Goal: Task Accomplishment & Management: Complete application form

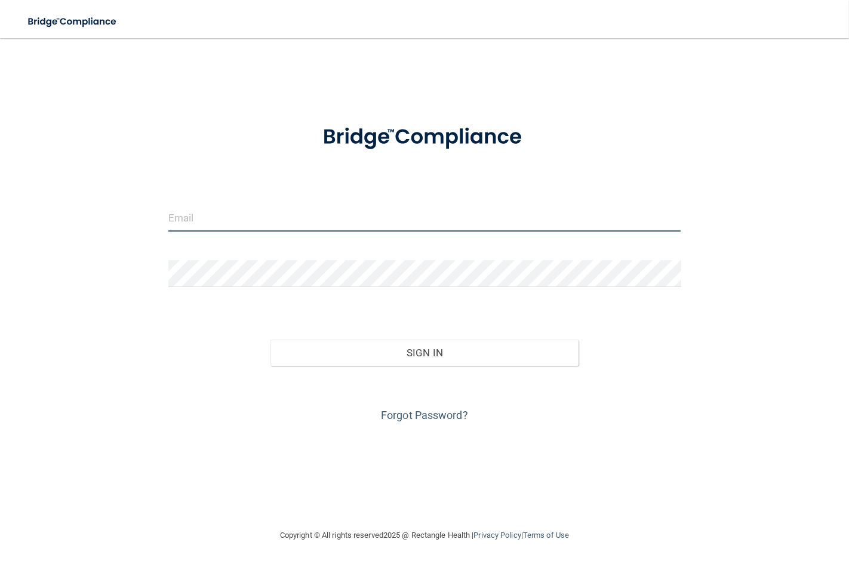
click at [385, 231] on input "email" at bounding box center [424, 218] width 513 height 27
type input "[EMAIL_ADDRESS][DOMAIN_NAME]"
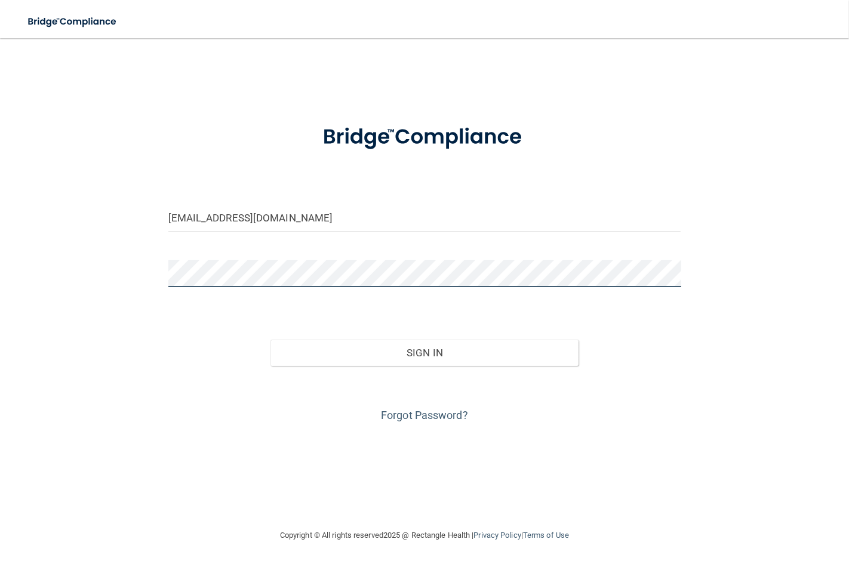
click at [270, 340] on button "Sign In" at bounding box center [423, 353] width 307 height 26
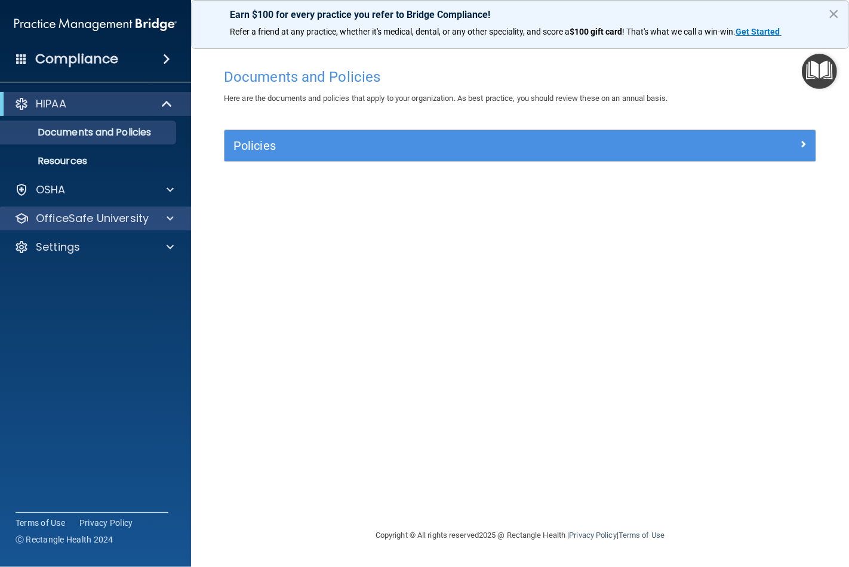
click at [169, 207] on div "OfficeSafe University" at bounding box center [96, 219] width 192 height 24
click at [151, 217] on div "OfficeSafe University" at bounding box center [79, 218] width 148 height 14
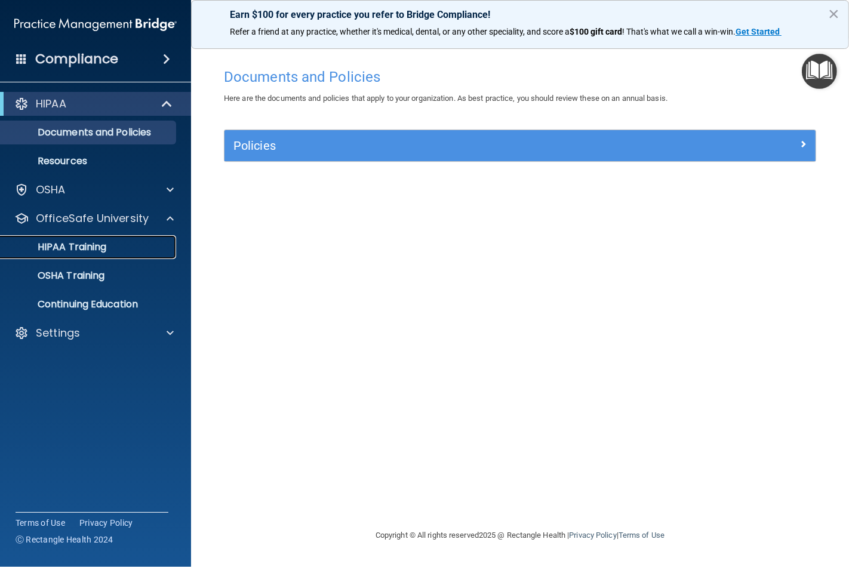
click at [122, 257] on link "HIPAA Training" at bounding box center [82, 247] width 188 height 24
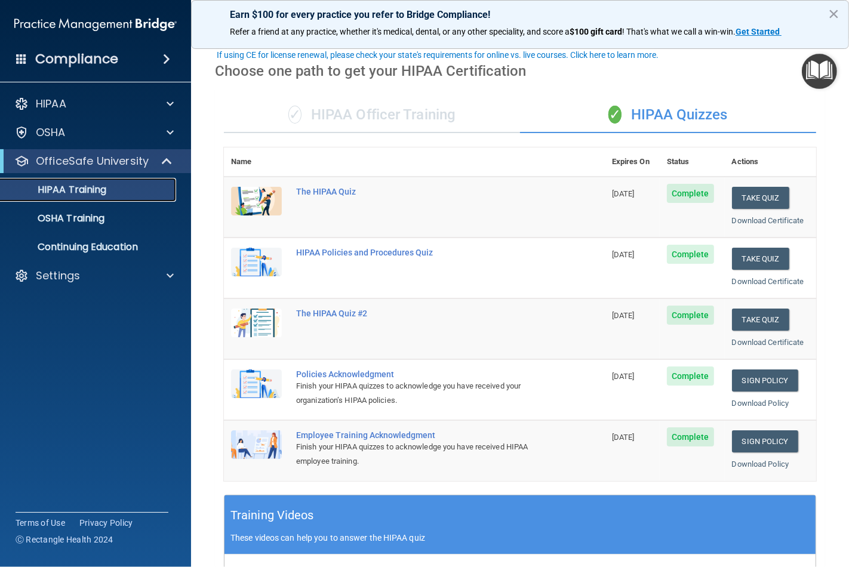
scroll to position [66, 0]
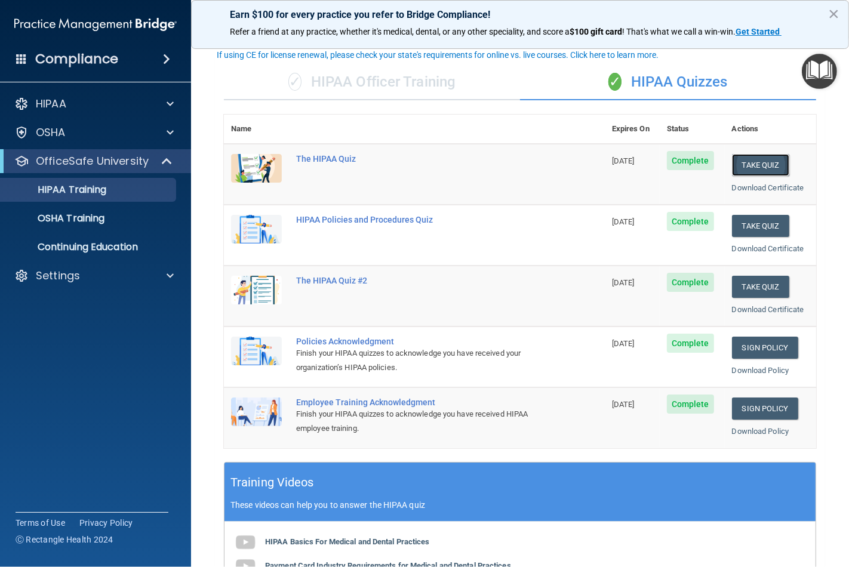
click at [738, 159] on button "Take Quiz" at bounding box center [760, 165] width 57 height 22
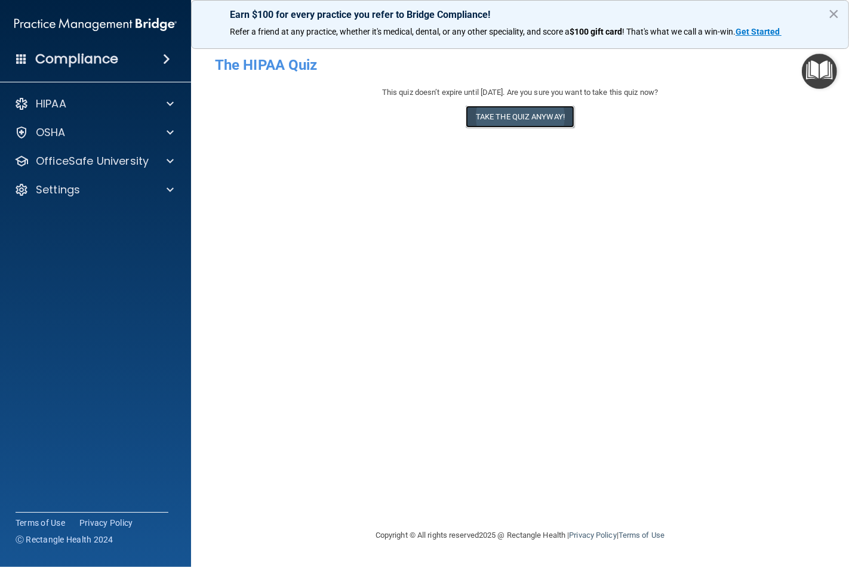
click at [534, 122] on button "Take the quiz anyway!" at bounding box center [520, 117] width 109 height 22
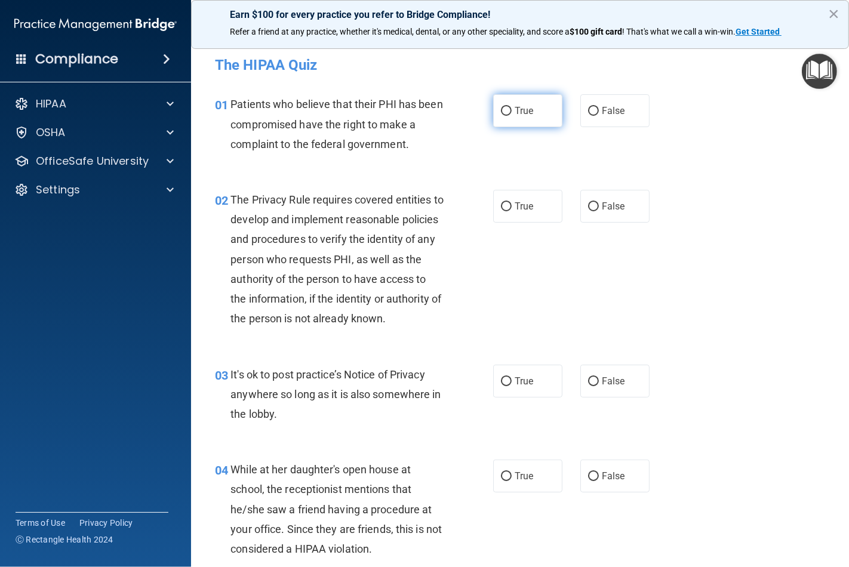
click at [533, 122] on label "True" at bounding box center [527, 110] width 69 height 33
click at [512, 116] on input "True" at bounding box center [506, 111] width 11 height 9
radio input "true"
click at [527, 202] on span "True" at bounding box center [524, 206] width 19 height 11
click at [512, 202] on input "True" at bounding box center [506, 206] width 11 height 9
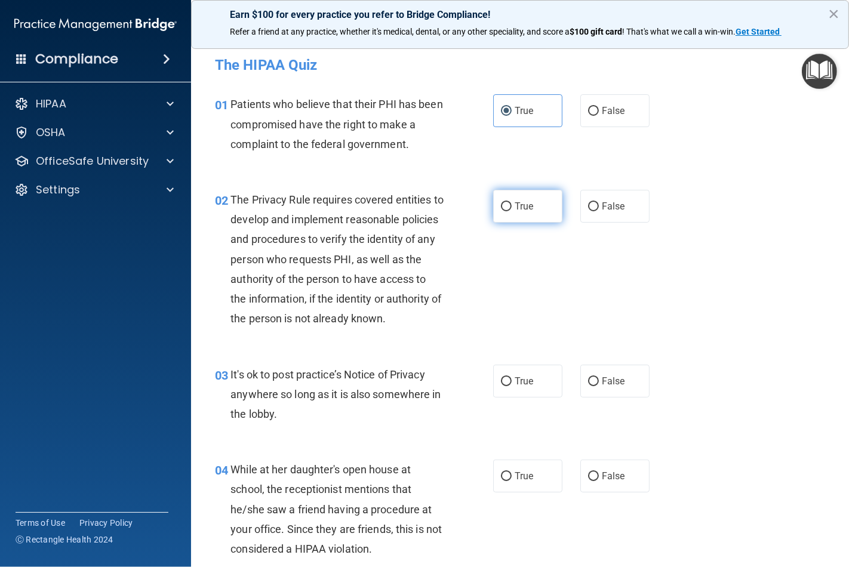
radio input "true"
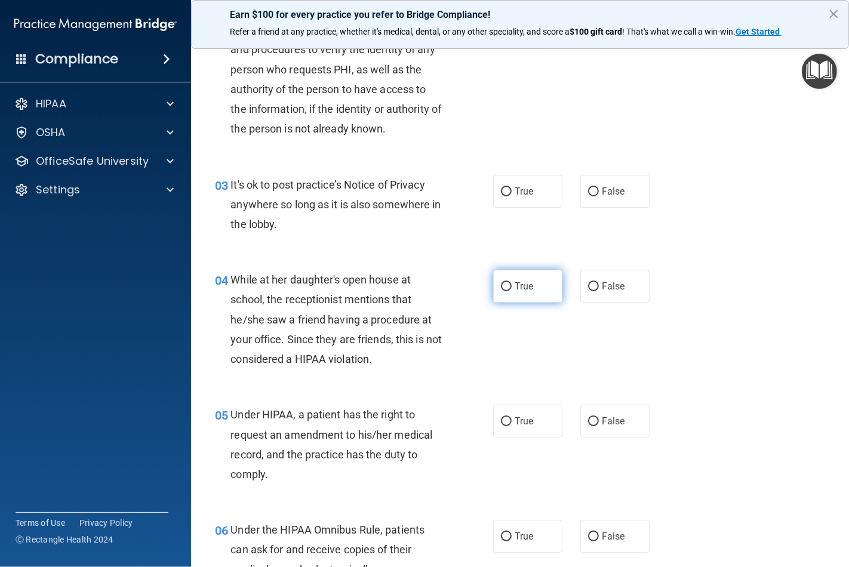
scroll to position [265, 0]
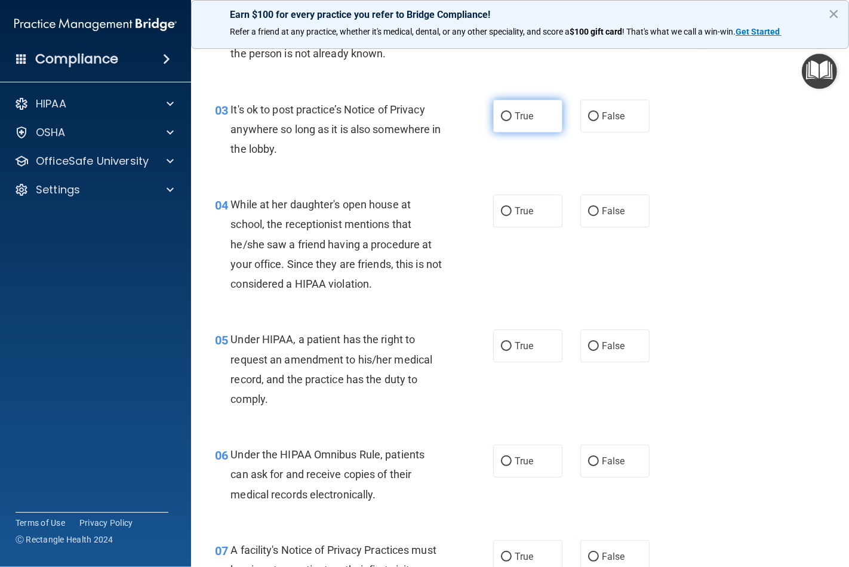
click at [516, 133] on label "True" at bounding box center [527, 116] width 69 height 33
click at [512, 121] on input "True" at bounding box center [506, 116] width 11 height 9
radio input "true"
click at [516, 217] on span "True" at bounding box center [524, 210] width 19 height 11
click at [512, 216] on input "True" at bounding box center [506, 211] width 11 height 9
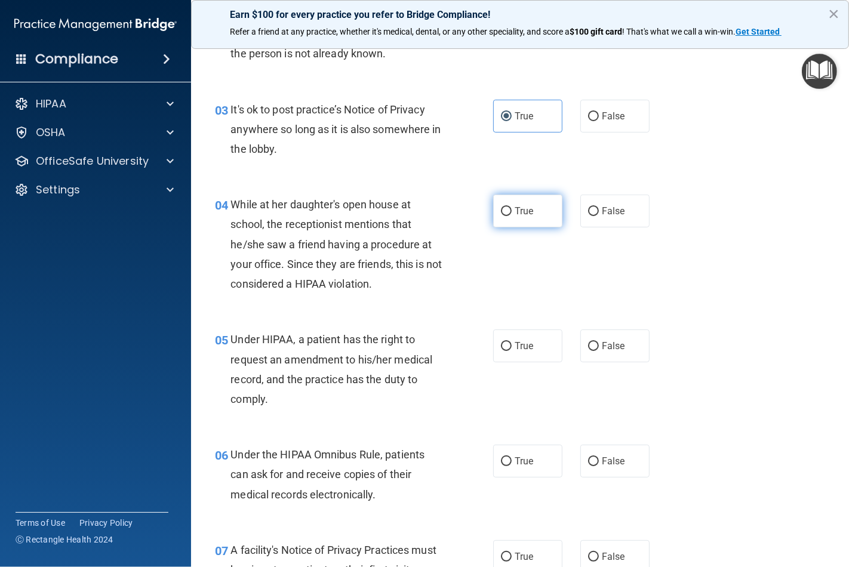
radio input "true"
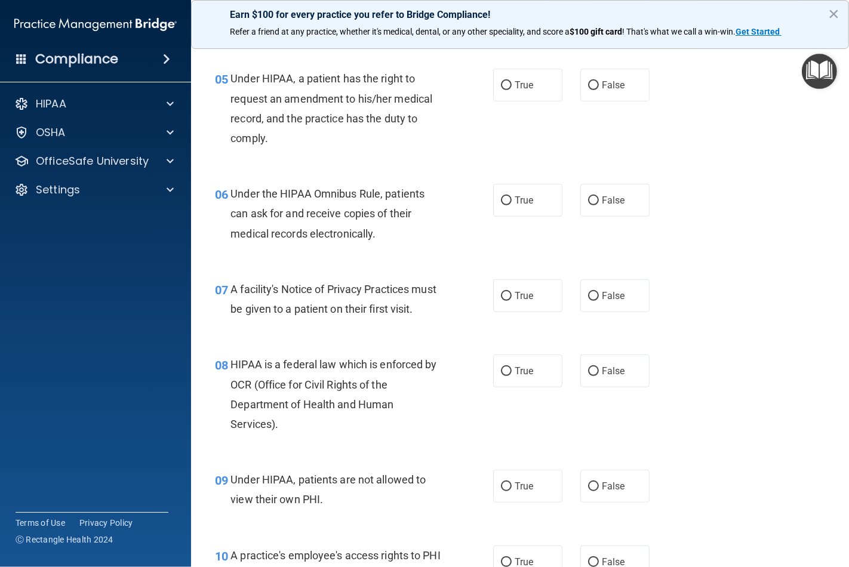
scroll to position [530, 0]
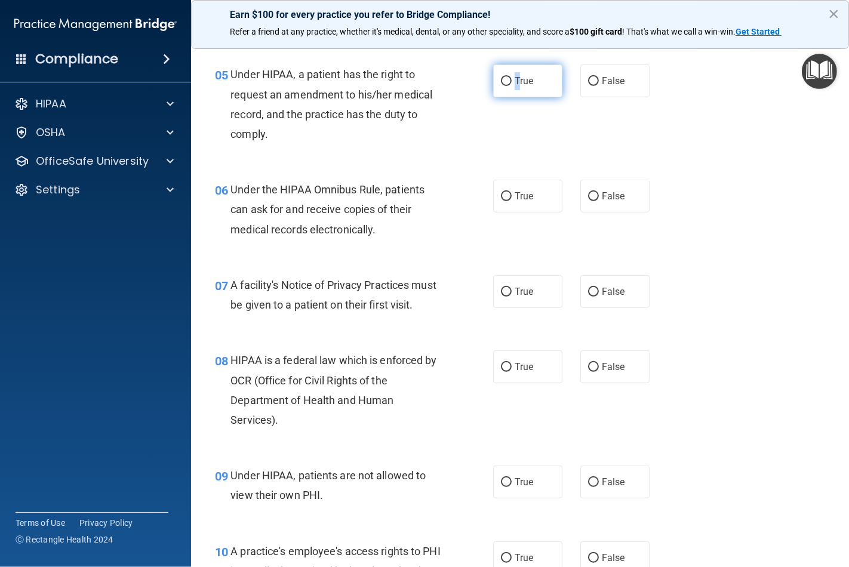
click at [515, 87] on span "True" at bounding box center [524, 80] width 19 height 11
click at [518, 202] on span "True" at bounding box center [524, 195] width 19 height 11
click at [512, 201] on input "True" at bounding box center [506, 196] width 11 height 9
radio input "true"
click at [517, 330] on div "07 A facility's Notice of Privacy Practices must be given to a patient on their…" at bounding box center [520, 297] width 628 height 75
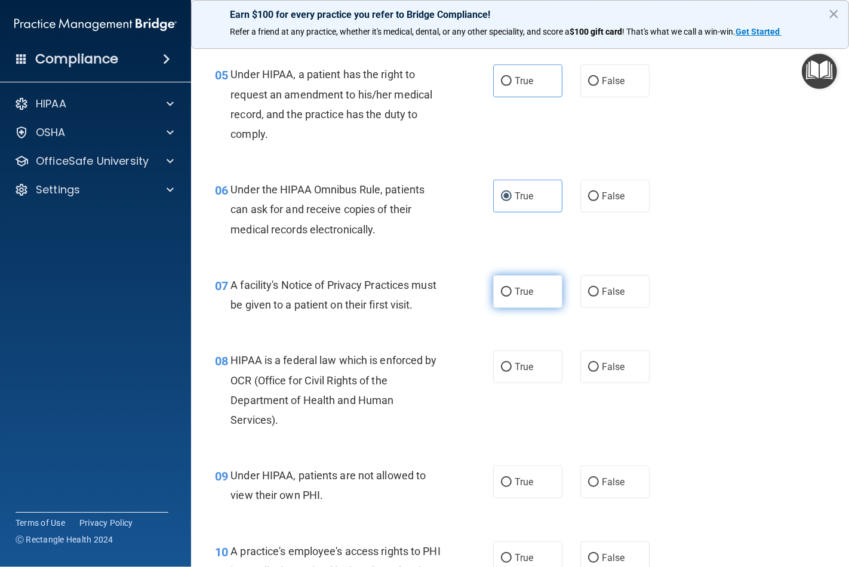
click at [515, 297] on span "True" at bounding box center [524, 291] width 19 height 11
click at [512, 297] on input "True" at bounding box center [506, 292] width 11 height 9
radio input "true"
click at [502, 86] on input "True" at bounding box center [506, 81] width 11 height 9
radio input "true"
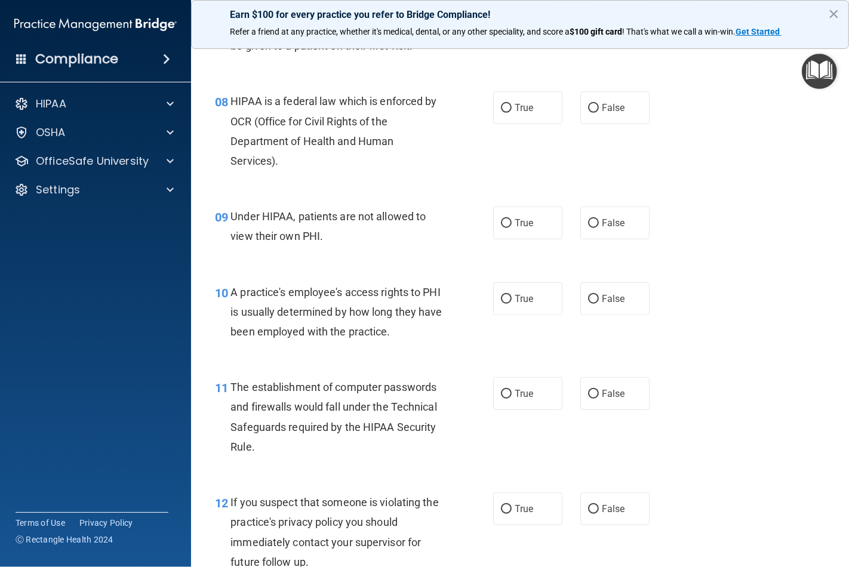
scroll to position [796, 0]
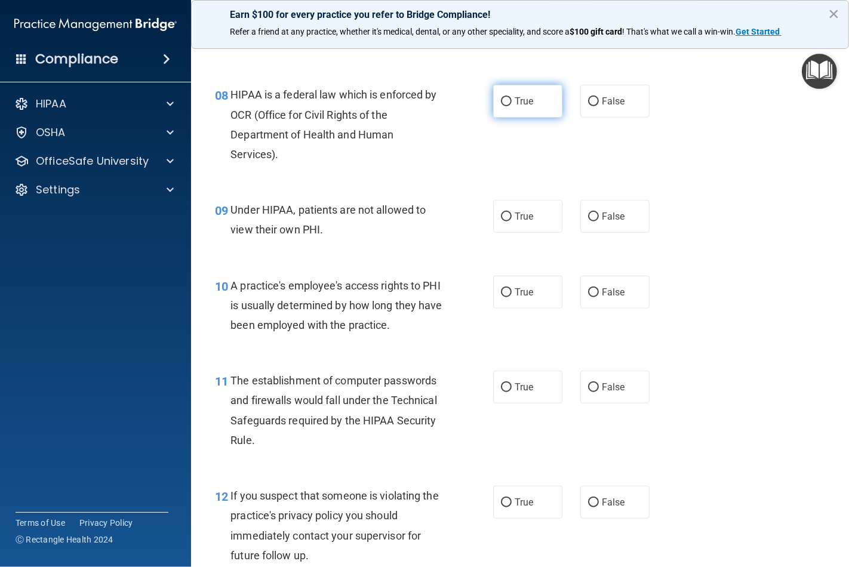
click at [501, 106] on input "True" at bounding box center [506, 101] width 11 height 9
radio input "true"
click at [501, 221] on input "True" at bounding box center [506, 217] width 11 height 9
radio input "true"
click at [501, 297] on input "True" at bounding box center [506, 292] width 11 height 9
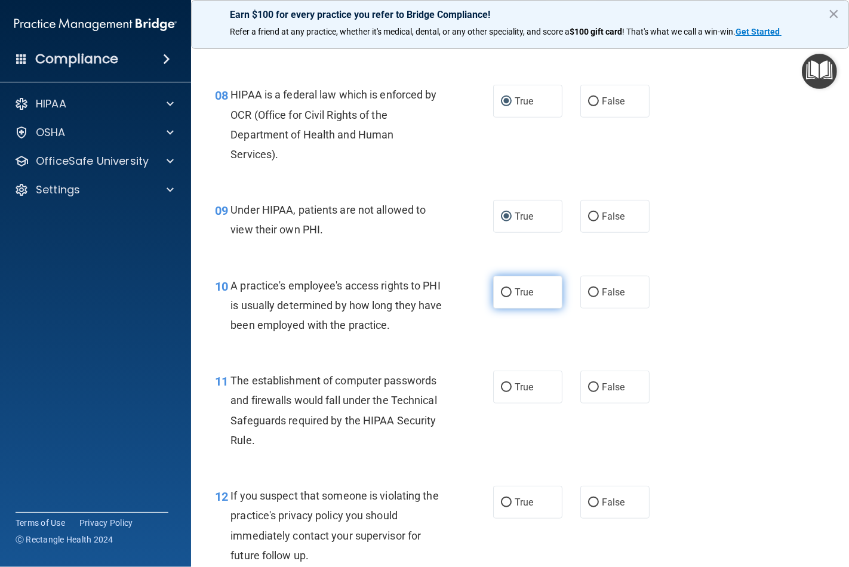
radio input "true"
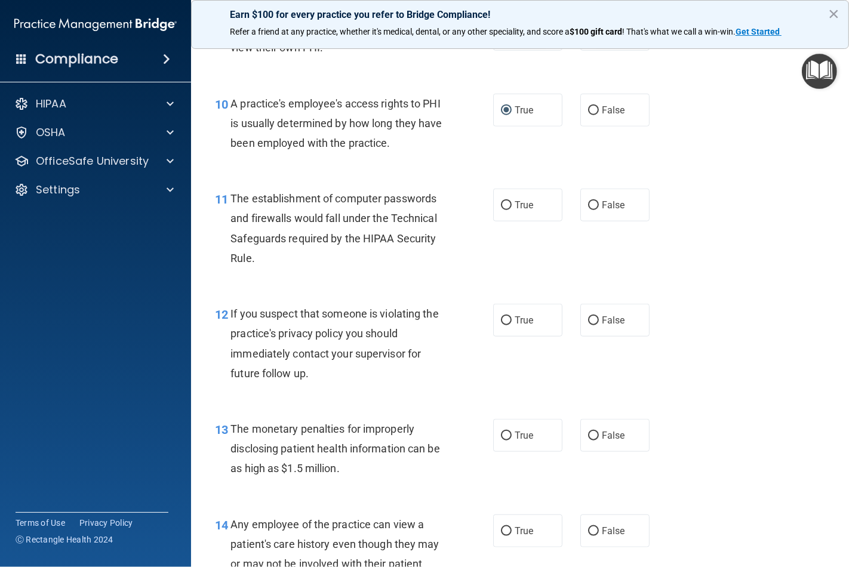
scroll to position [995, 0]
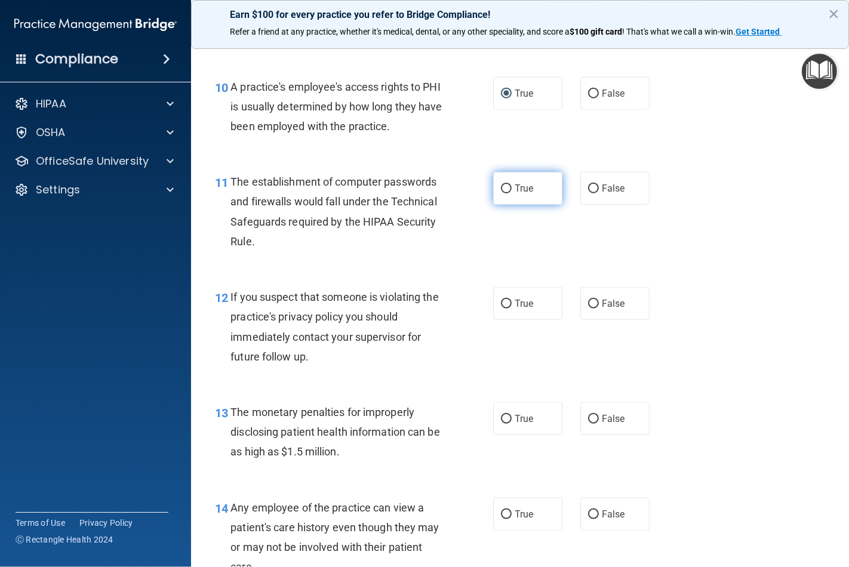
click at [501, 193] on input "True" at bounding box center [506, 188] width 11 height 9
radio input "true"
click at [503, 309] on input "True" at bounding box center [506, 304] width 11 height 9
radio input "true"
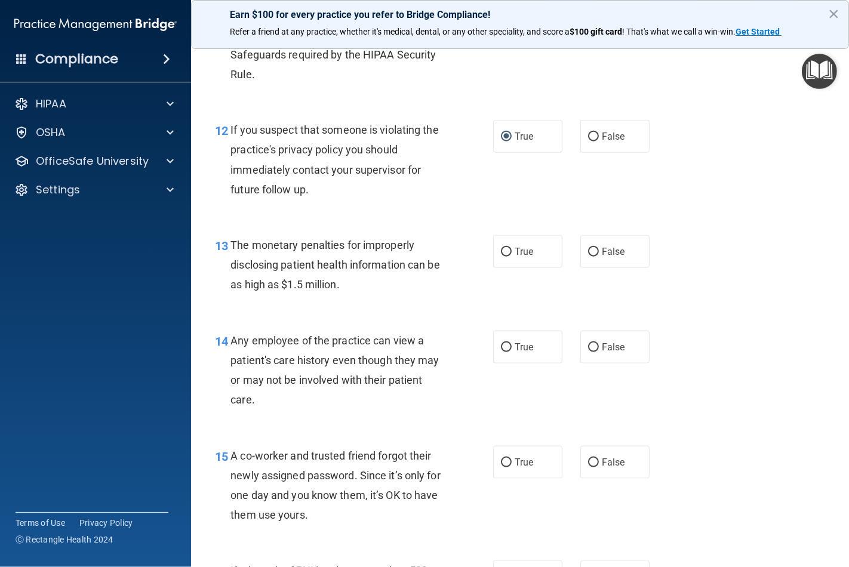
scroll to position [1194, 0]
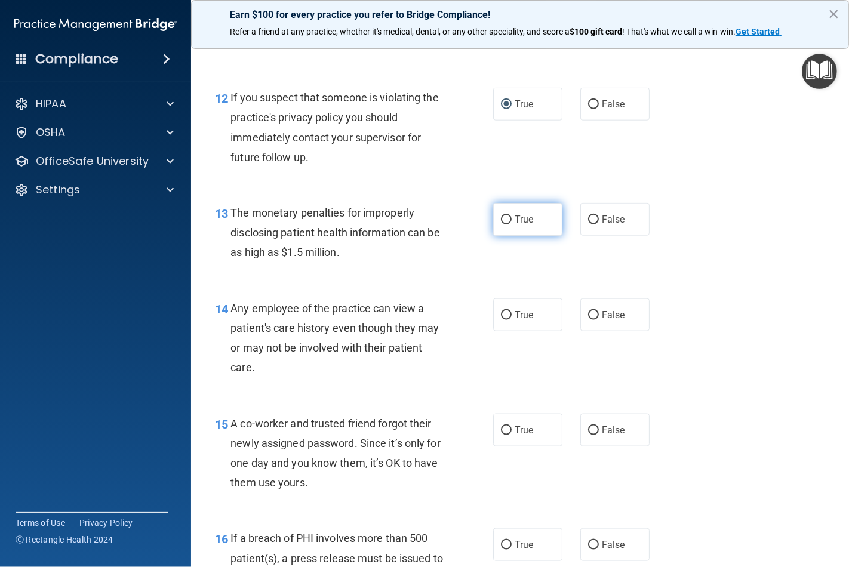
click at [494, 234] on label "True" at bounding box center [527, 219] width 69 height 33
click at [501, 224] on input "True" at bounding box center [506, 220] width 11 height 9
radio input "true"
click at [505, 320] on input "True" at bounding box center [506, 315] width 11 height 9
radio input "true"
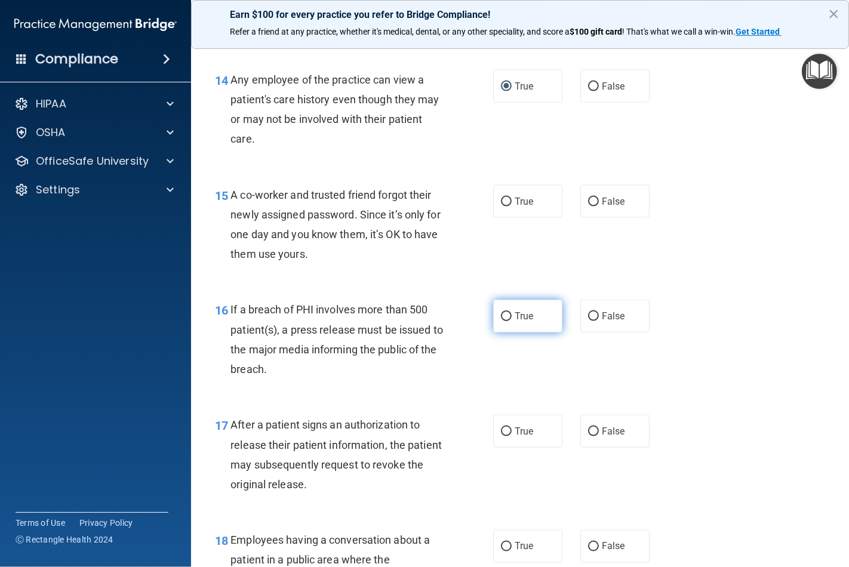
scroll to position [1459, 0]
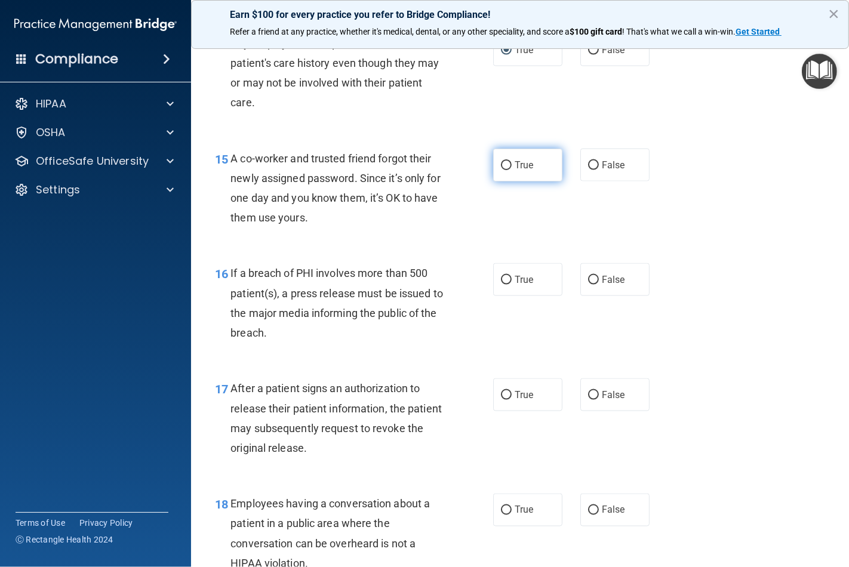
click at [505, 170] on input "True" at bounding box center [506, 165] width 11 height 9
radio input "true"
click at [504, 285] on input "True" at bounding box center [506, 280] width 11 height 9
radio input "true"
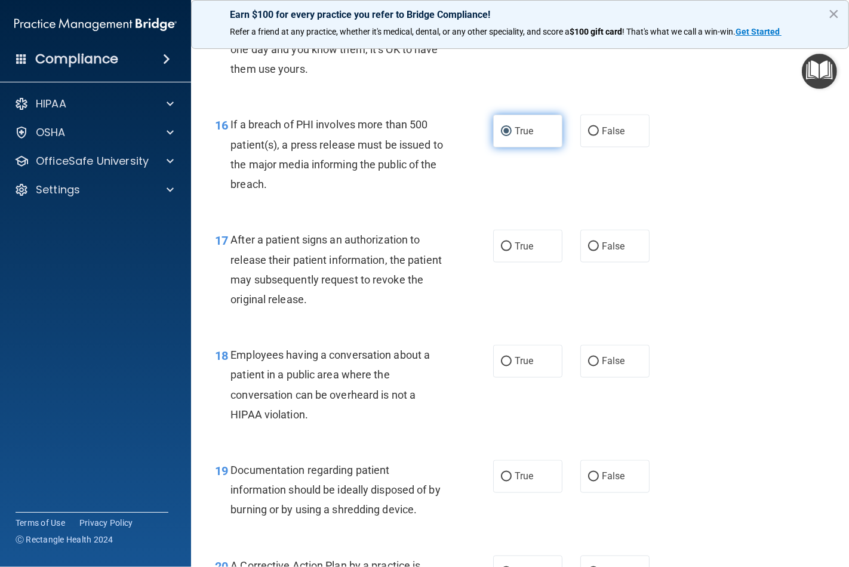
scroll to position [1658, 0]
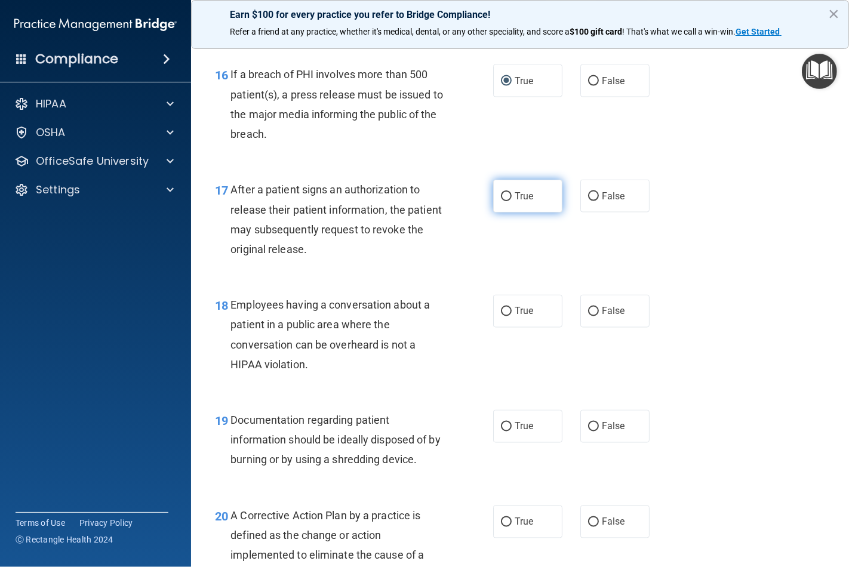
click at [506, 201] on input "True" at bounding box center [506, 196] width 11 height 9
radio input "true"
click at [503, 324] on label "True" at bounding box center [527, 311] width 69 height 33
click at [503, 316] on input "True" at bounding box center [506, 311] width 11 height 9
radio input "true"
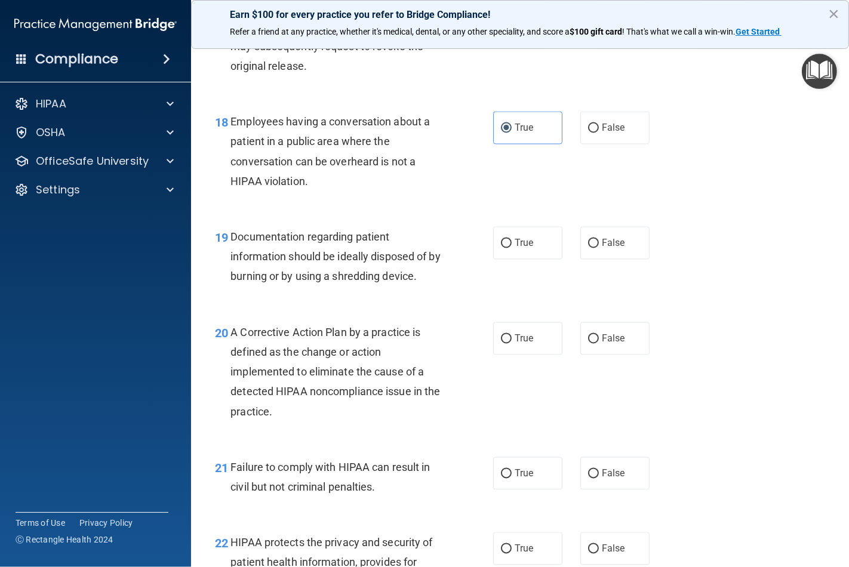
scroll to position [1857, 0]
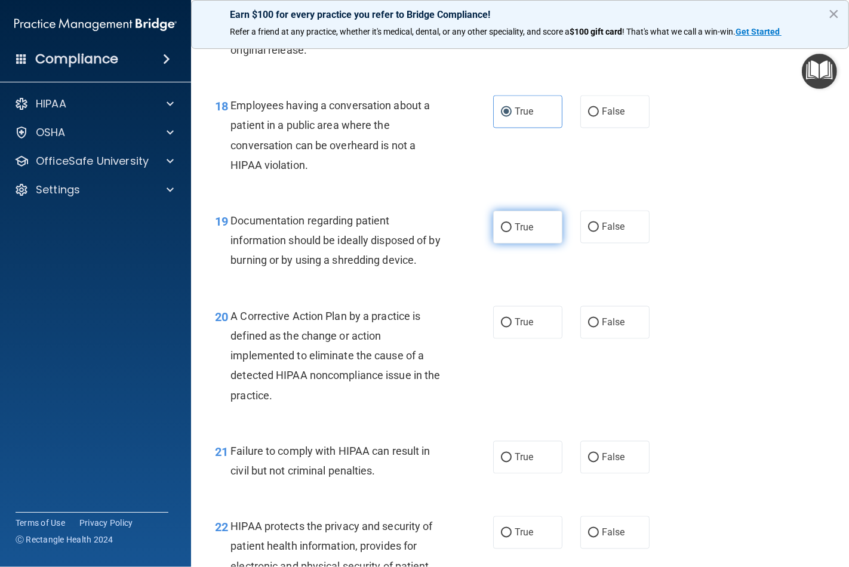
click at [501, 232] on input "True" at bounding box center [506, 227] width 11 height 9
radio input "true"
click at [500, 332] on label "True" at bounding box center [527, 322] width 69 height 33
click at [501, 328] on input "True" at bounding box center [506, 323] width 11 height 9
radio input "true"
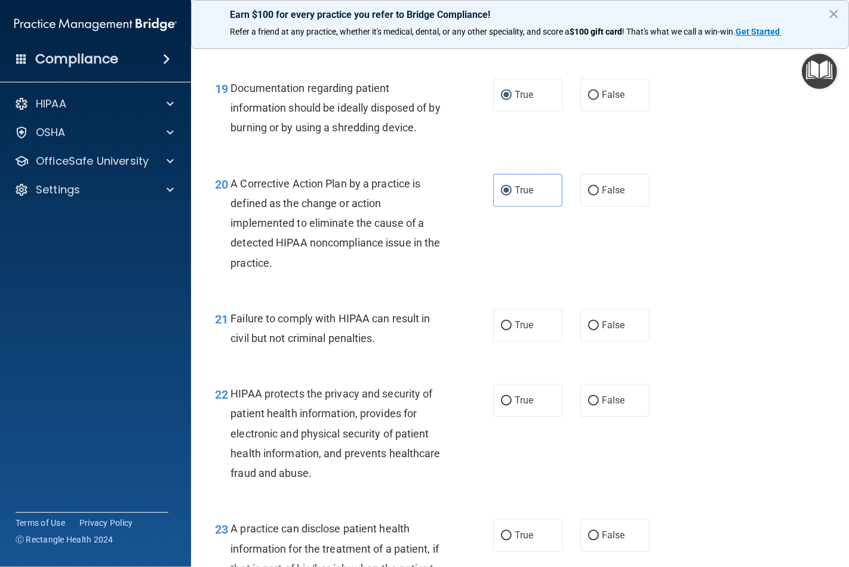
scroll to position [2056, 0]
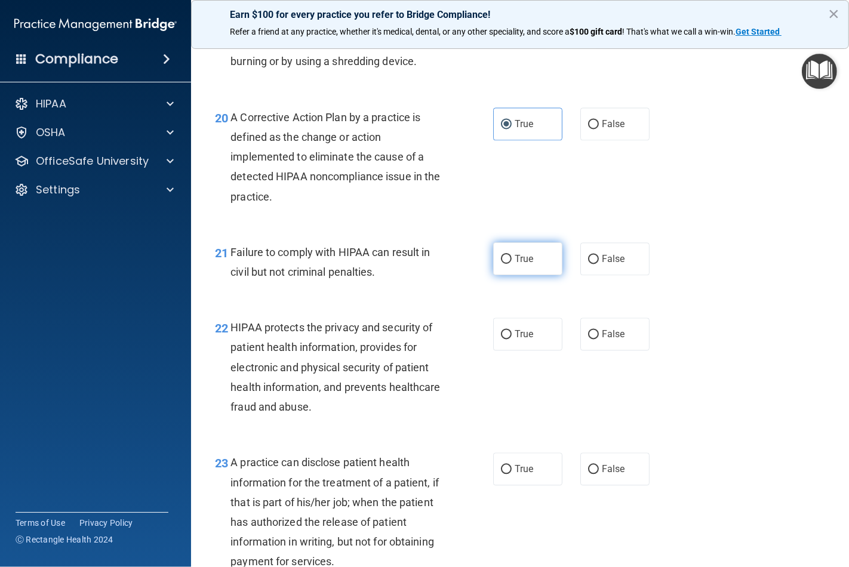
click at [503, 264] on input "True" at bounding box center [506, 259] width 11 height 9
radio input "true"
click at [506, 339] on input "True" at bounding box center [506, 334] width 11 height 9
radio input "true"
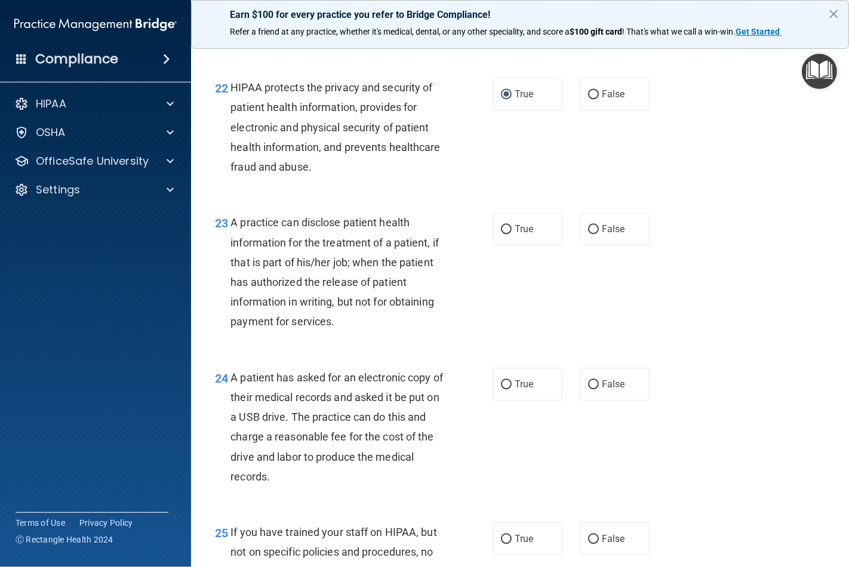
scroll to position [2388, 0]
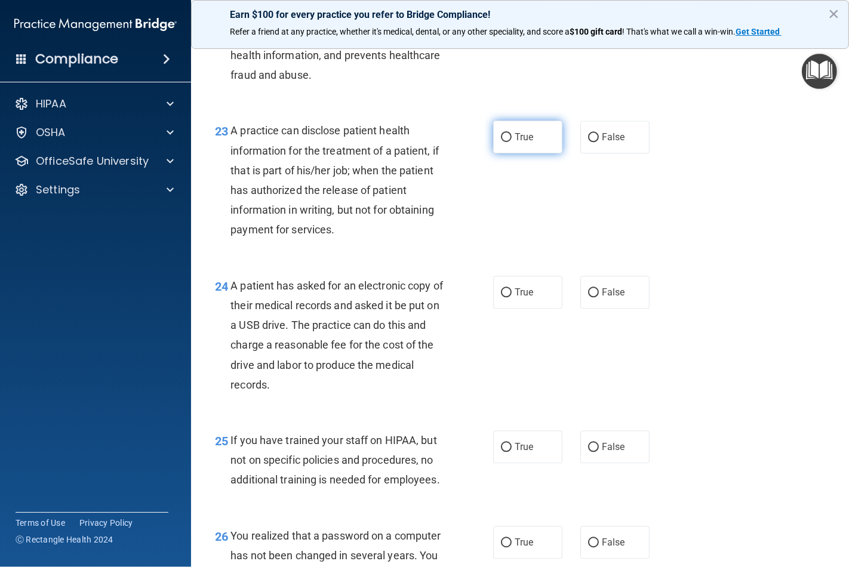
click at [506, 153] on label "True" at bounding box center [527, 137] width 69 height 33
click at [506, 142] on input "True" at bounding box center [506, 137] width 11 height 9
radio input "true"
click at [501, 297] on input "True" at bounding box center [506, 292] width 11 height 9
radio input "true"
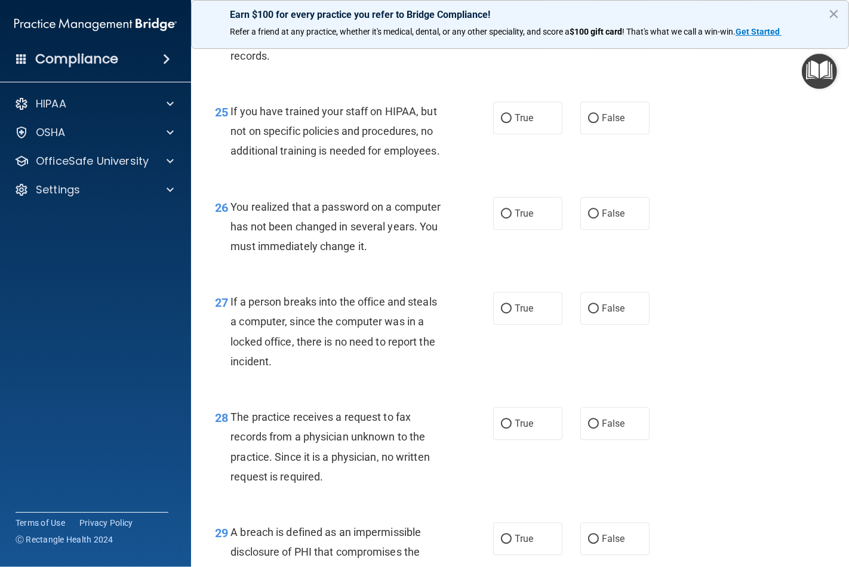
scroll to position [2719, 0]
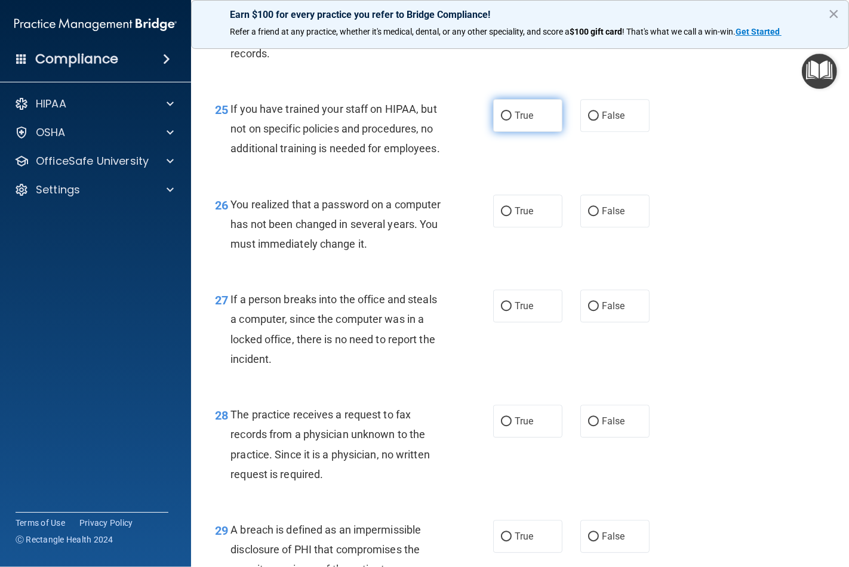
click at [509, 127] on label "True" at bounding box center [527, 115] width 69 height 33
click at [509, 121] on input "True" at bounding box center [506, 116] width 11 height 9
radio input "true"
click at [504, 216] on input "True" at bounding box center [506, 211] width 11 height 9
radio input "true"
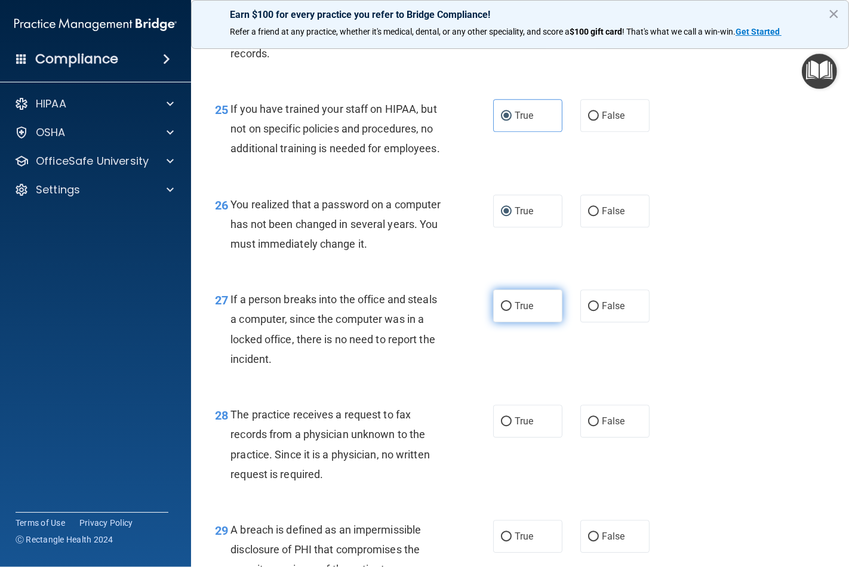
click at [500, 322] on label "True" at bounding box center [527, 306] width 69 height 33
click at [501, 311] on input "True" at bounding box center [506, 306] width 11 height 9
radio input "true"
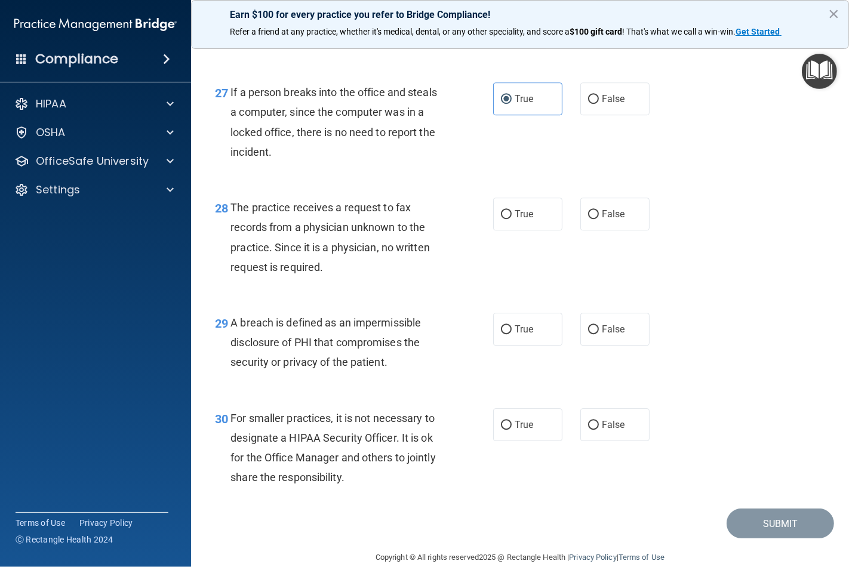
scroll to position [2985, 0]
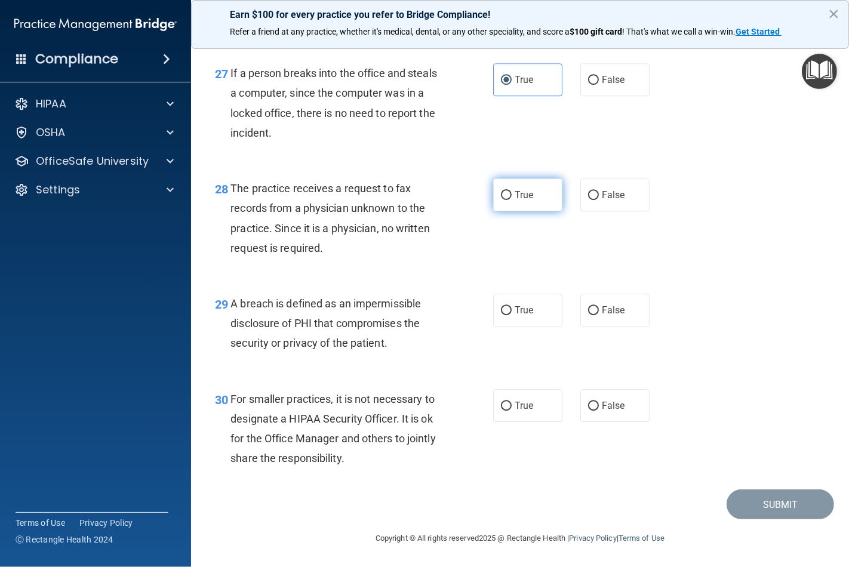
click at [494, 204] on label "True" at bounding box center [527, 195] width 69 height 33
click at [501, 200] on input "True" at bounding box center [506, 195] width 11 height 9
radio input "true"
click at [496, 319] on label "True" at bounding box center [527, 310] width 69 height 33
click at [501, 315] on input "True" at bounding box center [506, 310] width 11 height 9
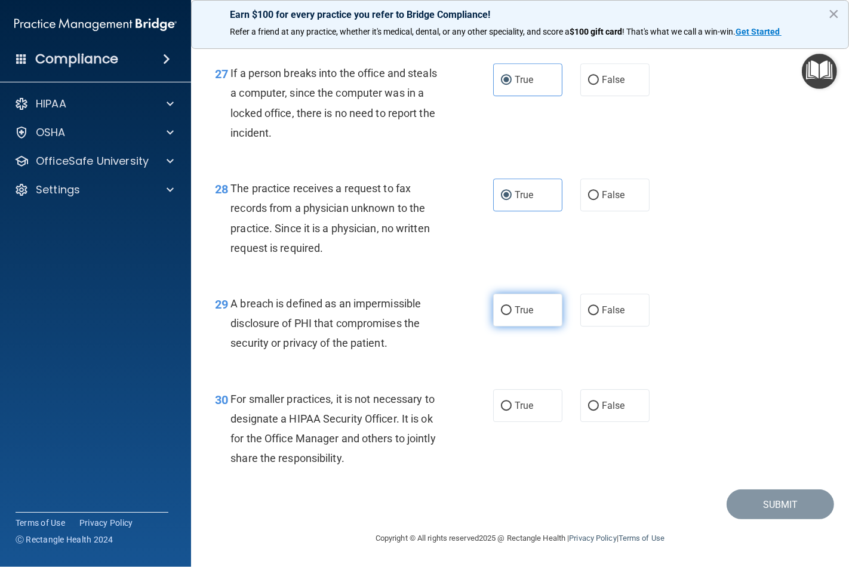
radio input "true"
click at [501, 402] on input "True" at bounding box center [506, 406] width 11 height 9
radio input "true"
click at [790, 505] on button "Submit" at bounding box center [780, 505] width 107 height 30
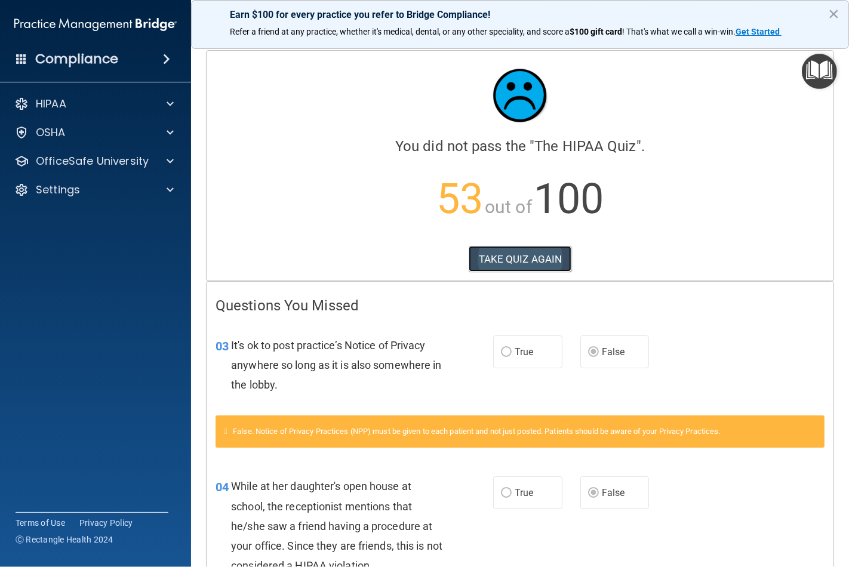
click at [528, 270] on button "TAKE QUIZ AGAIN" at bounding box center [520, 259] width 103 height 26
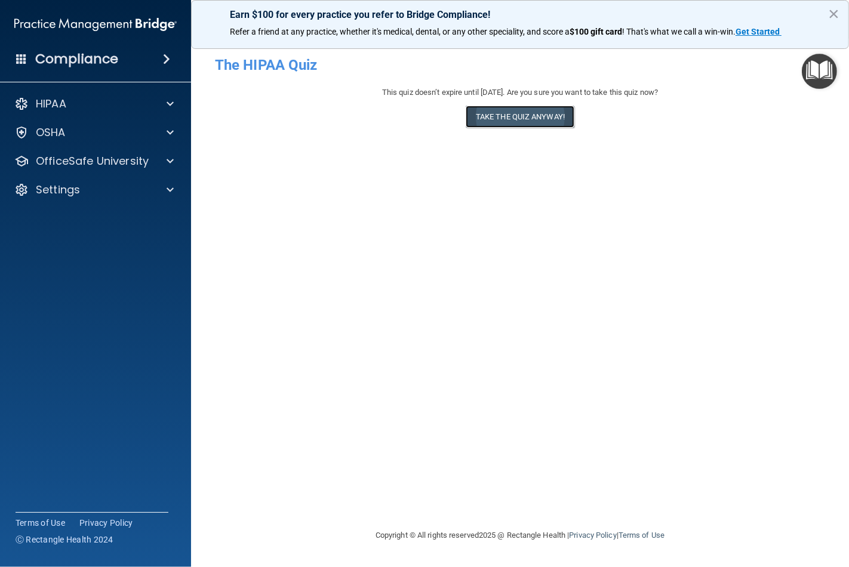
click at [491, 110] on button "Take the quiz anyway!" at bounding box center [520, 117] width 109 height 22
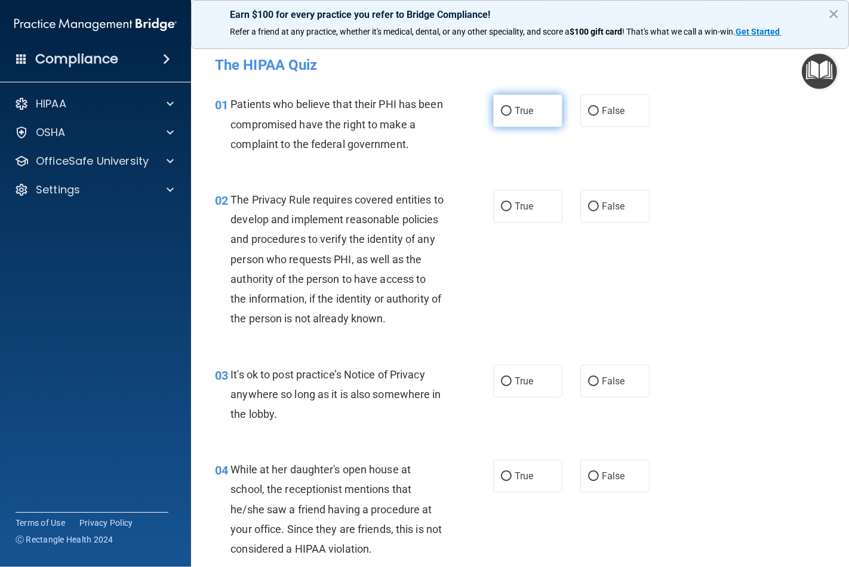
click at [515, 112] on span "True" at bounding box center [524, 110] width 19 height 11
click at [512, 112] on input "True" at bounding box center [506, 111] width 11 height 9
radio input "true"
click at [515, 208] on span "True" at bounding box center [524, 206] width 19 height 11
click at [509, 208] on input "True" at bounding box center [506, 206] width 11 height 9
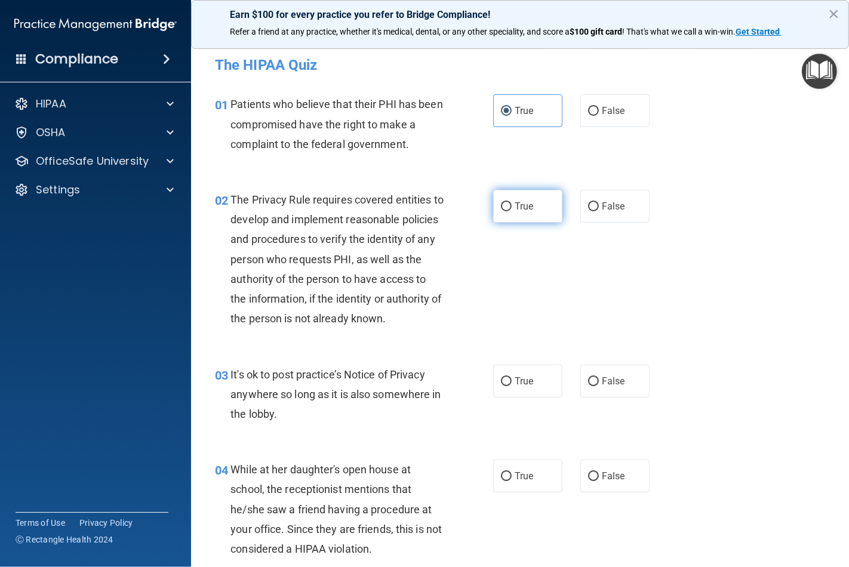
radio input "true"
click at [580, 393] on label "False" at bounding box center [614, 381] width 69 height 33
click at [588, 386] on input "False" at bounding box center [593, 381] width 11 height 9
radio input "true"
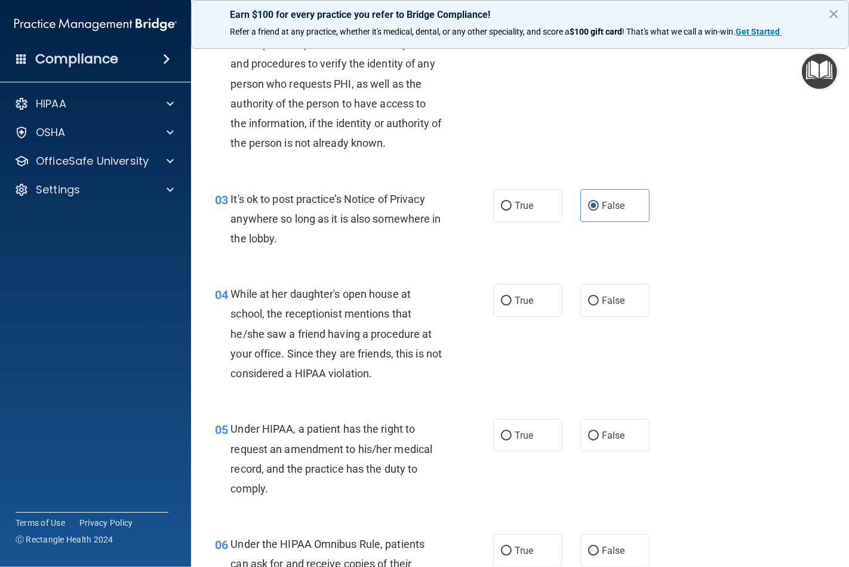
scroll to position [199, 0]
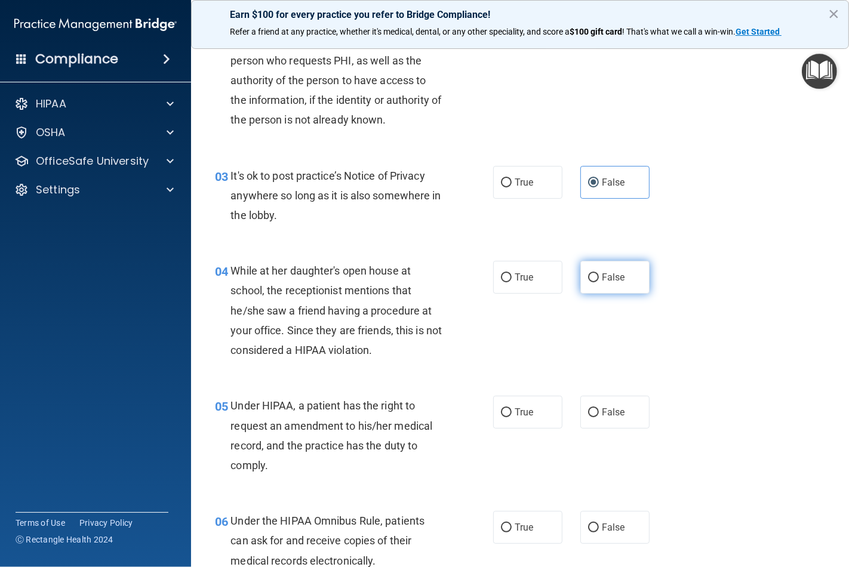
click at [588, 282] on input "False" at bounding box center [593, 277] width 11 height 9
radio input "true"
click at [586, 429] on label "False" at bounding box center [614, 412] width 69 height 33
click at [588, 417] on input "False" at bounding box center [593, 412] width 11 height 9
radio input "true"
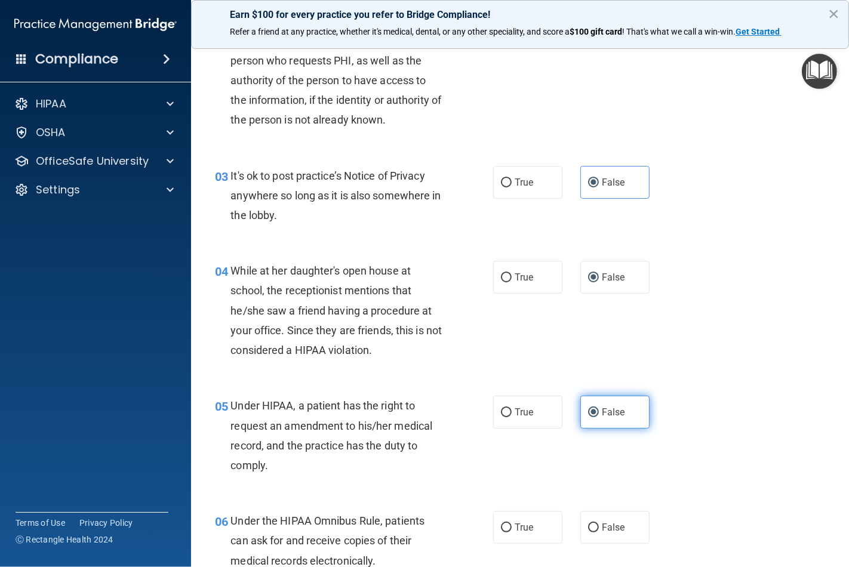
scroll to position [331, 0]
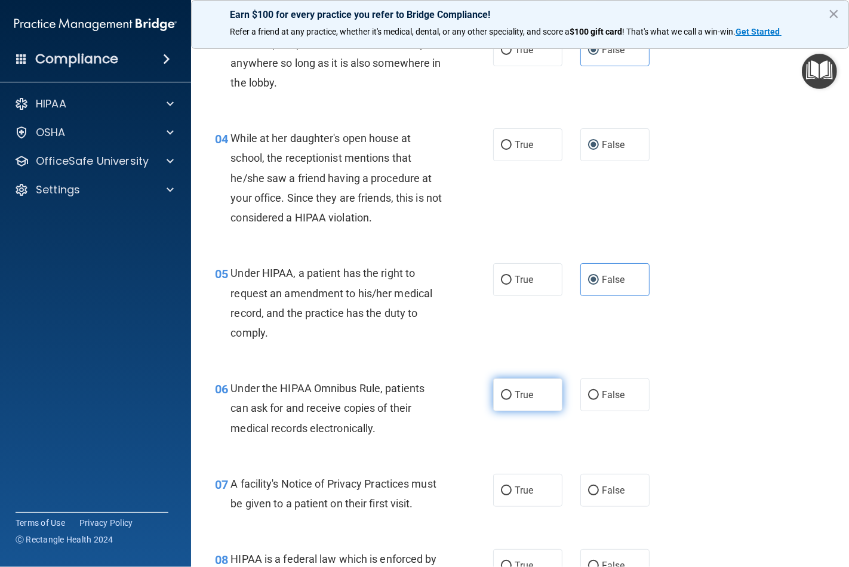
click at [506, 410] on label "True" at bounding box center [527, 395] width 69 height 33
click at [506, 400] on input "True" at bounding box center [506, 395] width 11 height 9
radio input "true"
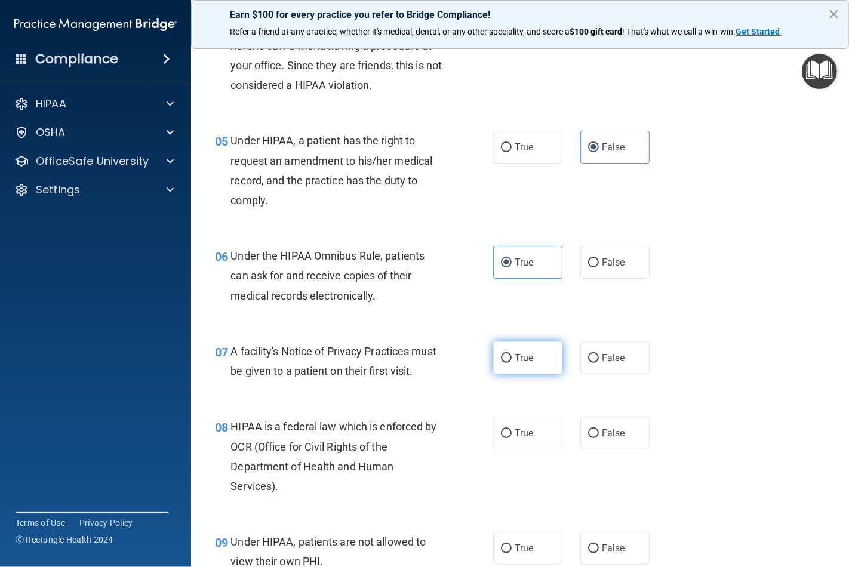
click at [506, 374] on label "True" at bounding box center [527, 357] width 69 height 33
click at [506, 363] on input "True" at bounding box center [506, 358] width 11 height 9
radio input "true"
click at [501, 438] on input "True" at bounding box center [506, 433] width 11 height 9
radio input "true"
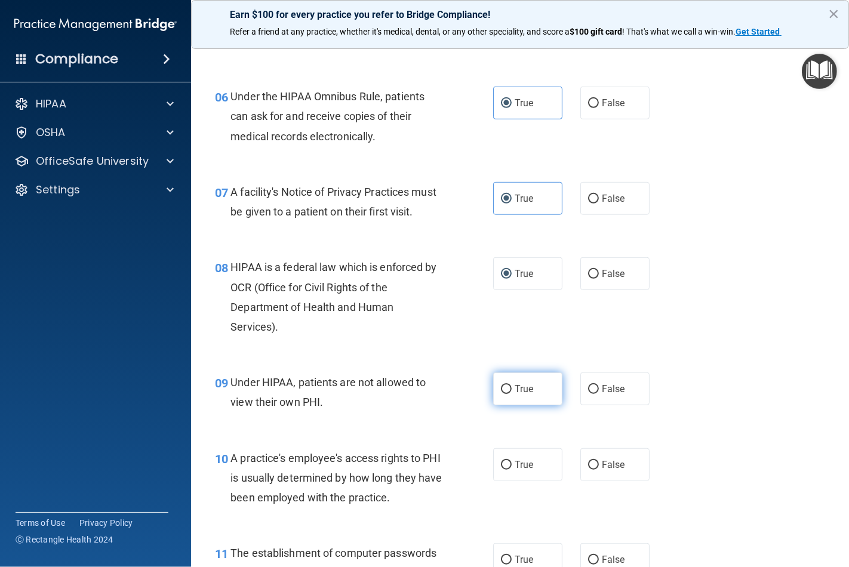
scroll to position [663, 0]
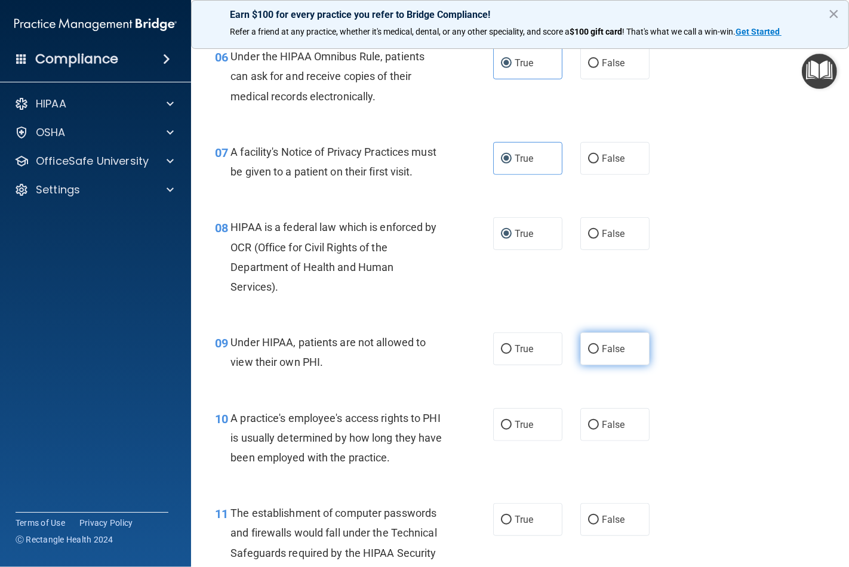
click at [588, 354] on input "False" at bounding box center [593, 349] width 11 height 9
radio input "true"
click at [587, 441] on label "False" at bounding box center [614, 424] width 69 height 33
click at [588, 430] on input "False" at bounding box center [593, 425] width 11 height 9
radio input "true"
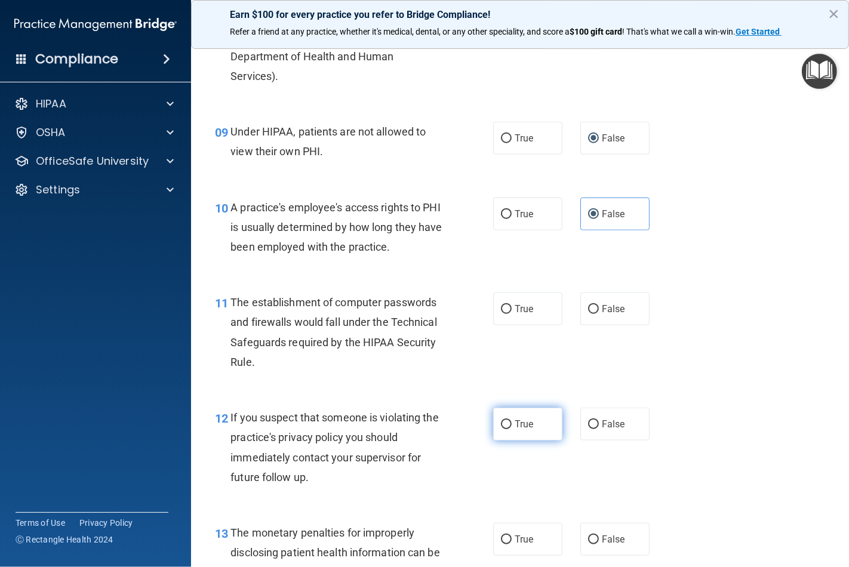
scroll to position [928, 0]
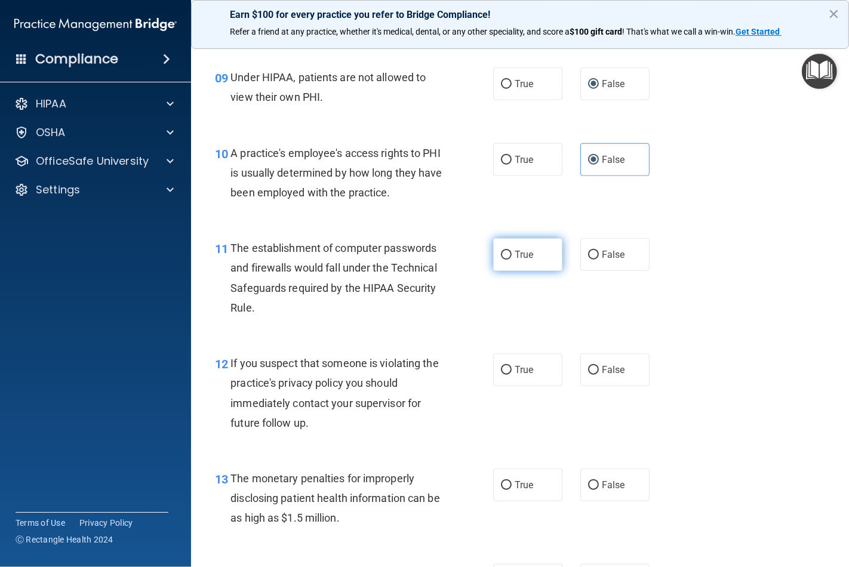
click at [503, 271] on label "True" at bounding box center [527, 254] width 69 height 33
click at [503, 260] on input "True" at bounding box center [506, 255] width 11 height 9
radio input "true"
click at [501, 375] on input "True" at bounding box center [506, 370] width 11 height 9
radio input "true"
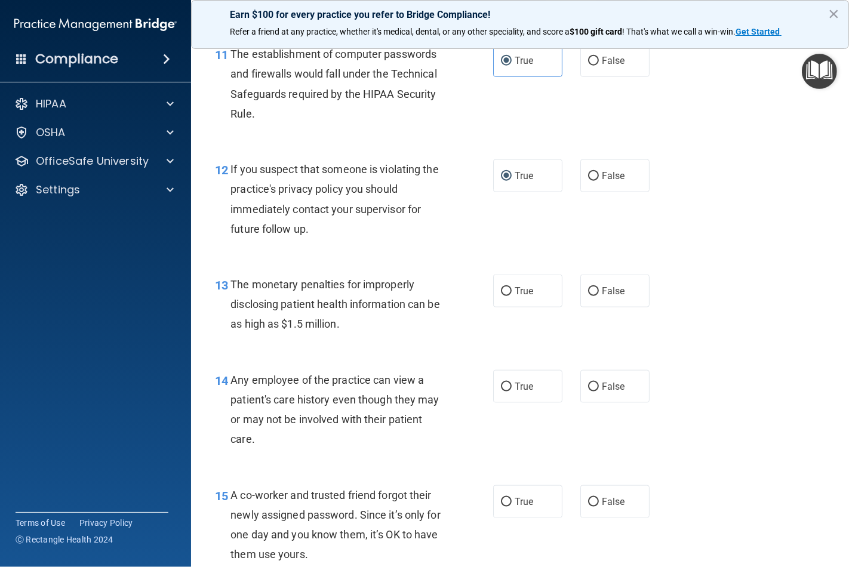
scroll to position [1127, 0]
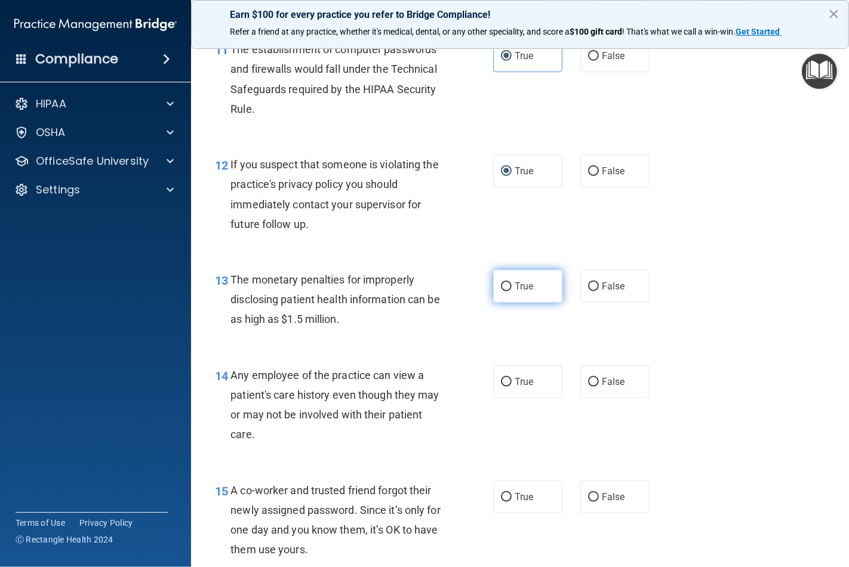
click at [506, 291] on input "True" at bounding box center [506, 286] width 11 height 9
radio input "true"
click at [493, 395] on label "True" at bounding box center [527, 381] width 69 height 33
click at [501, 387] on input "True" at bounding box center [506, 382] width 11 height 9
radio input "true"
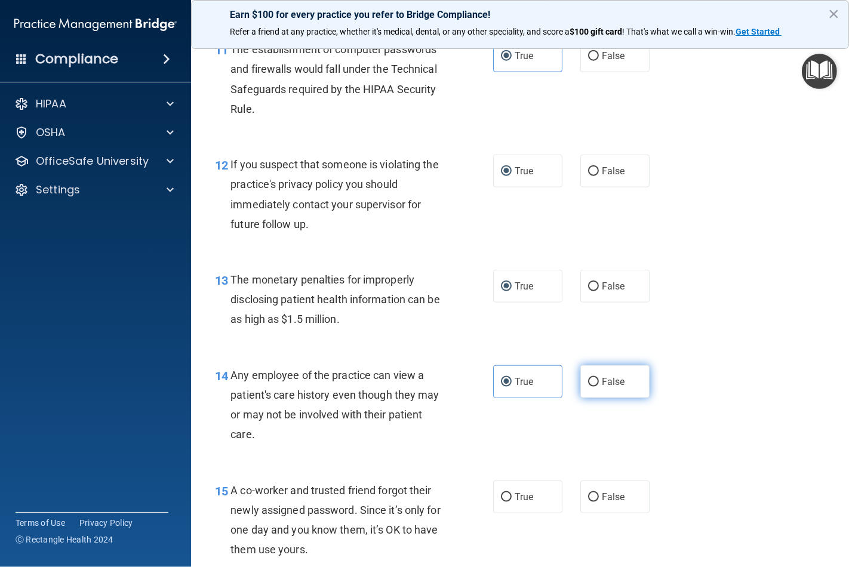
click at [580, 398] on label "False" at bounding box center [614, 381] width 69 height 33
click at [588, 387] on input "False" at bounding box center [593, 382] width 11 height 9
radio input "true"
radio input "false"
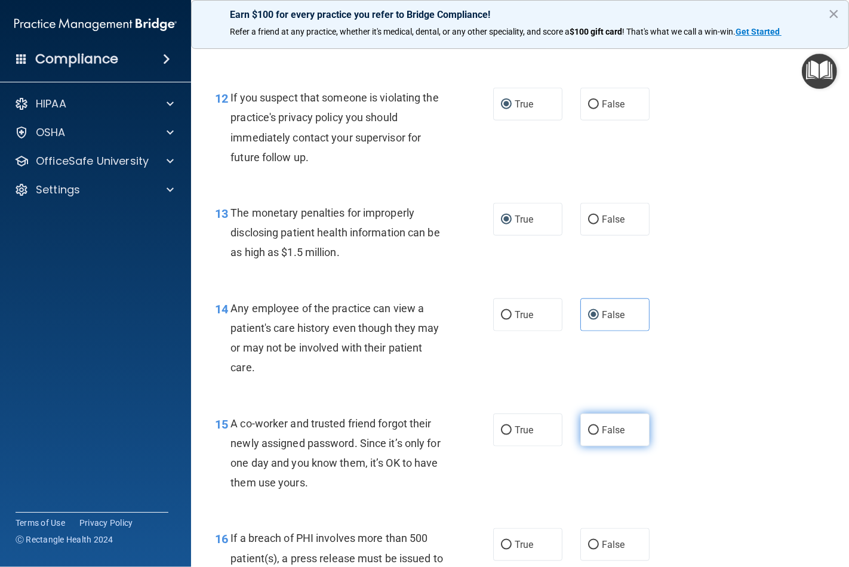
click at [580, 447] on label "False" at bounding box center [614, 430] width 69 height 33
click at [588, 435] on input "False" at bounding box center [593, 430] width 11 height 9
radio input "true"
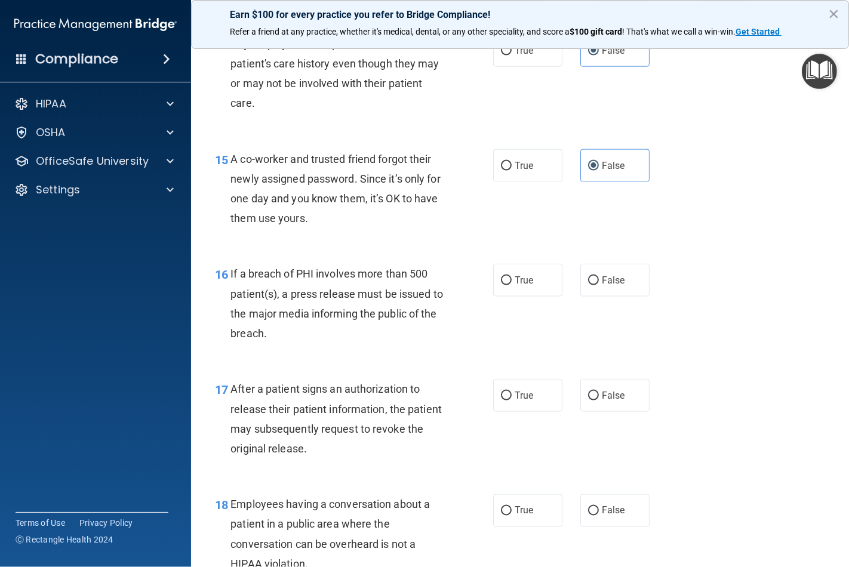
scroll to position [1459, 0]
click at [506, 296] on label "True" at bounding box center [527, 279] width 69 height 33
click at [506, 285] on input "True" at bounding box center [506, 280] width 11 height 9
radio input "true"
click at [497, 411] on label "True" at bounding box center [527, 395] width 69 height 33
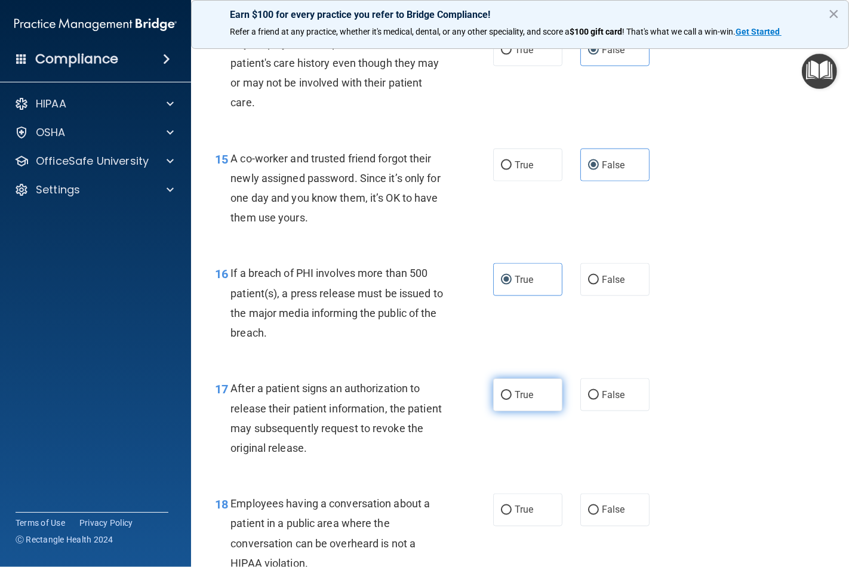
click at [501, 400] on input "True" at bounding box center [506, 395] width 11 height 9
radio input "true"
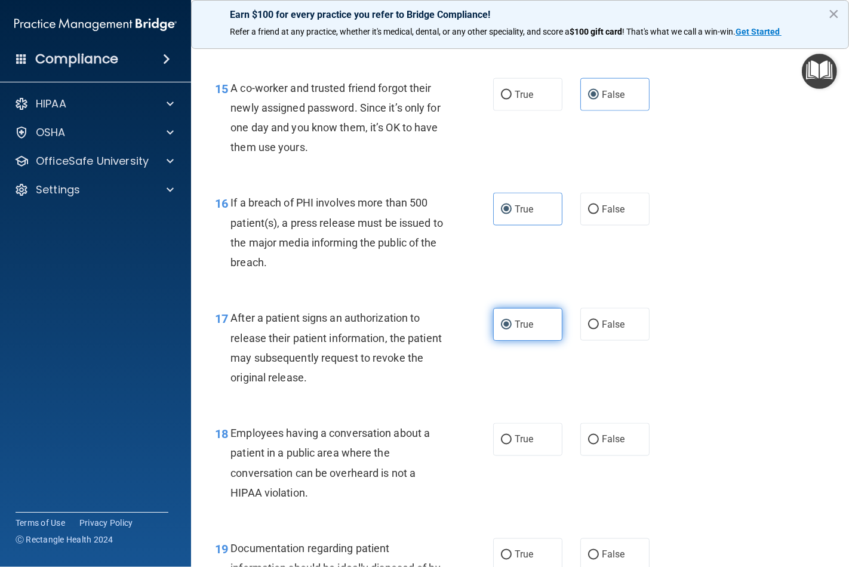
scroll to position [1592, 0]
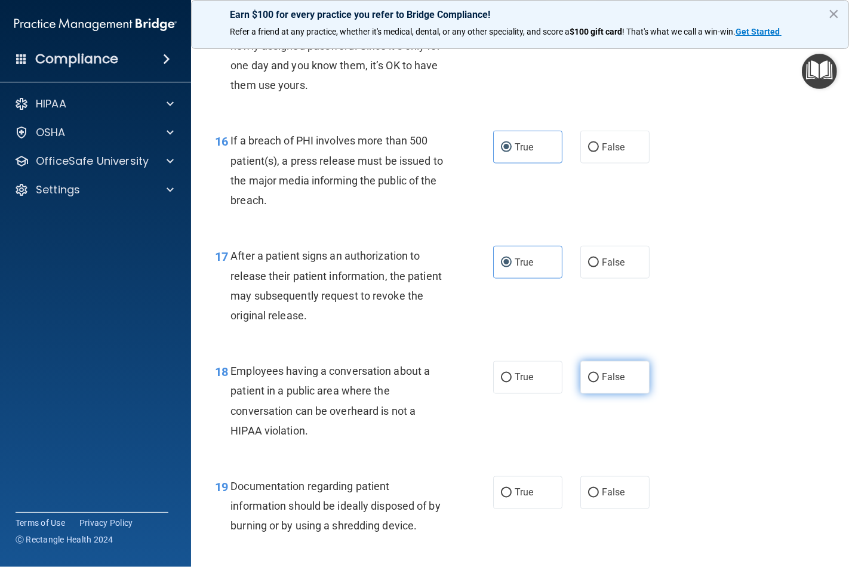
click at [588, 383] on input "False" at bounding box center [593, 378] width 11 height 9
radio input "true"
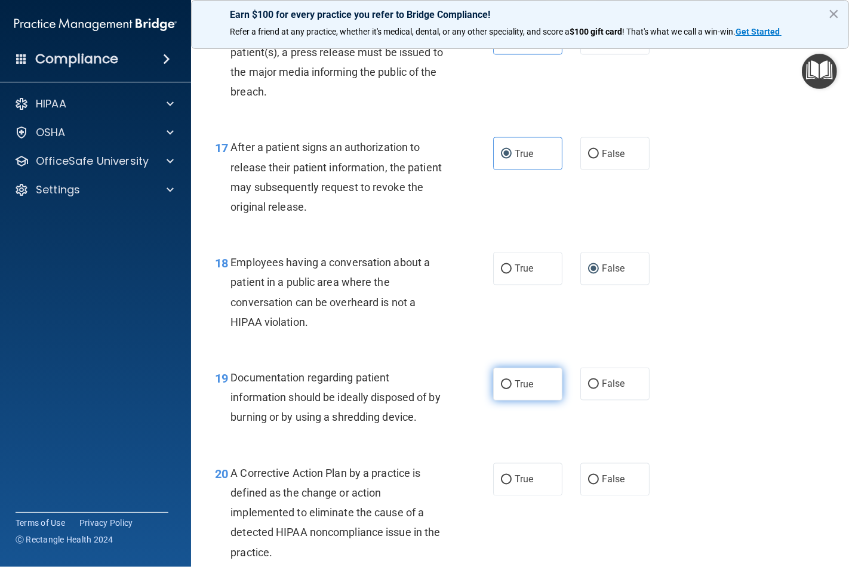
scroll to position [1724, 0]
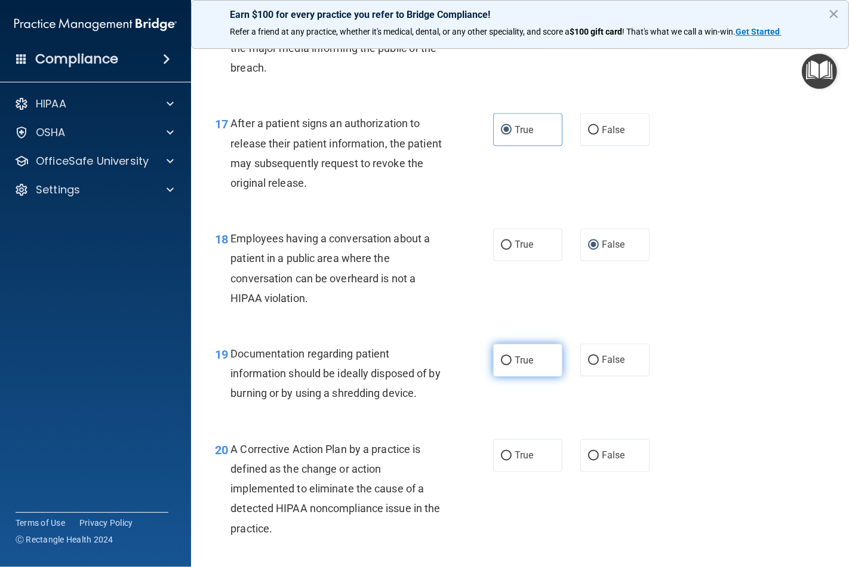
click at [501, 365] on input "True" at bounding box center [506, 360] width 11 height 9
radio input "true"
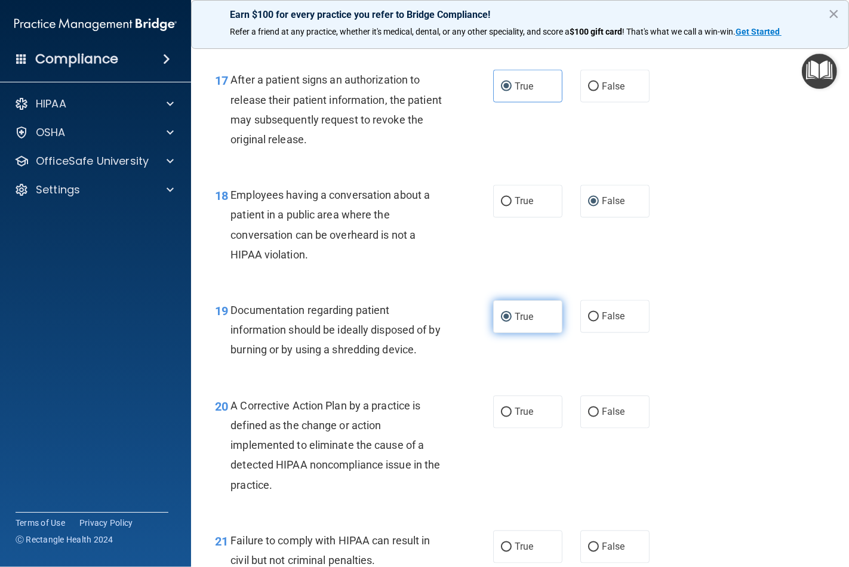
scroll to position [1791, 0]
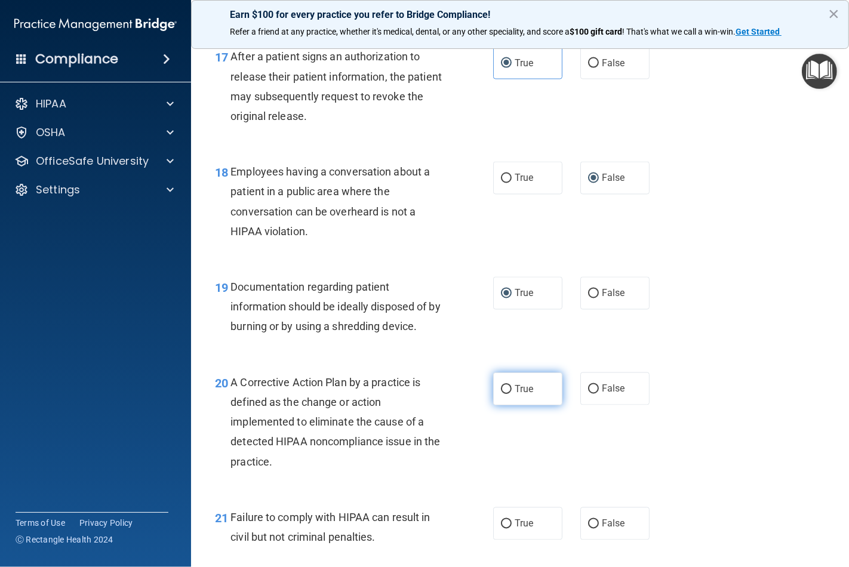
click at [503, 394] on input "True" at bounding box center [506, 389] width 11 height 9
radio input "true"
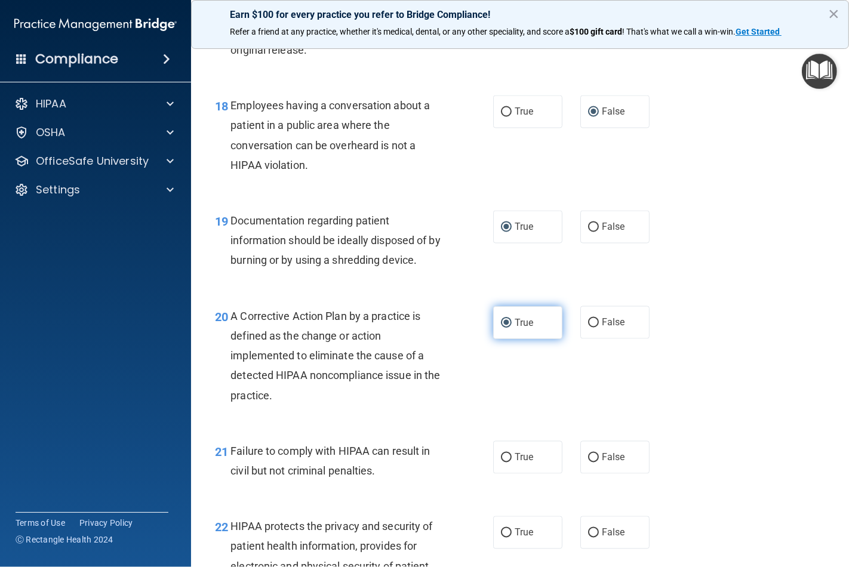
scroll to position [1924, 0]
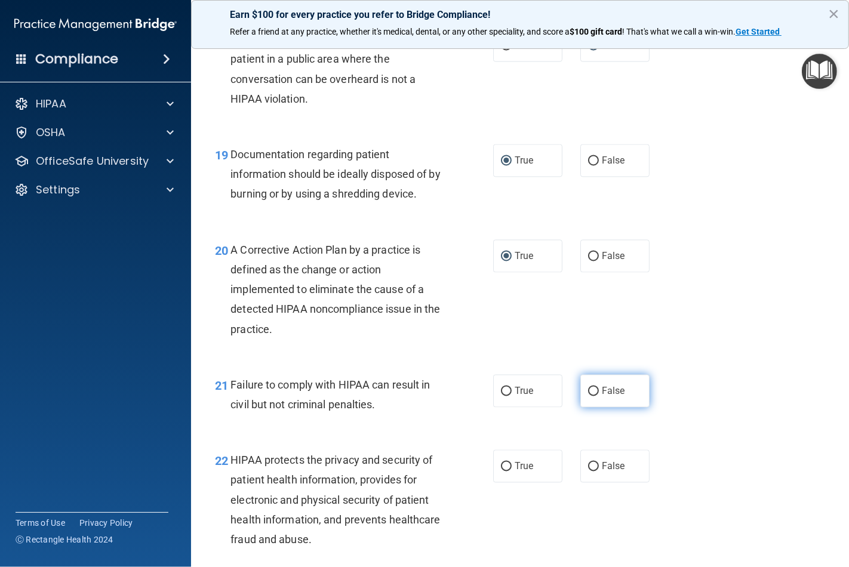
click at [588, 396] on input "False" at bounding box center [593, 391] width 11 height 9
radio input "true"
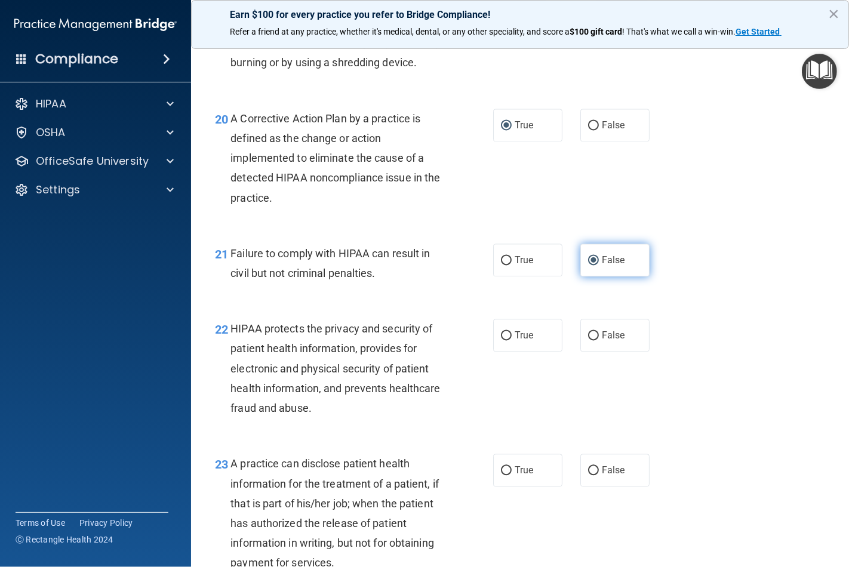
scroll to position [2056, 0]
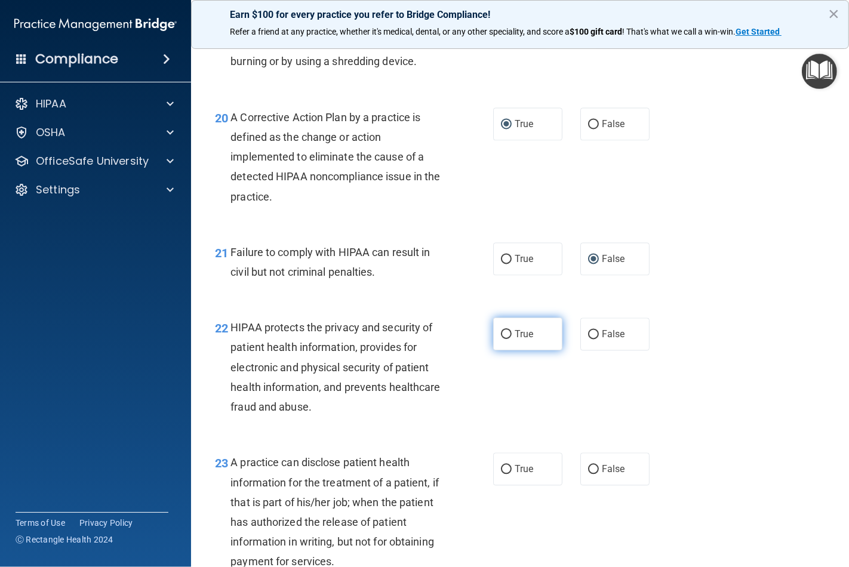
click at [503, 339] on input "True" at bounding box center [506, 334] width 11 height 9
radio input "true"
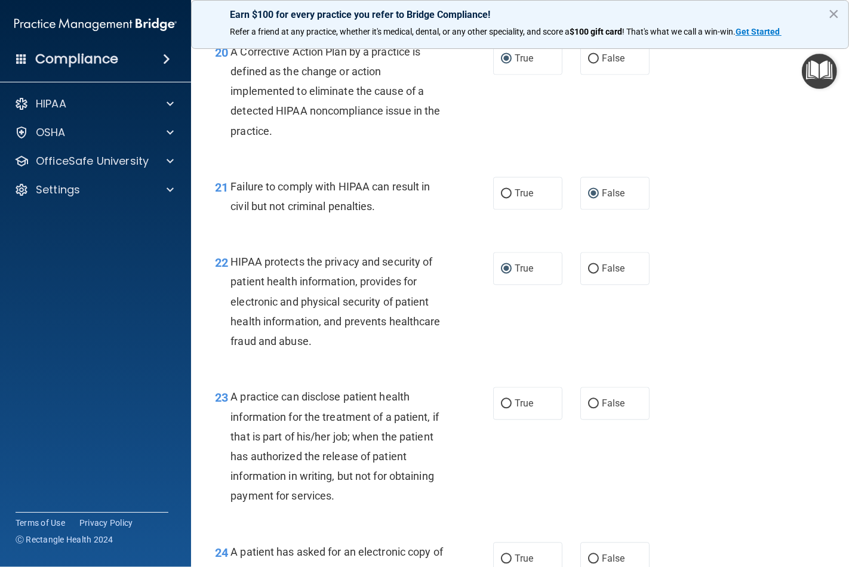
scroll to position [2122, 0]
click at [588, 408] on input "False" at bounding box center [593, 403] width 11 height 9
radio input "true"
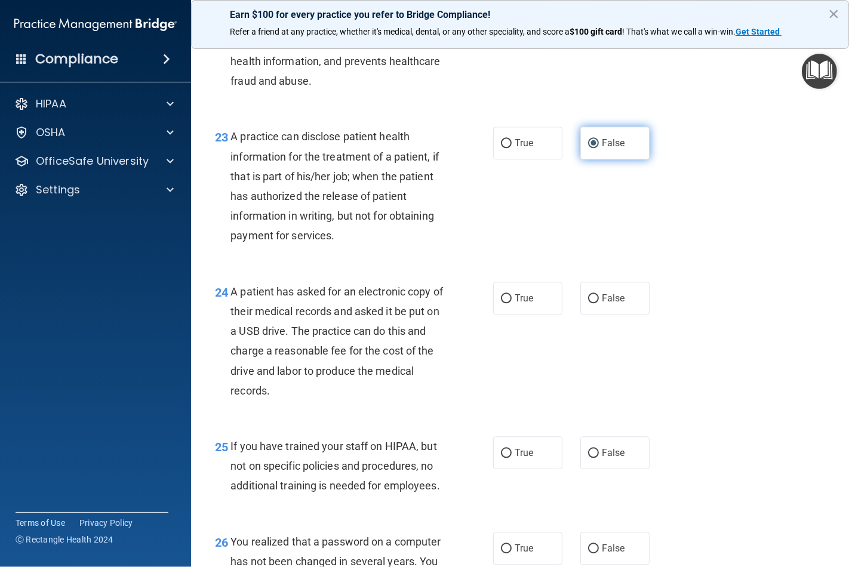
scroll to position [2388, 0]
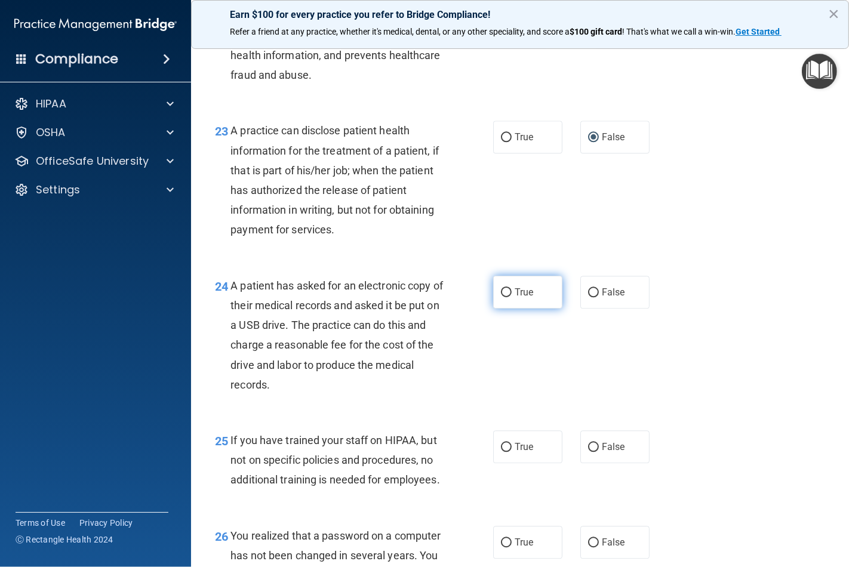
click at [494, 300] on label "True" at bounding box center [527, 292] width 69 height 33
click at [501, 297] on input "True" at bounding box center [506, 292] width 11 height 9
radio input "true"
click at [588, 452] on input "False" at bounding box center [593, 447] width 11 height 9
radio input "true"
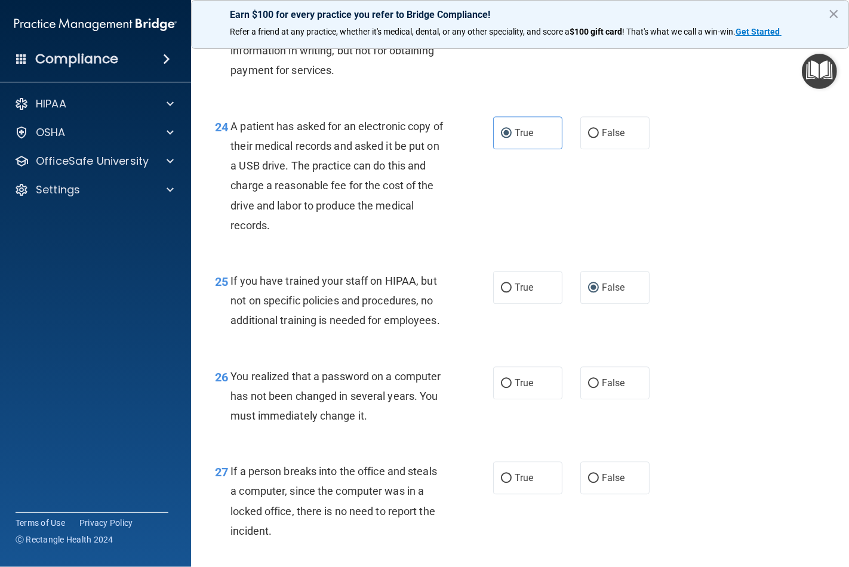
scroll to position [2587, 0]
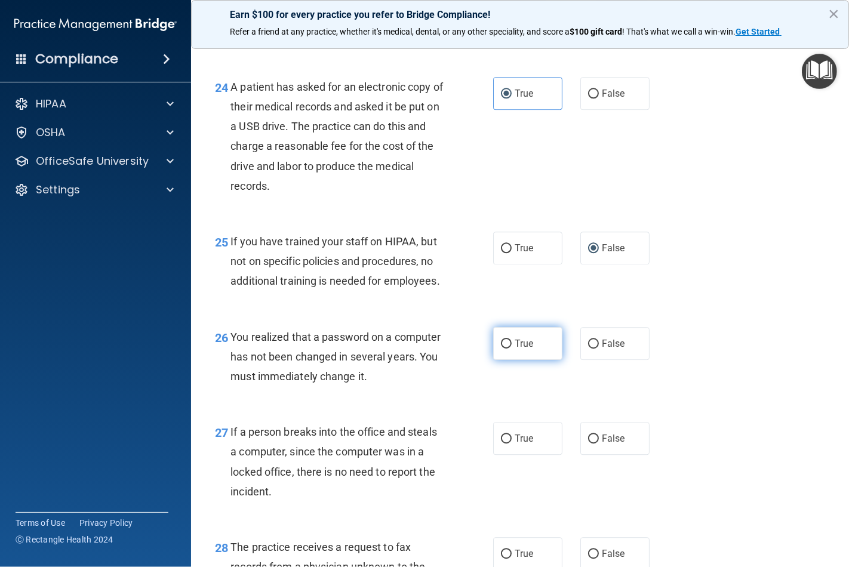
click at [507, 360] on label "True" at bounding box center [527, 343] width 69 height 33
click at [507, 349] on input "True" at bounding box center [506, 344] width 11 height 9
radio input "true"
click at [593, 455] on label "False" at bounding box center [614, 438] width 69 height 33
click at [593, 444] on input "False" at bounding box center [593, 439] width 11 height 9
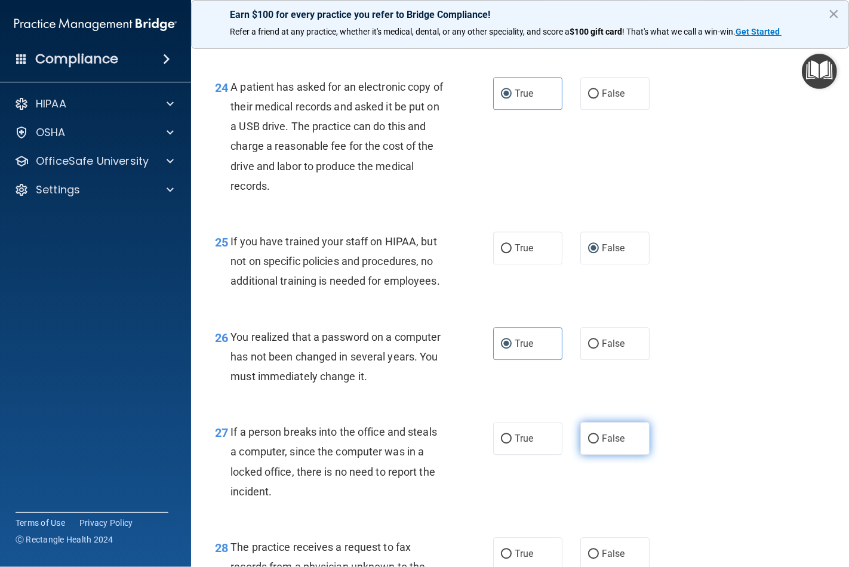
radio input "true"
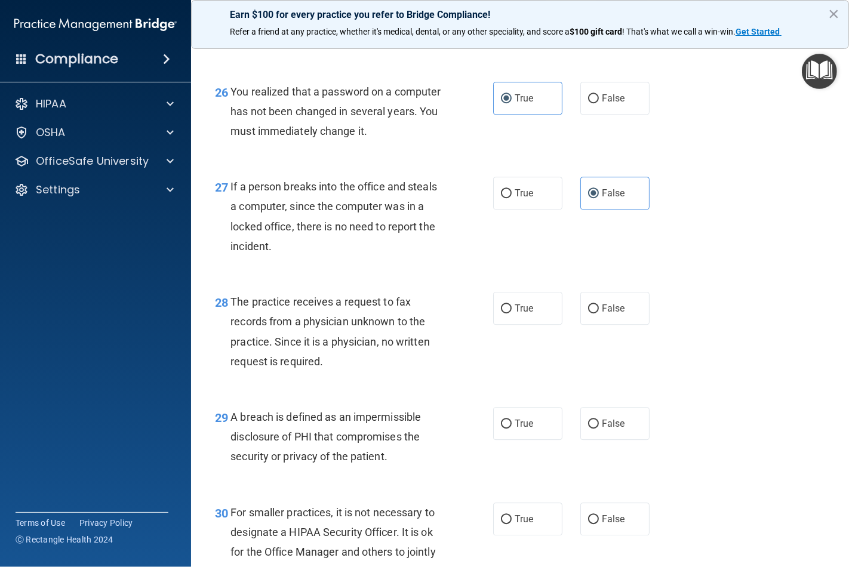
scroll to position [2852, 0]
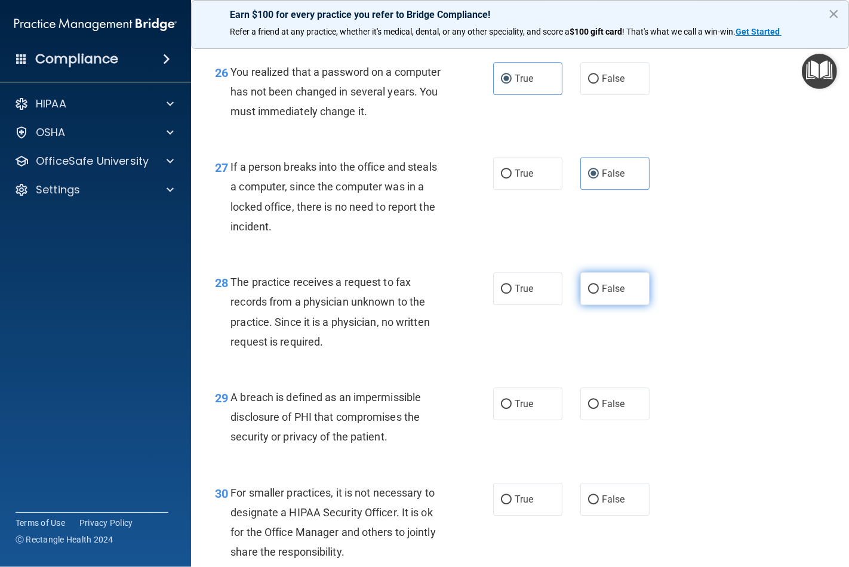
click at [580, 305] on label "False" at bounding box center [614, 288] width 69 height 33
click at [588, 294] on input "False" at bounding box center [593, 289] width 11 height 9
radio input "true"
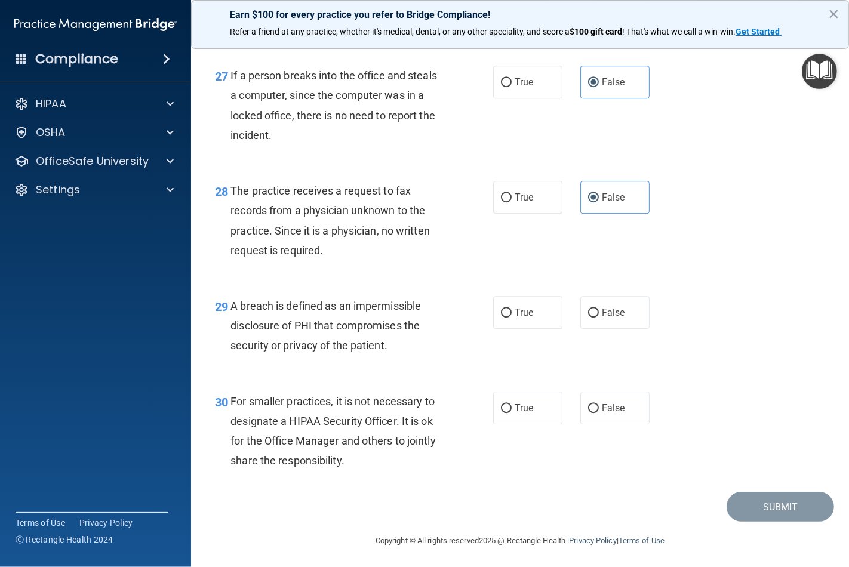
scroll to position [2985, 0]
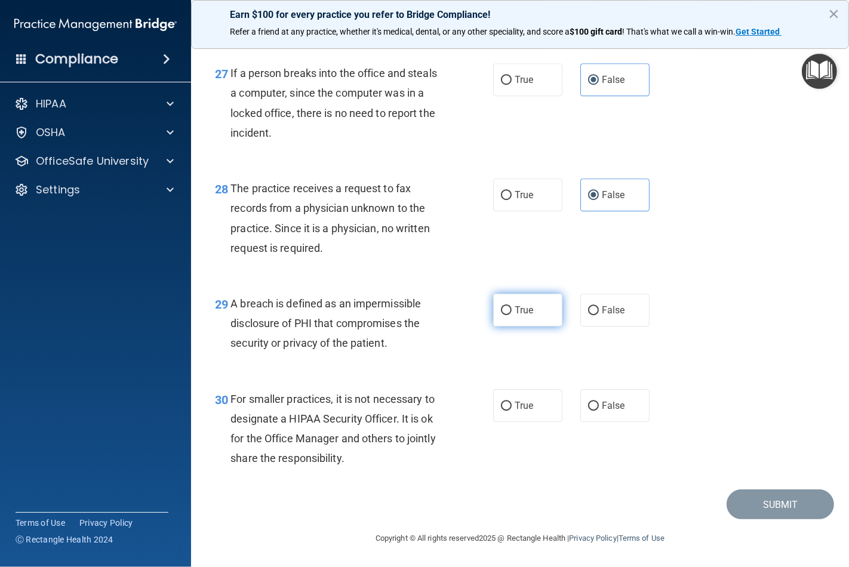
click at [494, 315] on label "True" at bounding box center [527, 310] width 69 height 33
click at [501, 315] on input "True" at bounding box center [506, 310] width 11 height 9
radio input "true"
click at [588, 408] on input "False" at bounding box center [593, 406] width 11 height 9
radio input "true"
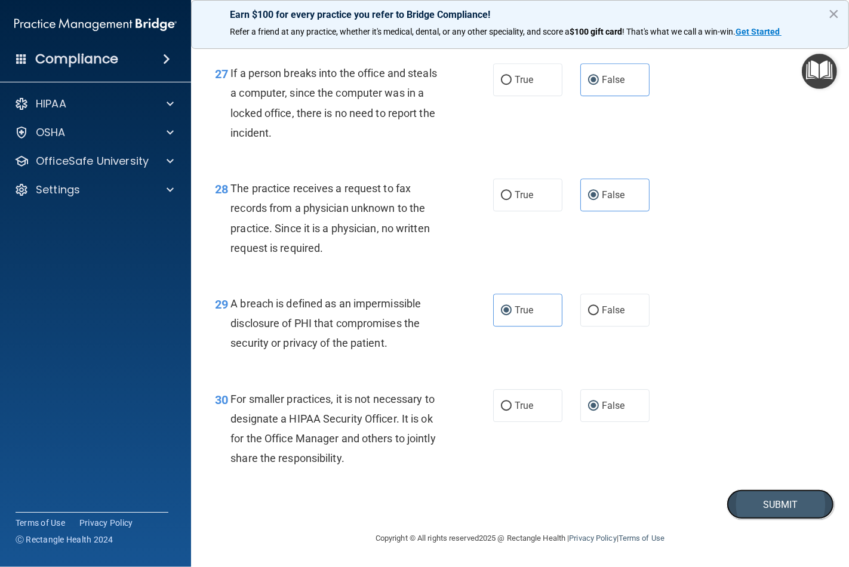
click at [738, 508] on button "Submit" at bounding box center [780, 505] width 107 height 30
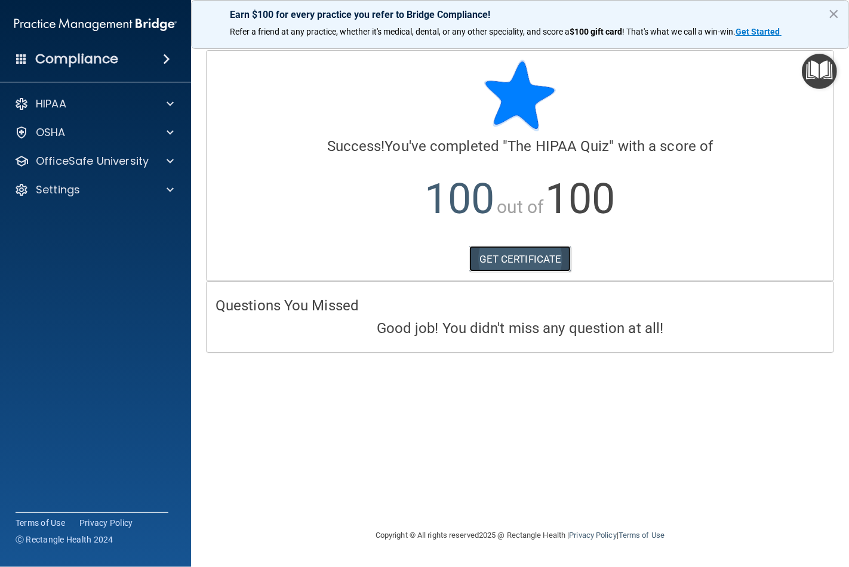
click at [506, 257] on link "GET CERTIFICATE" at bounding box center [520, 259] width 102 height 26
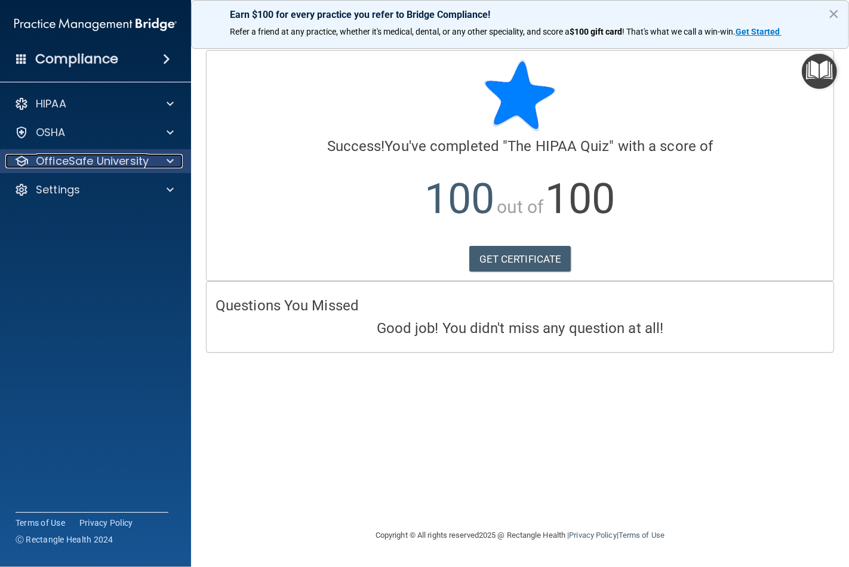
click at [170, 158] on span at bounding box center [170, 161] width 7 height 14
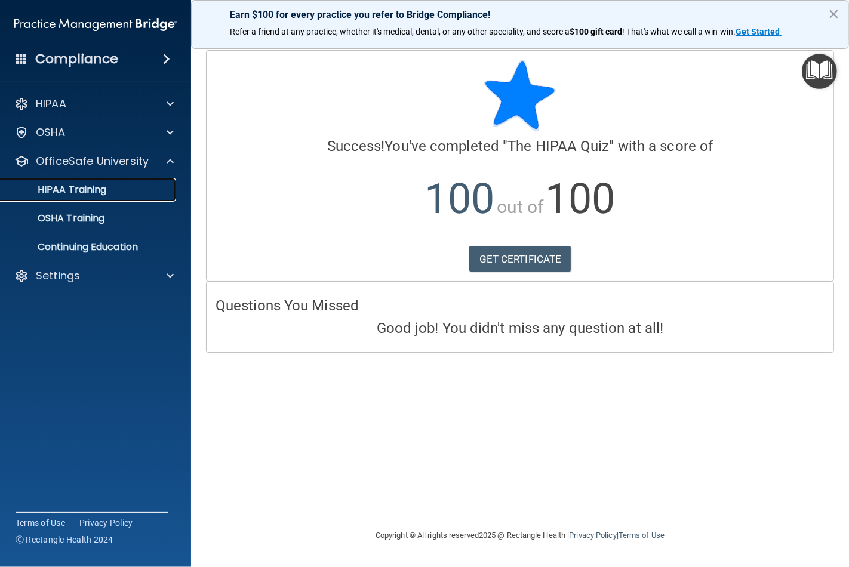
click at [124, 192] on div "HIPAA Training" at bounding box center [89, 190] width 163 height 12
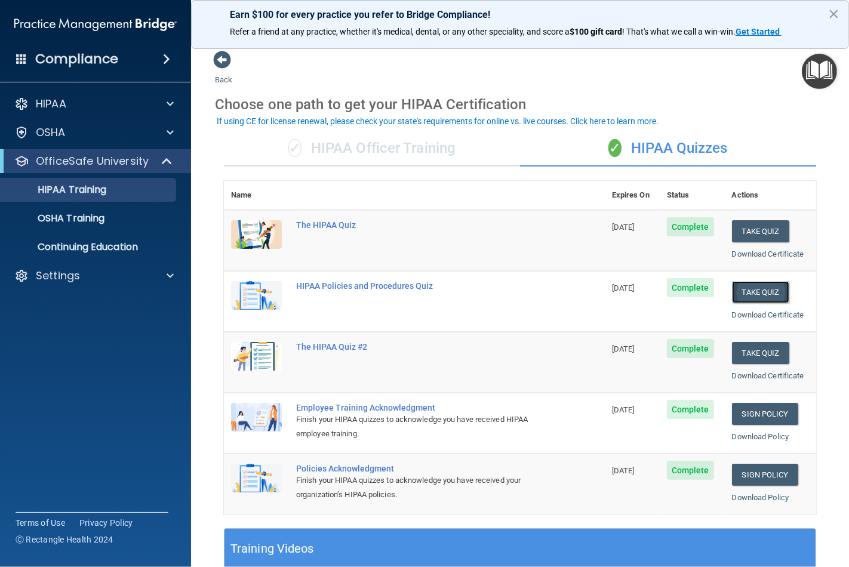
click at [737, 289] on button "Take Quiz" at bounding box center [760, 292] width 57 height 22
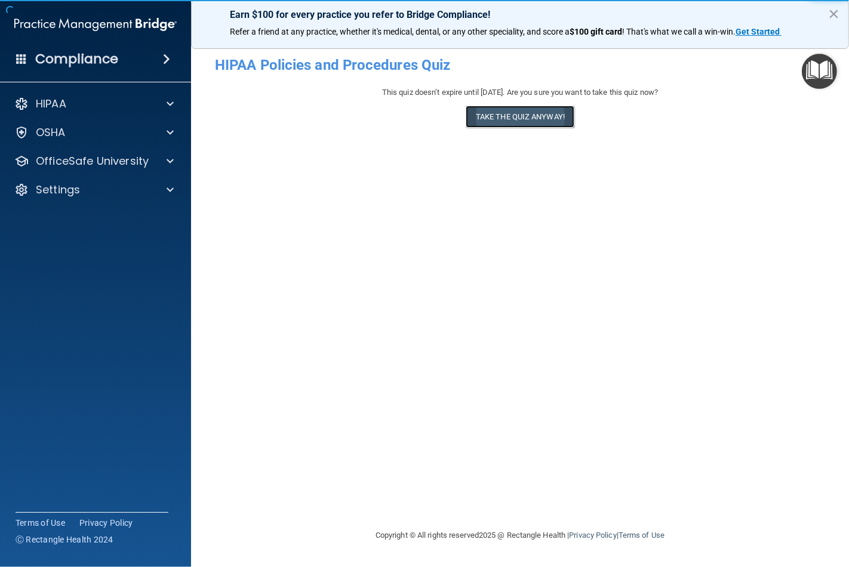
click at [515, 110] on button "Take the quiz anyway!" at bounding box center [520, 117] width 109 height 22
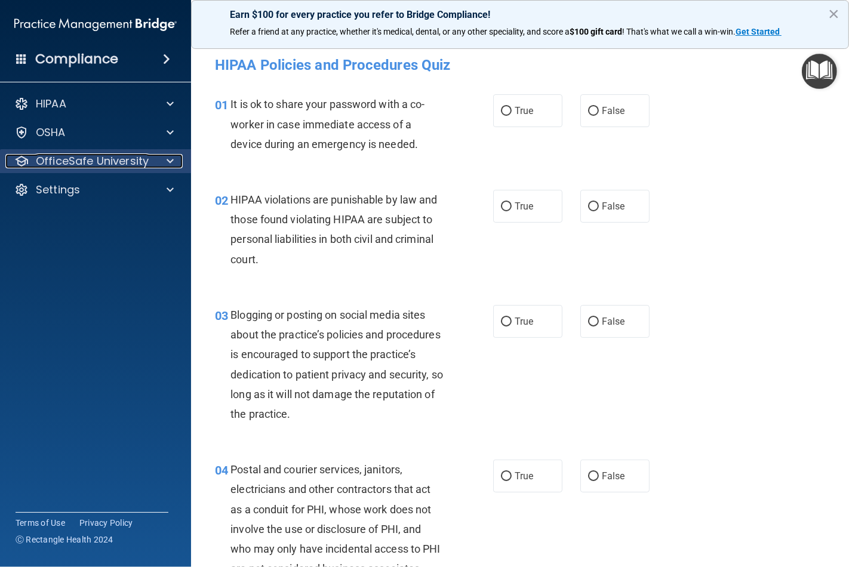
click at [159, 155] on div at bounding box center [168, 161] width 30 height 14
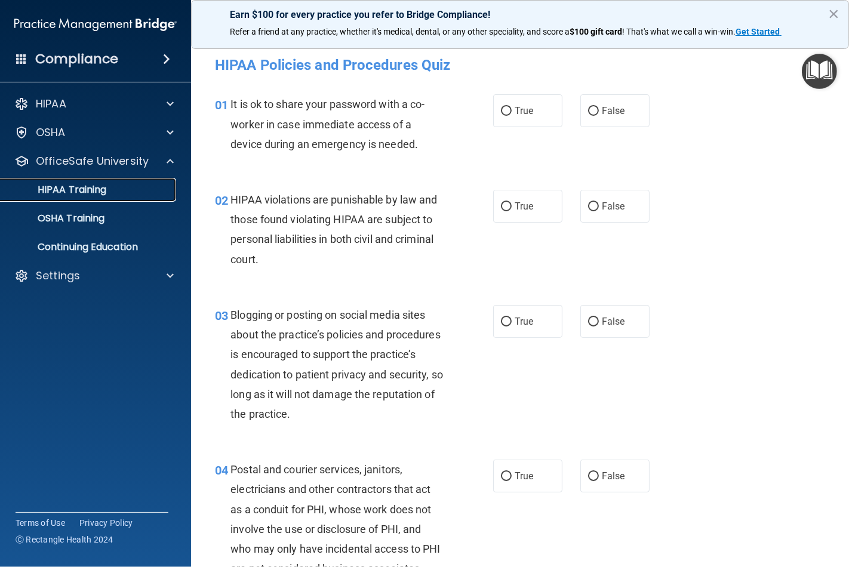
click at [130, 188] on div "HIPAA Training" at bounding box center [89, 190] width 163 height 12
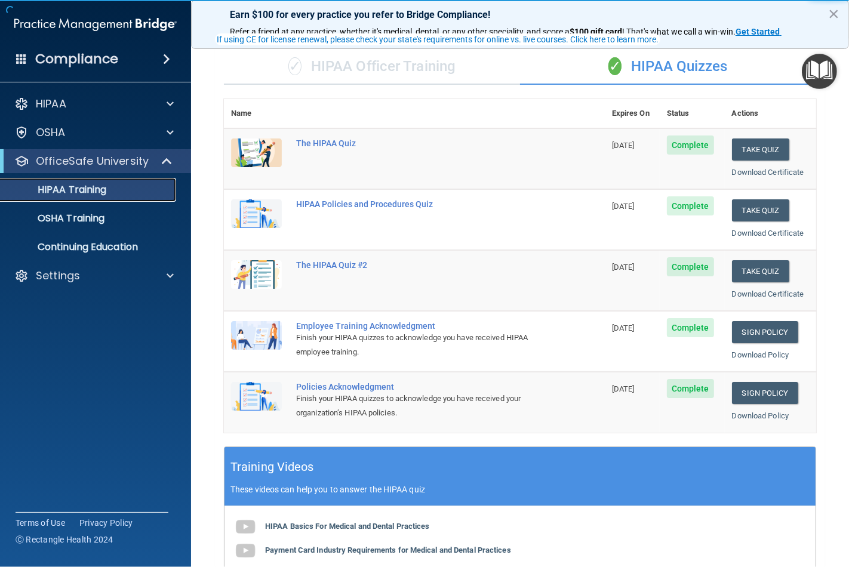
scroll to position [133, 0]
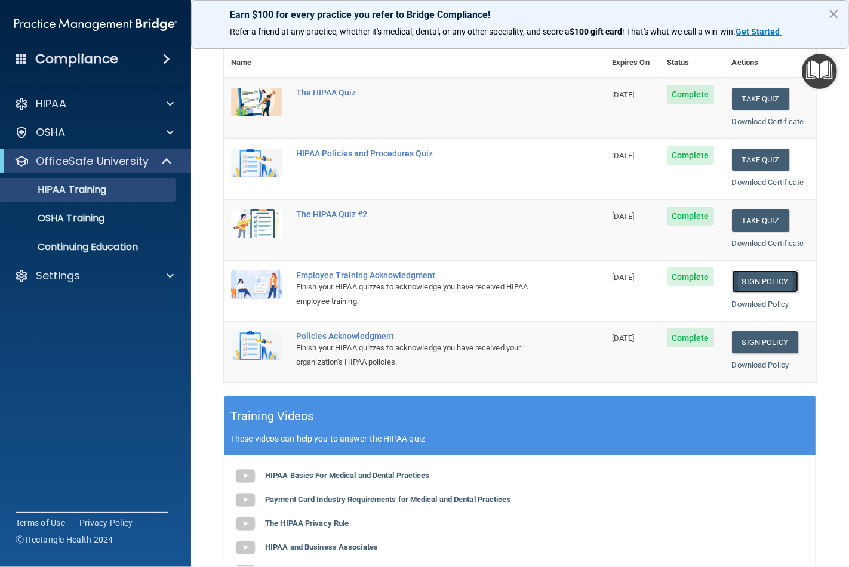
click at [738, 283] on link "Sign Policy" at bounding box center [765, 281] width 66 height 22
click at [741, 337] on link "Sign Policy" at bounding box center [765, 342] width 66 height 22
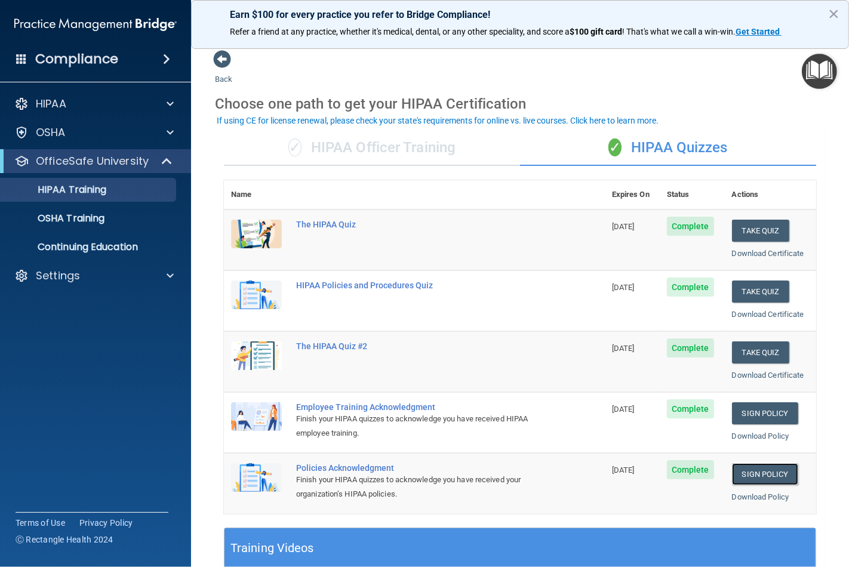
scroll to position [0, 0]
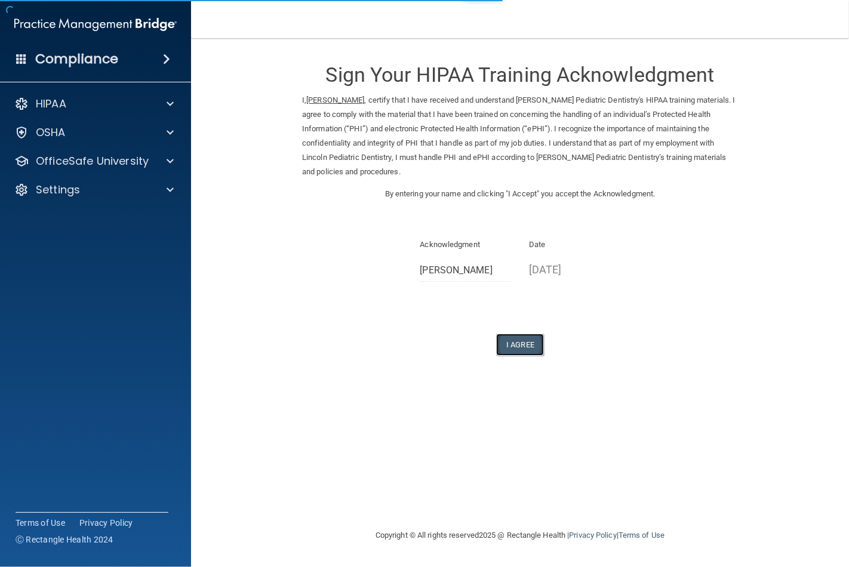
click at [533, 341] on button "I Agree" at bounding box center [520, 345] width 48 height 22
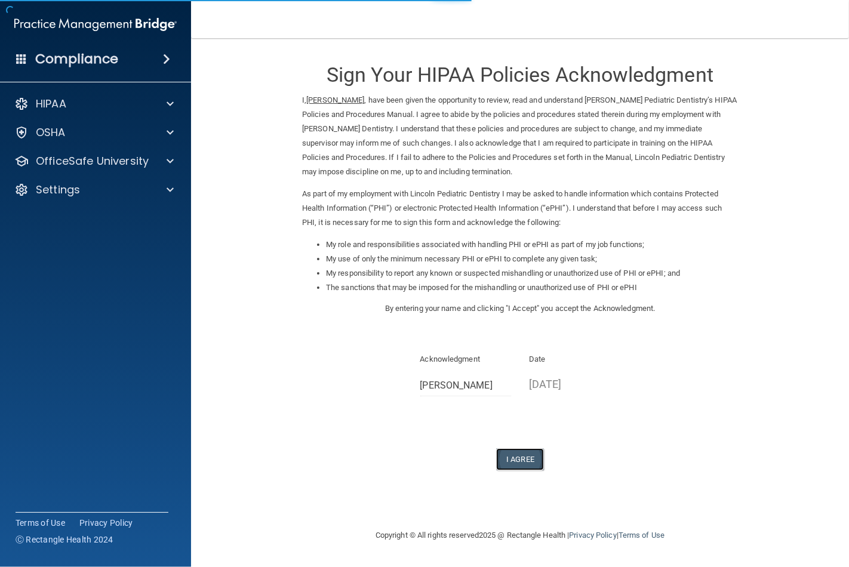
click at [537, 457] on button "I Agree" at bounding box center [520, 459] width 48 height 22
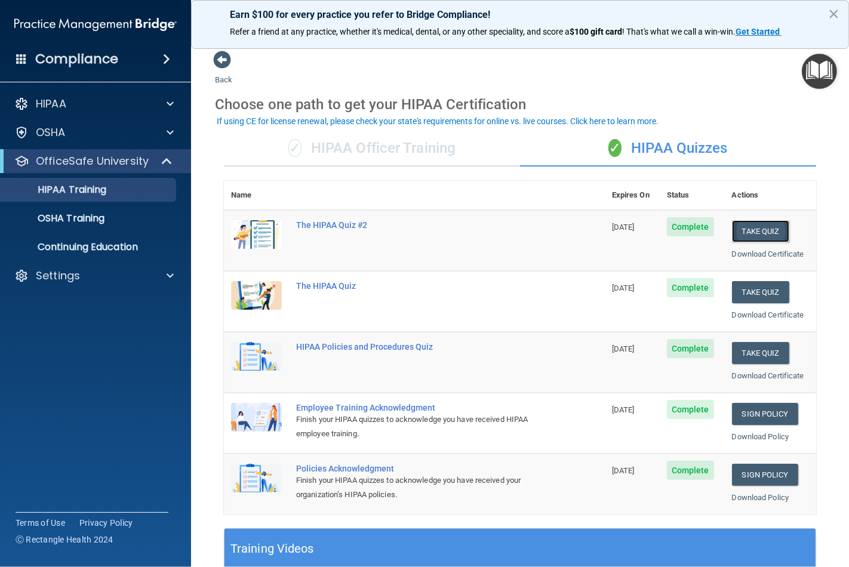
click at [759, 230] on button "Take Quiz" at bounding box center [760, 231] width 57 height 22
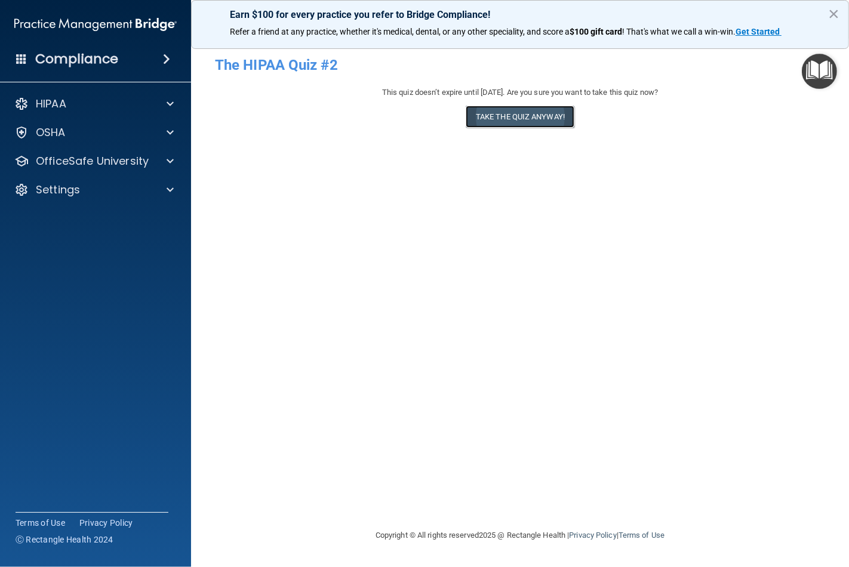
click at [550, 123] on button "Take the quiz anyway!" at bounding box center [520, 117] width 109 height 22
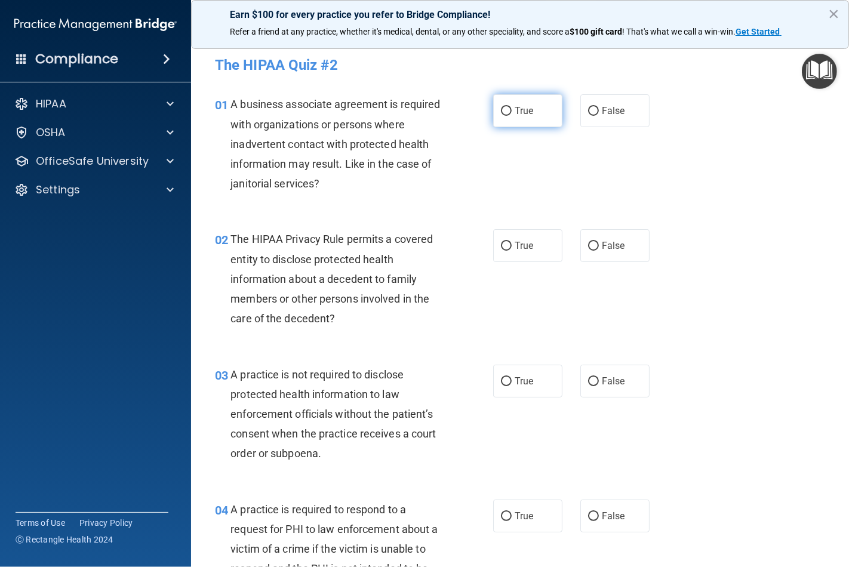
click at [523, 110] on span "True" at bounding box center [524, 110] width 19 height 11
click at [512, 110] on input "True" at bounding box center [506, 111] width 11 height 9
radio input "true"
click at [501, 247] on input "True" at bounding box center [506, 246] width 11 height 9
radio input "true"
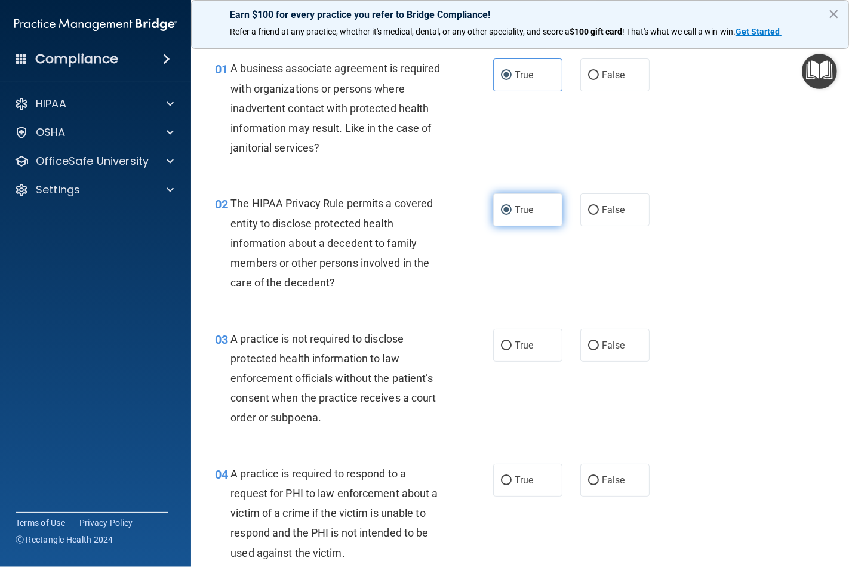
scroll to position [66, 0]
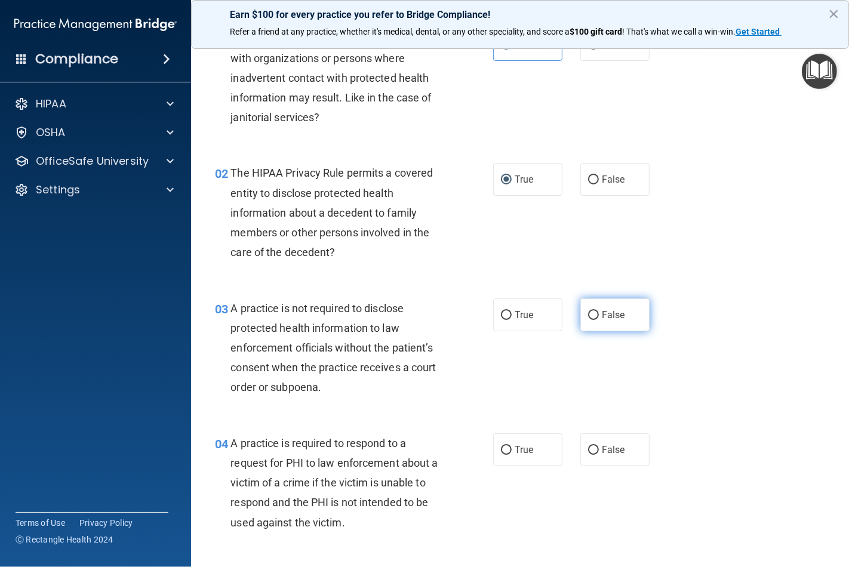
click at [589, 317] on input "False" at bounding box center [593, 315] width 11 height 9
radio input "true"
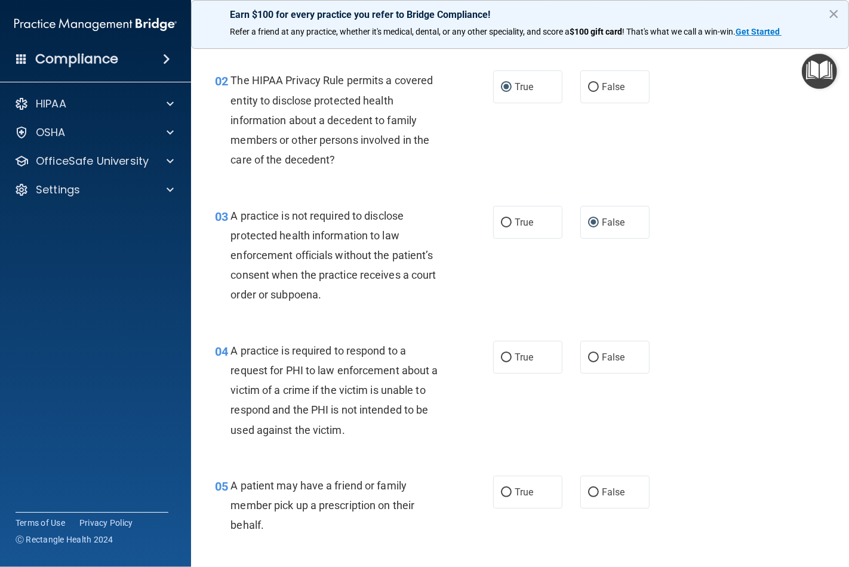
scroll to position [199, 0]
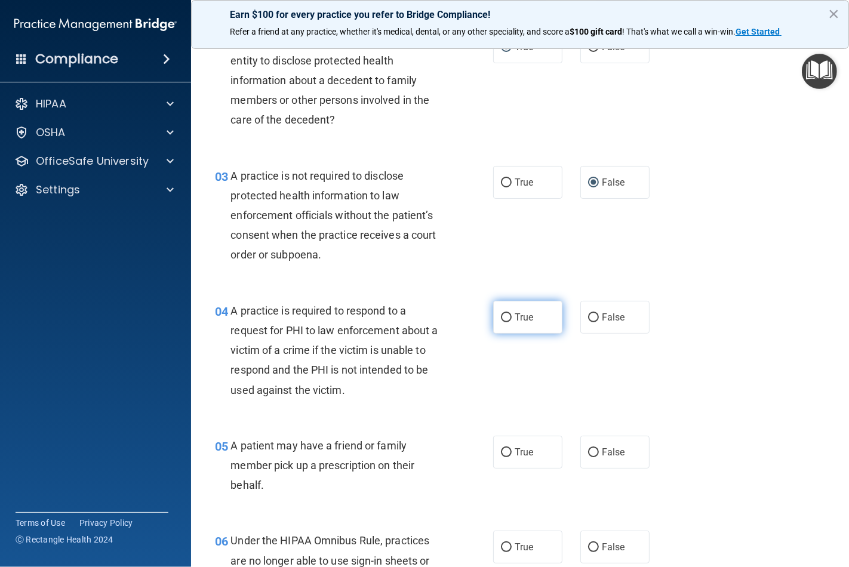
click at [510, 305] on label "True" at bounding box center [527, 317] width 69 height 33
click at [510, 313] on input "True" at bounding box center [506, 317] width 11 height 9
radio input "true"
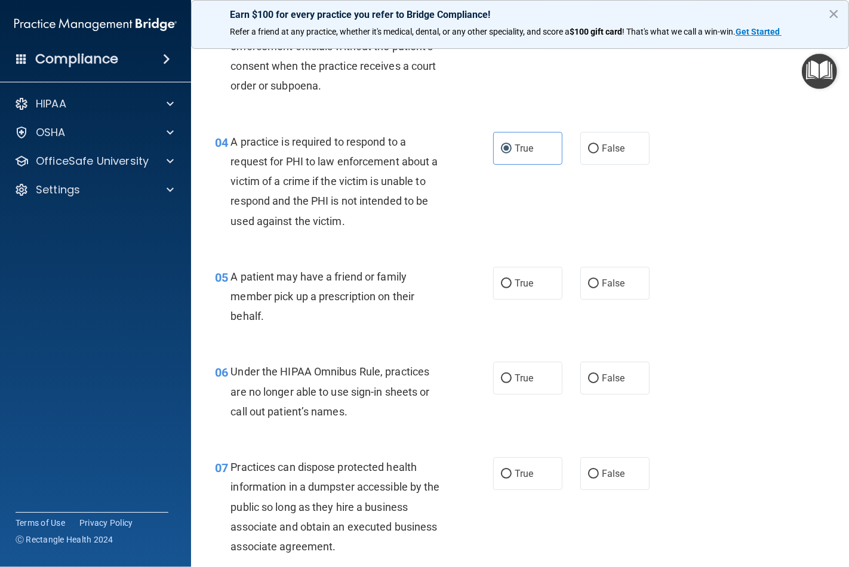
scroll to position [398, 0]
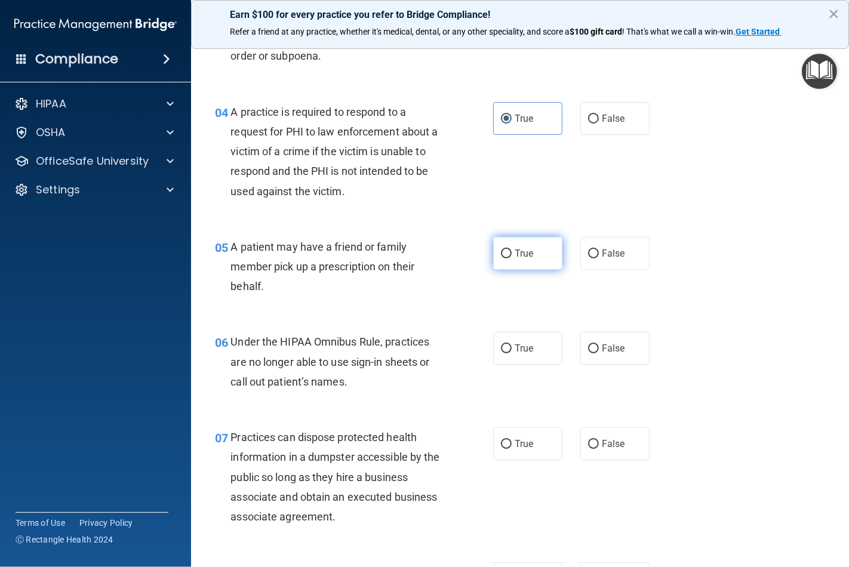
click at [503, 259] on label "True" at bounding box center [527, 253] width 69 height 33
click at [503, 259] on input "True" at bounding box center [506, 254] width 11 height 9
radio input "true"
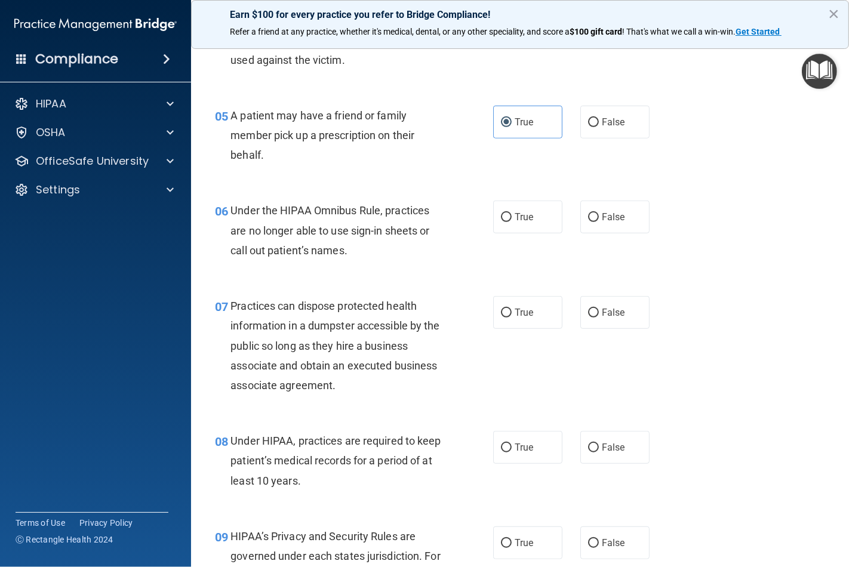
scroll to position [530, 0]
click at [588, 215] on input "False" at bounding box center [593, 216] width 11 height 9
radio input "true"
click at [603, 340] on div "07 Practices can dispose protected health information in a dumpster accessible …" at bounding box center [520, 347] width 628 height 135
click at [568, 289] on div "07 Practices can dispose protected health information in a dumpster accessible …" at bounding box center [520, 347] width 628 height 135
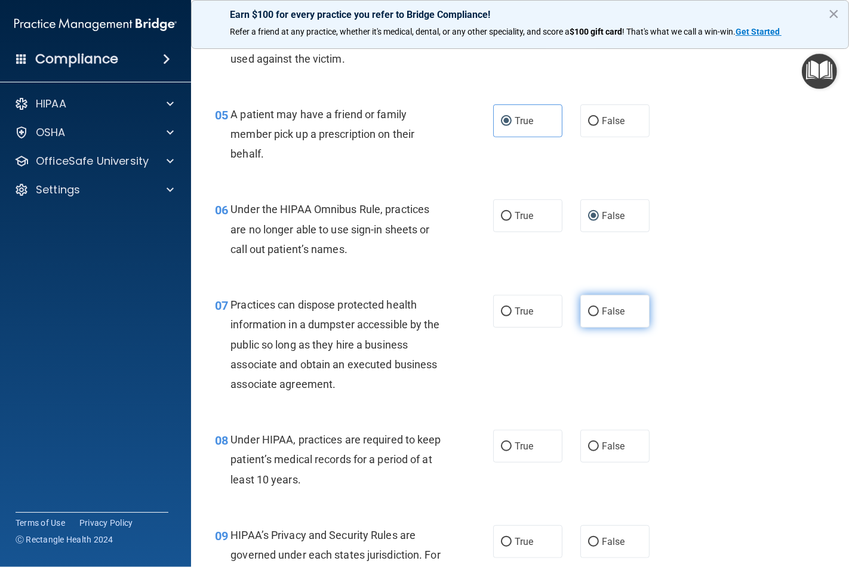
click at [588, 311] on input "False" at bounding box center [593, 311] width 11 height 9
radio input "true"
click at [587, 436] on label "False" at bounding box center [614, 446] width 69 height 33
click at [588, 442] on input "False" at bounding box center [593, 446] width 11 height 9
radio input "true"
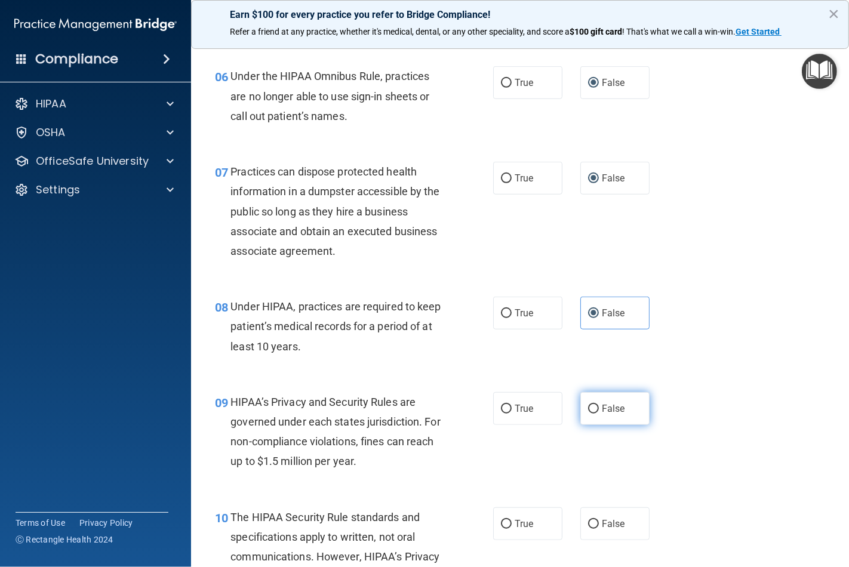
scroll to position [730, 0]
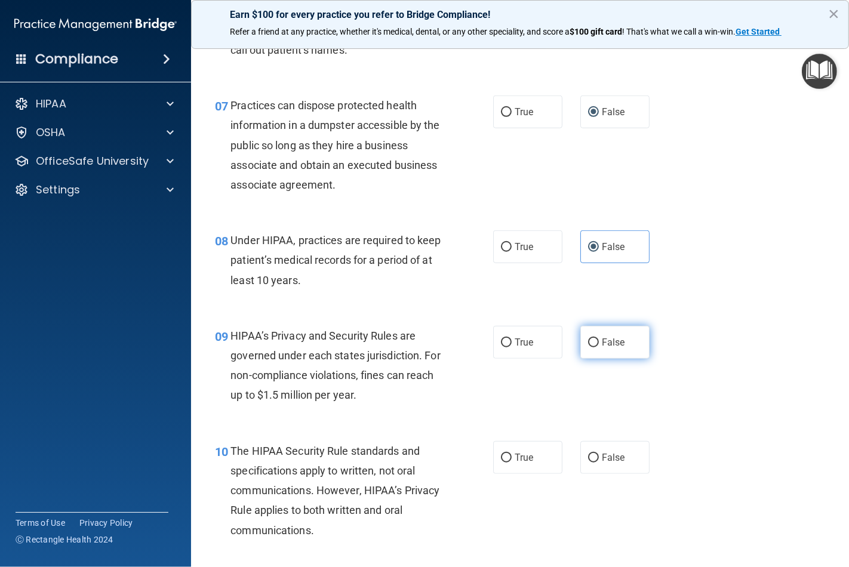
click at [583, 337] on label "False" at bounding box center [614, 342] width 69 height 33
click at [588, 339] on input "False" at bounding box center [593, 343] width 11 height 9
radio input "true"
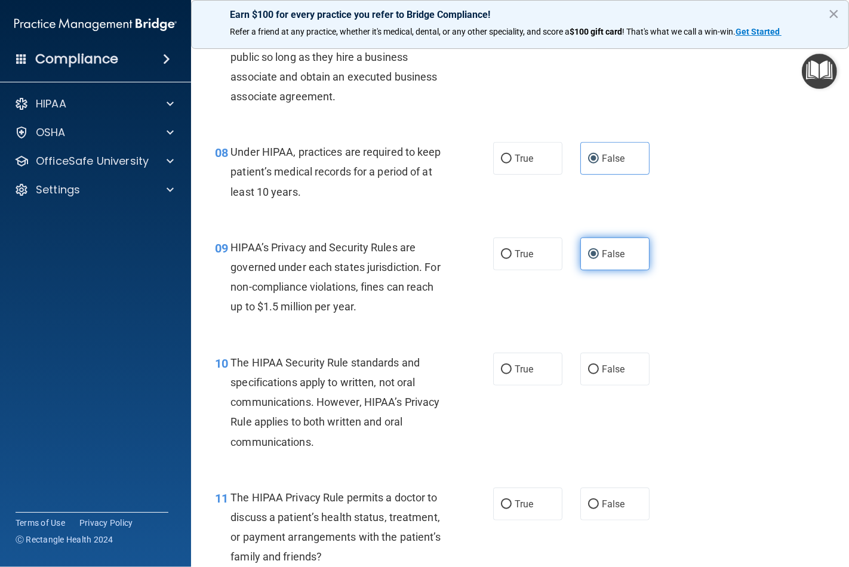
scroll to position [862, 0]
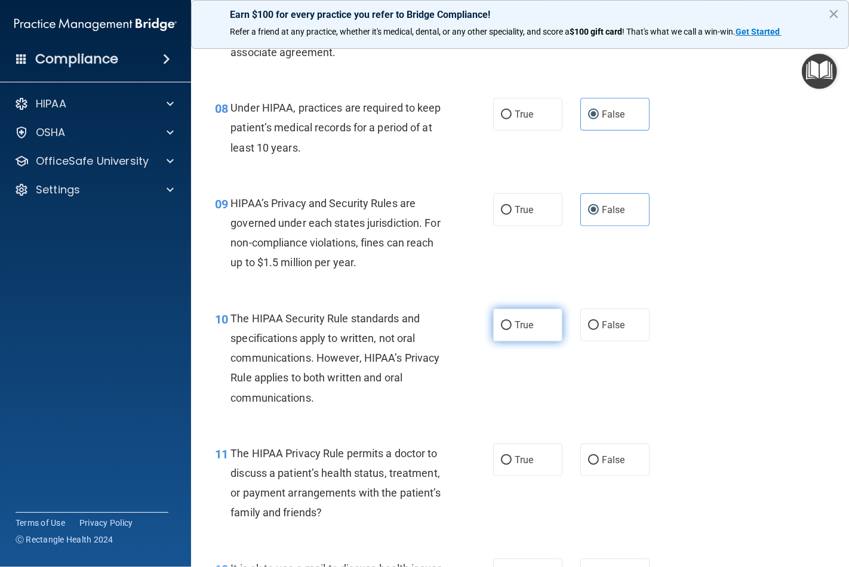
click at [505, 331] on label "True" at bounding box center [527, 325] width 69 height 33
click at [505, 330] on input "True" at bounding box center [506, 325] width 11 height 9
radio input "true"
click at [498, 445] on label "True" at bounding box center [527, 460] width 69 height 33
click at [501, 456] on input "True" at bounding box center [506, 460] width 11 height 9
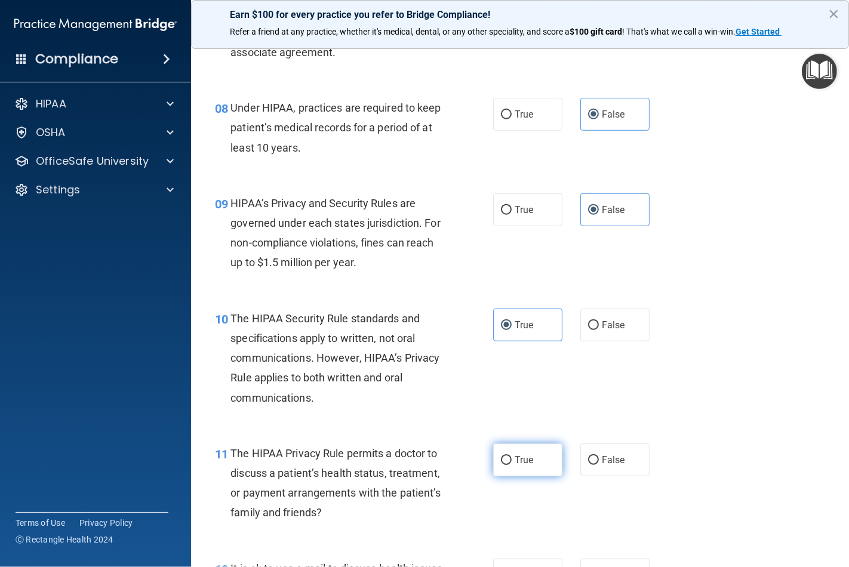
radio input "true"
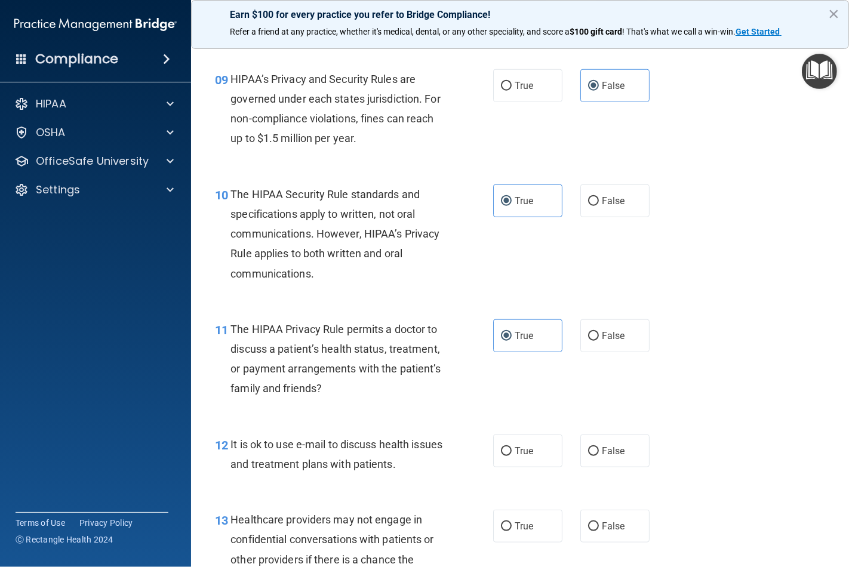
scroll to position [995, 0]
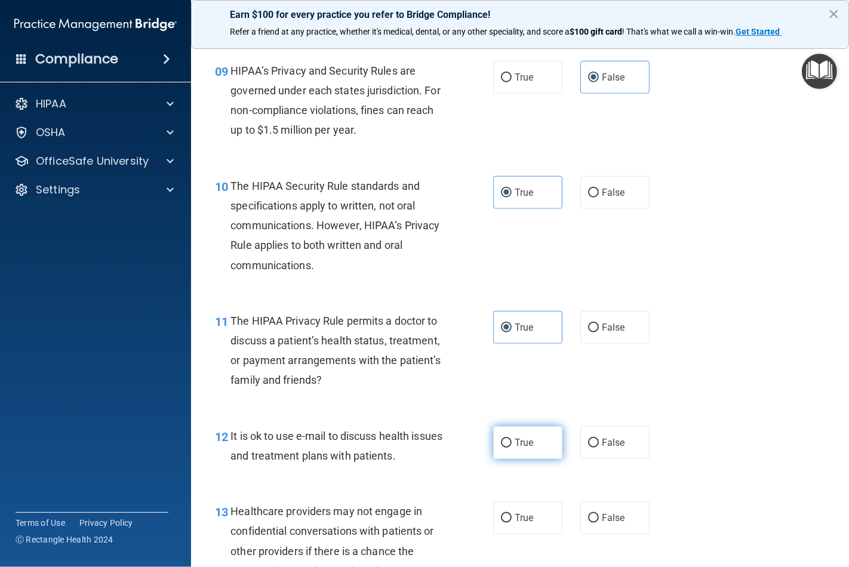
click at [515, 442] on span "True" at bounding box center [524, 442] width 19 height 11
click at [510, 442] on input "True" at bounding box center [506, 443] width 11 height 9
radio input "true"
click at [588, 520] on input "False" at bounding box center [593, 518] width 11 height 9
radio input "true"
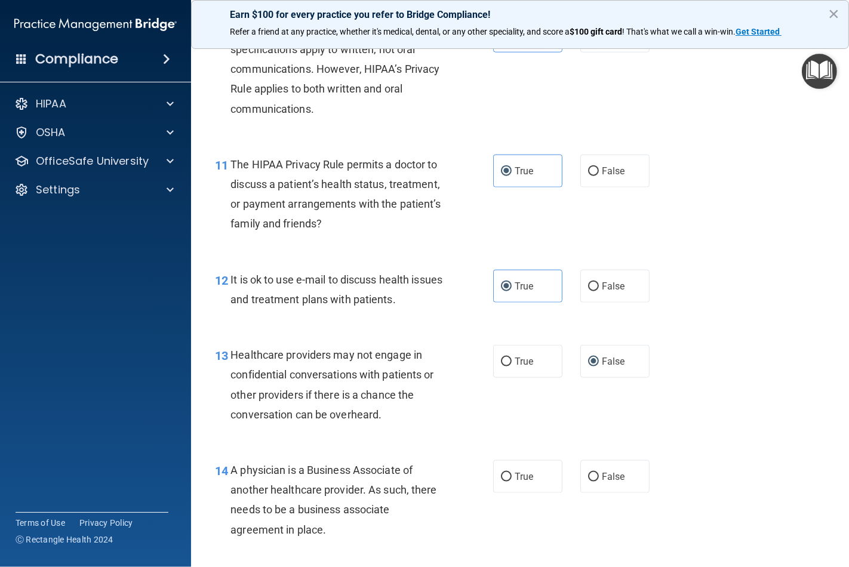
scroll to position [1194, 0]
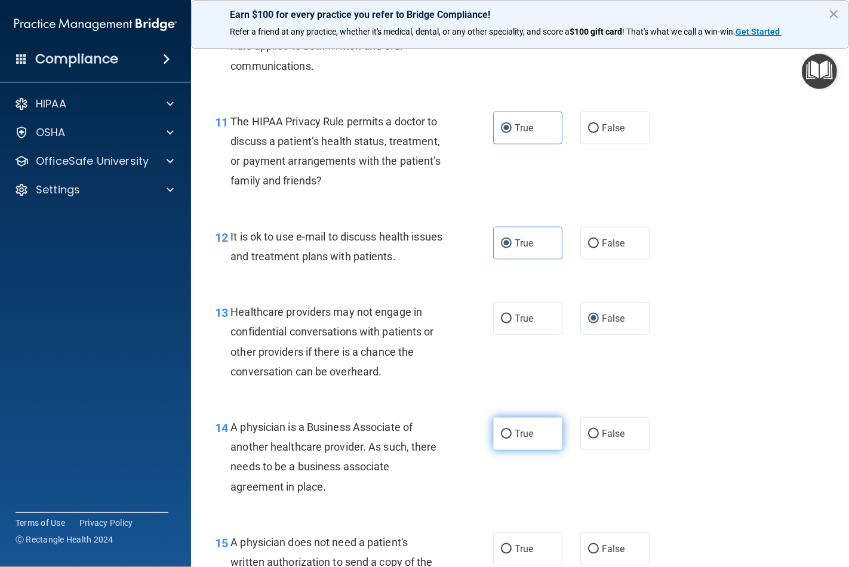
click at [501, 435] on input "True" at bounding box center [506, 434] width 11 height 9
radio input "true"
click at [501, 550] on input "True" at bounding box center [506, 549] width 11 height 9
radio input "true"
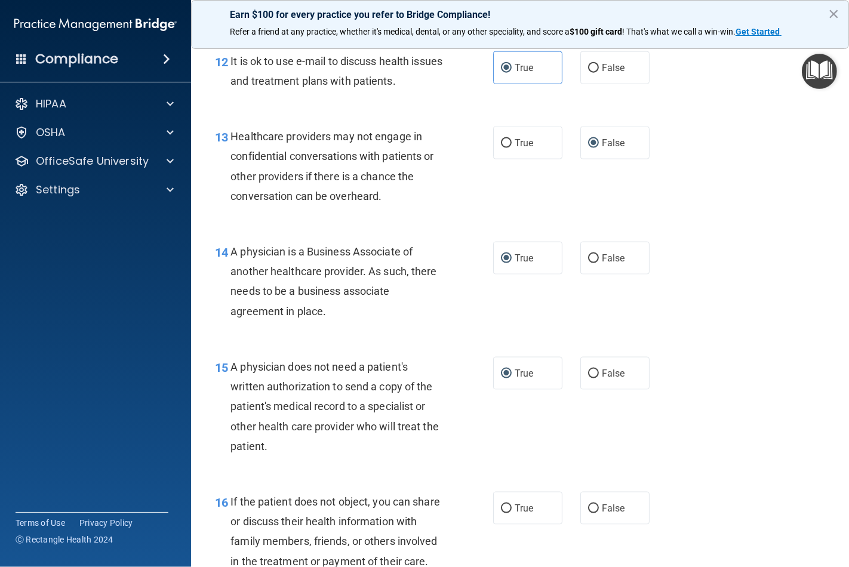
scroll to position [1393, 0]
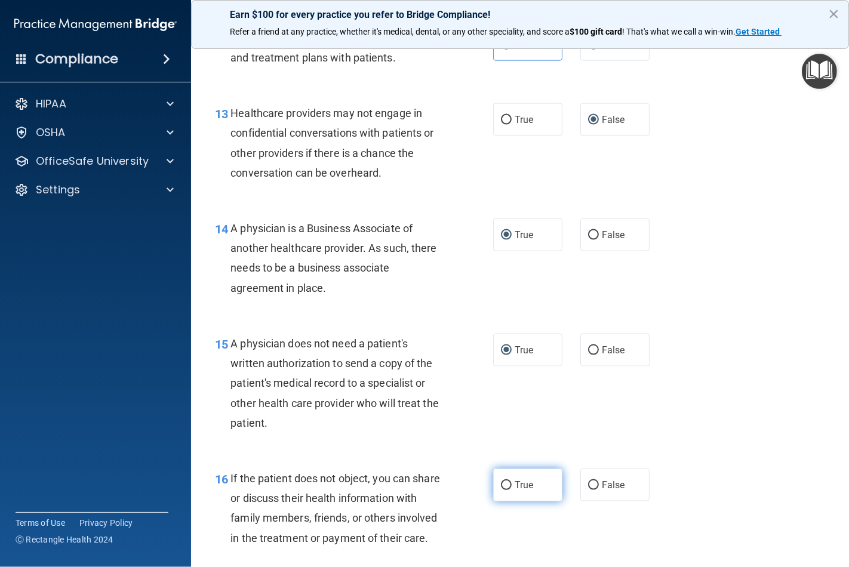
click at [504, 485] on input "True" at bounding box center [506, 485] width 11 height 9
radio input "true"
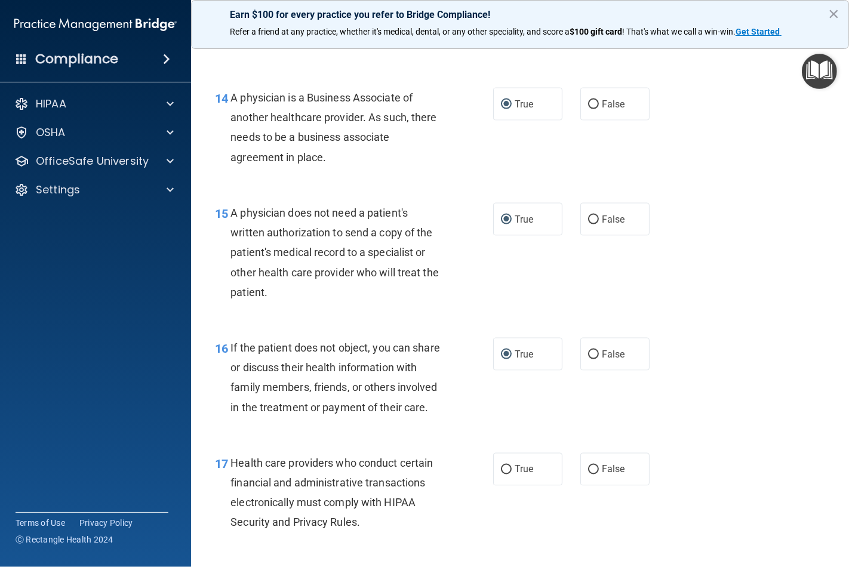
scroll to position [1525, 0]
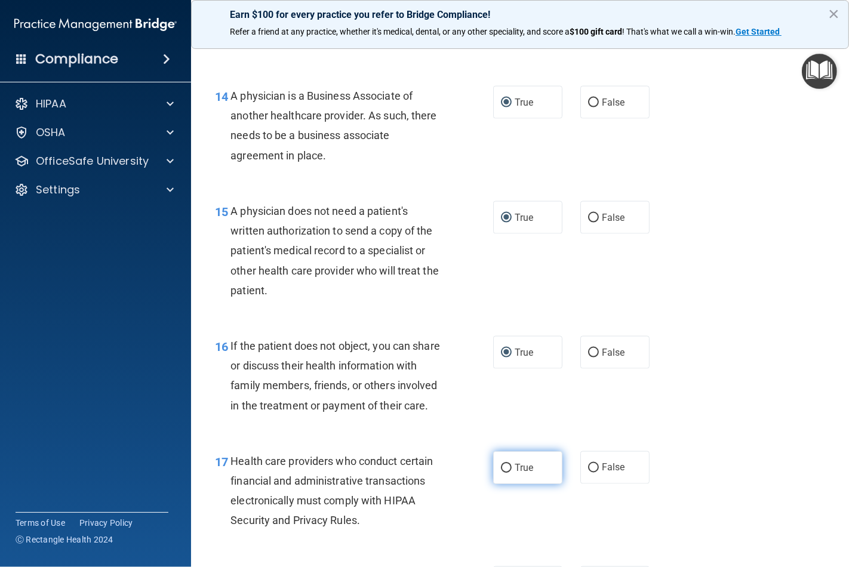
click at [506, 481] on label "True" at bounding box center [527, 467] width 69 height 33
click at [506, 473] on input "True" at bounding box center [506, 468] width 11 height 9
radio input "true"
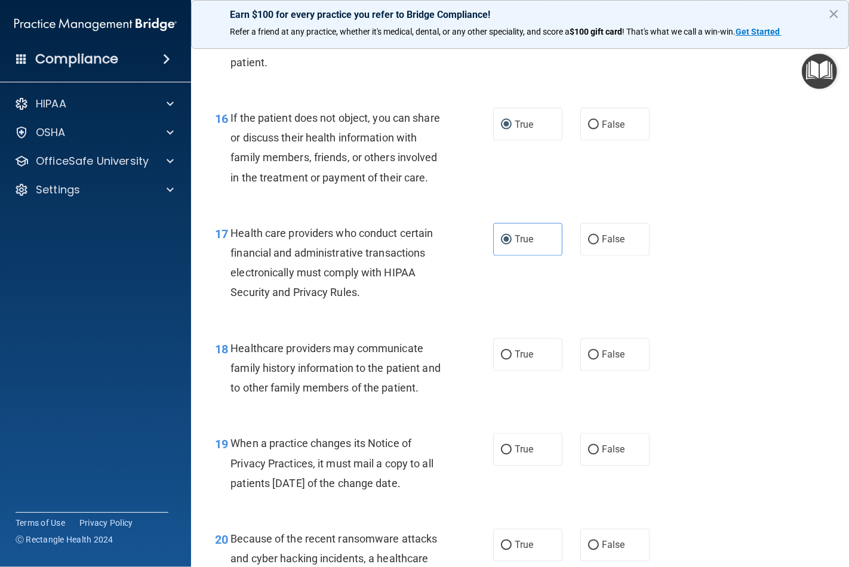
scroll to position [1791, 0]
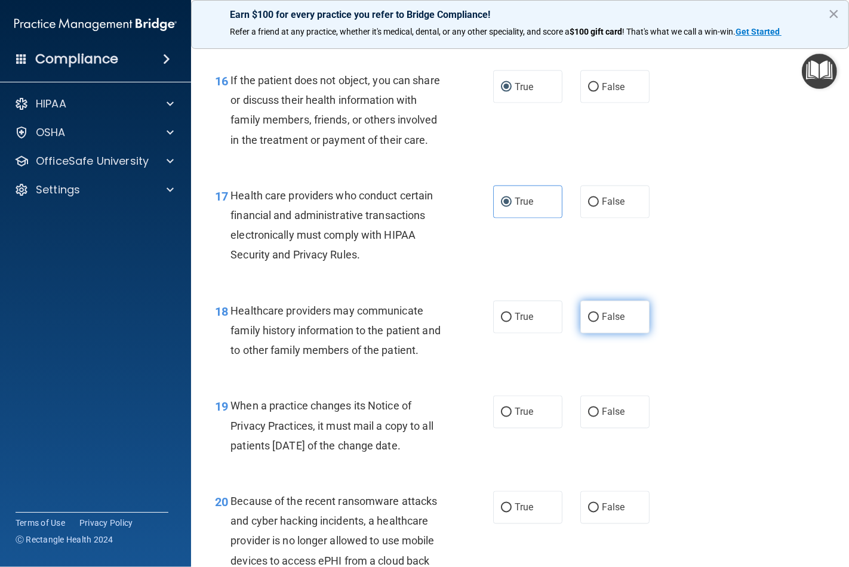
click at [594, 334] on label "False" at bounding box center [614, 317] width 69 height 33
click at [594, 322] on input "False" at bounding box center [593, 317] width 11 height 9
radio input "true"
click at [589, 417] on input "False" at bounding box center [593, 412] width 11 height 9
radio input "true"
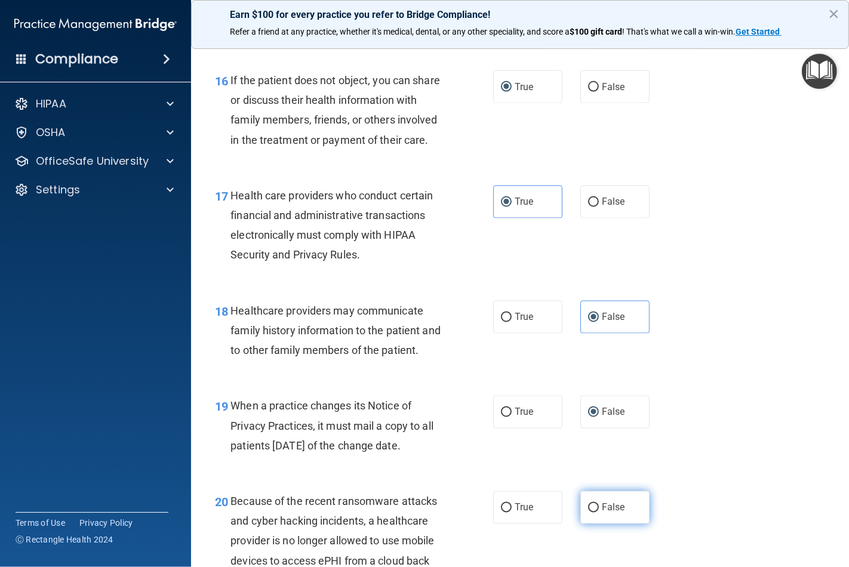
click at [588, 513] on input "False" at bounding box center [593, 508] width 11 height 9
radio input "true"
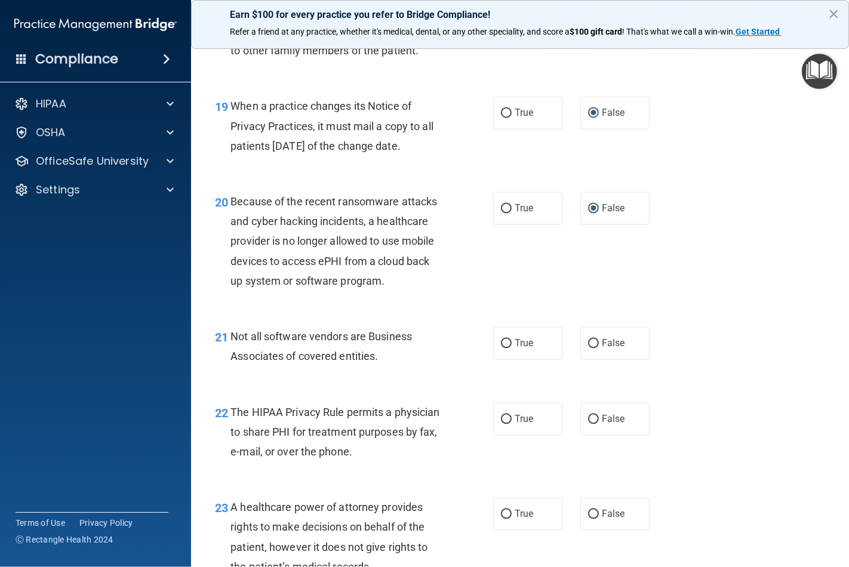
scroll to position [2122, 0]
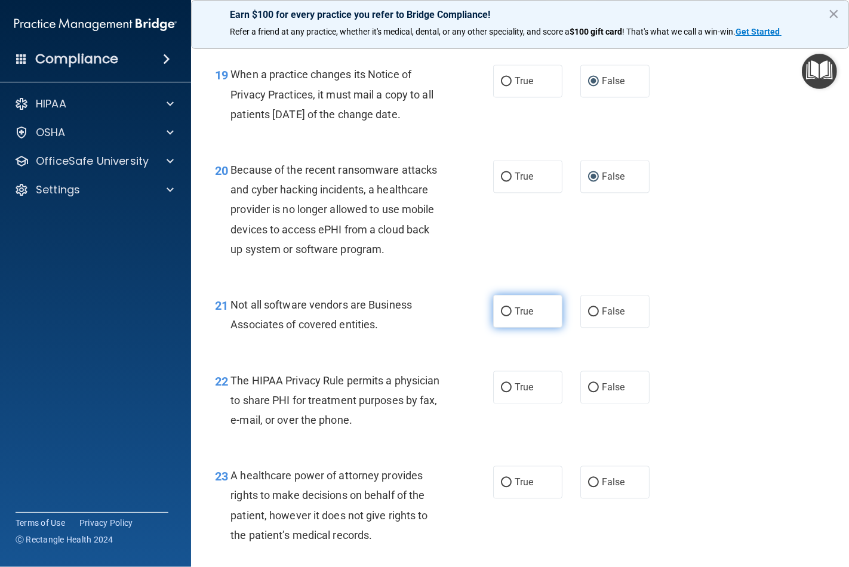
click at [503, 316] on input "True" at bounding box center [506, 311] width 11 height 9
radio input "true"
click at [501, 392] on input "True" at bounding box center [506, 387] width 11 height 9
radio input "true"
click at [580, 498] on label "False" at bounding box center [614, 482] width 69 height 33
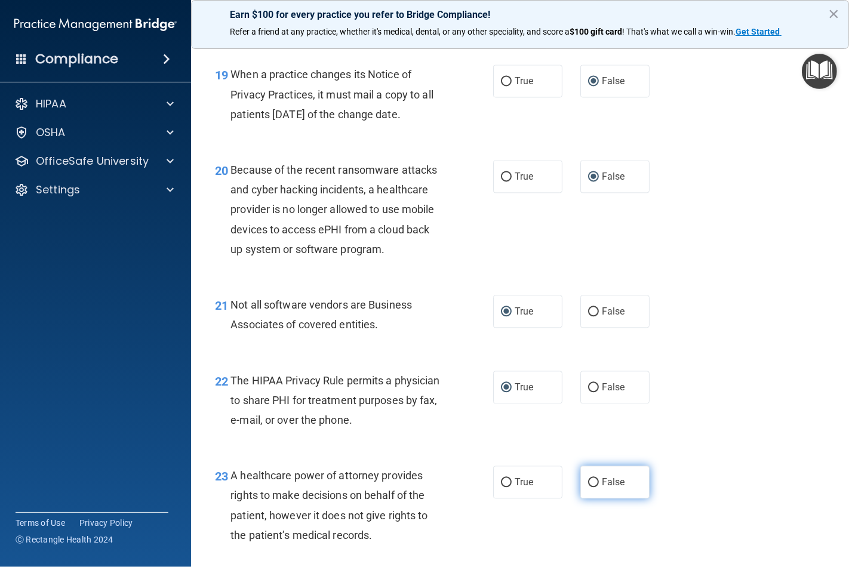
click at [588, 487] on input "False" at bounding box center [593, 482] width 11 height 9
radio input "true"
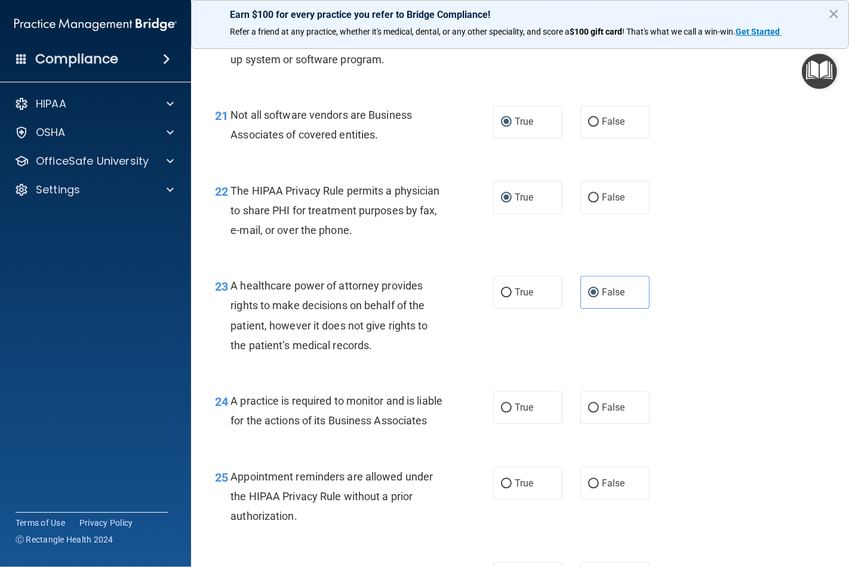
scroll to position [2321, 0]
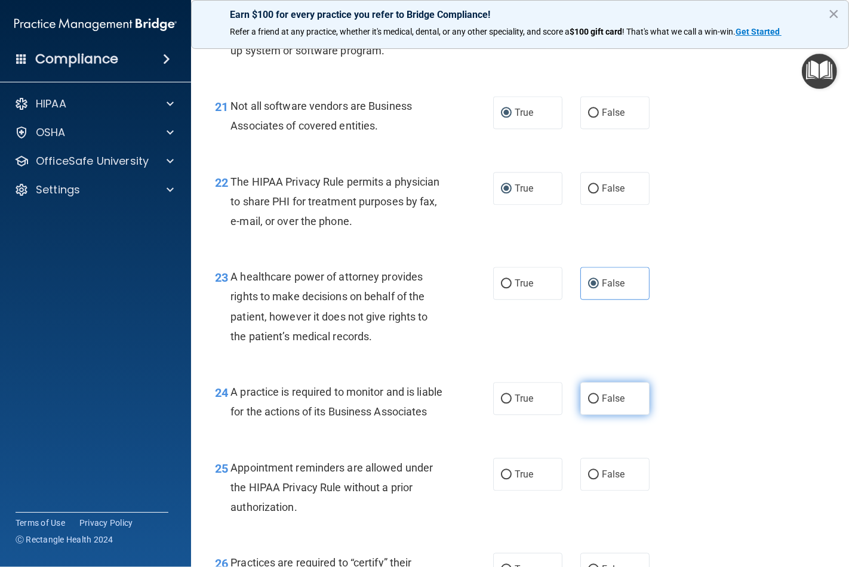
click at [580, 415] on label "False" at bounding box center [614, 398] width 69 height 33
click at [588, 404] on input "False" at bounding box center [593, 399] width 11 height 9
radio input "true"
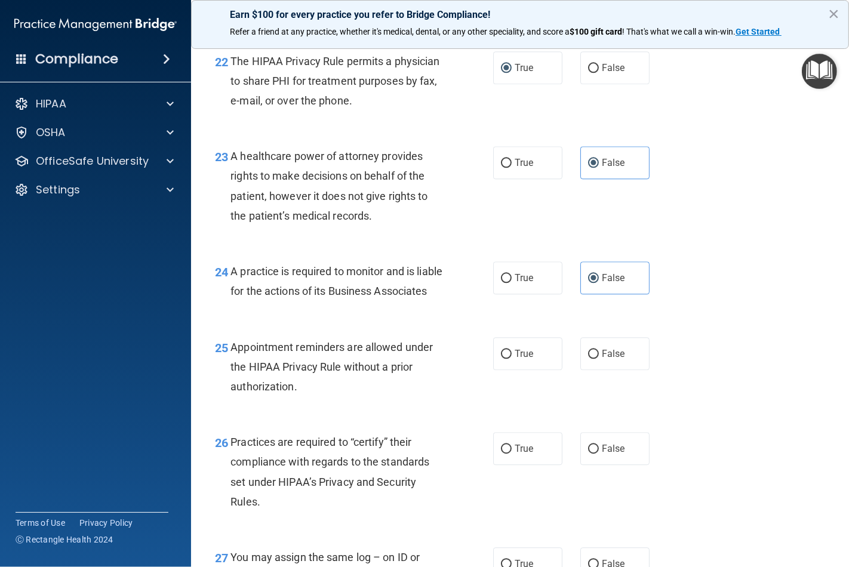
scroll to position [2454, 0]
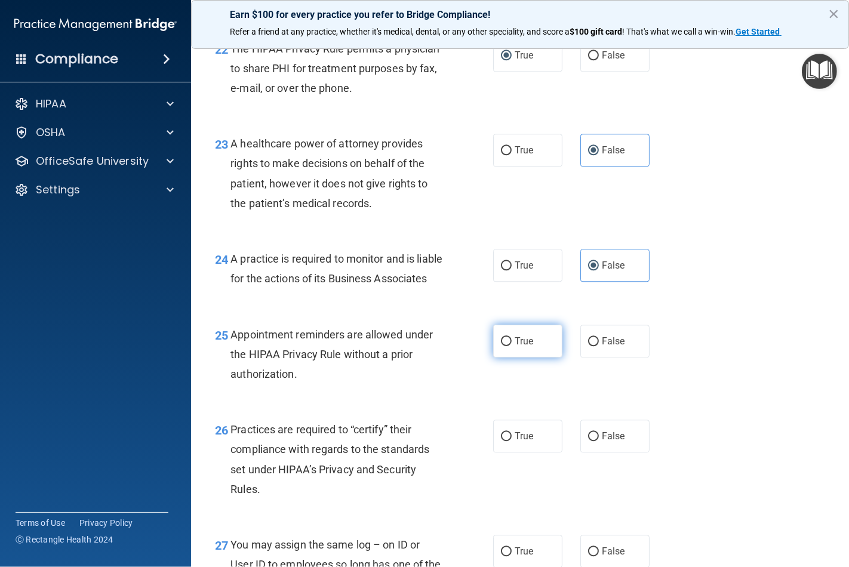
click at [516, 347] on span "True" at bounding box center [524, 341] width 19 height 11
click at [512, 346] on input "True" at bounding box center [506, 341] width 11 height 9
radio input "true"
click at [589, 441] on input "False" at bounding box center [593, 436] width 11 height 9
radio input "true"
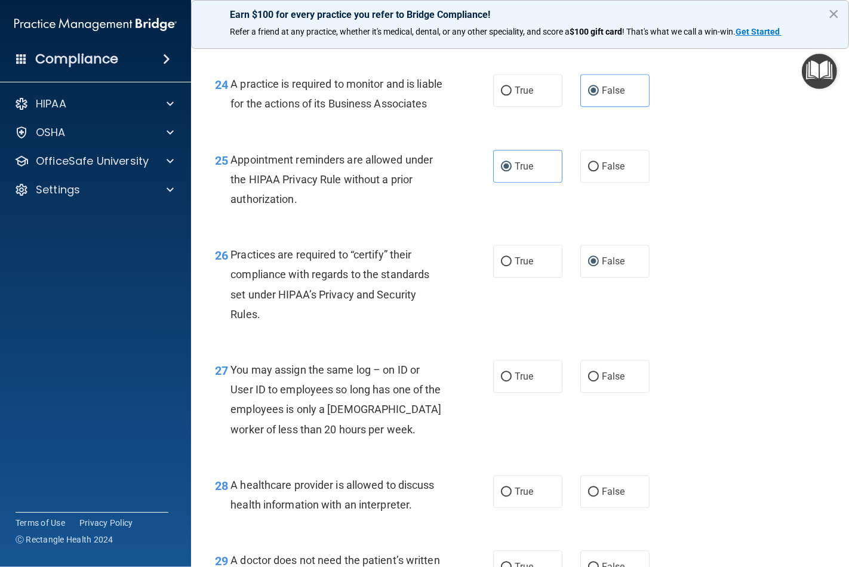
scroll to position [2653, 0]
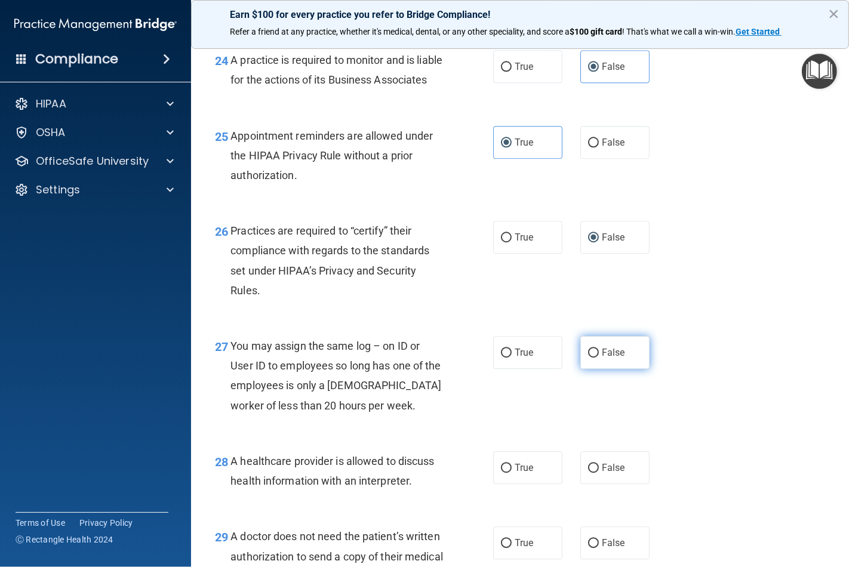
click at [583, 369] on label "False" at bounding box center [614, 352] width 69 height 33
click at [588, 358] on input "False" at bounding box center [593, 353] width 11 height 9
radio input "true"
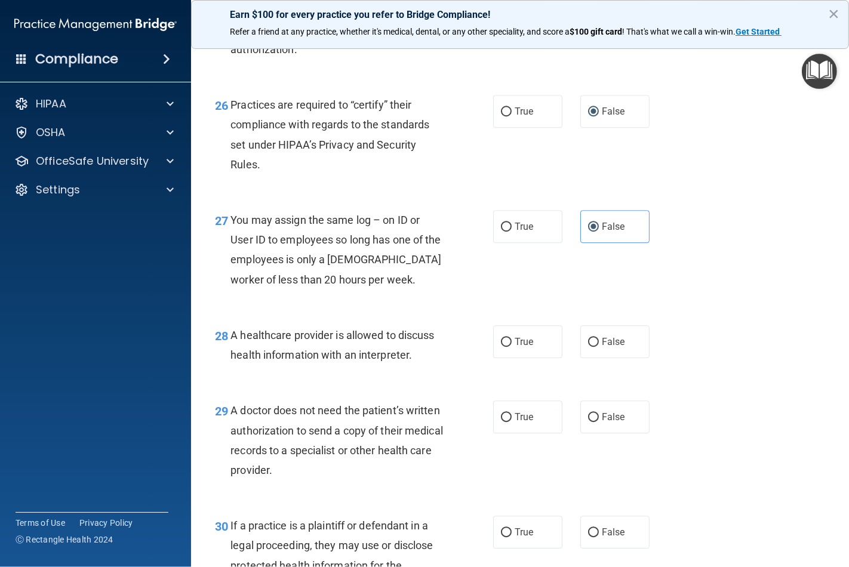
scroll to position [2786, 0]
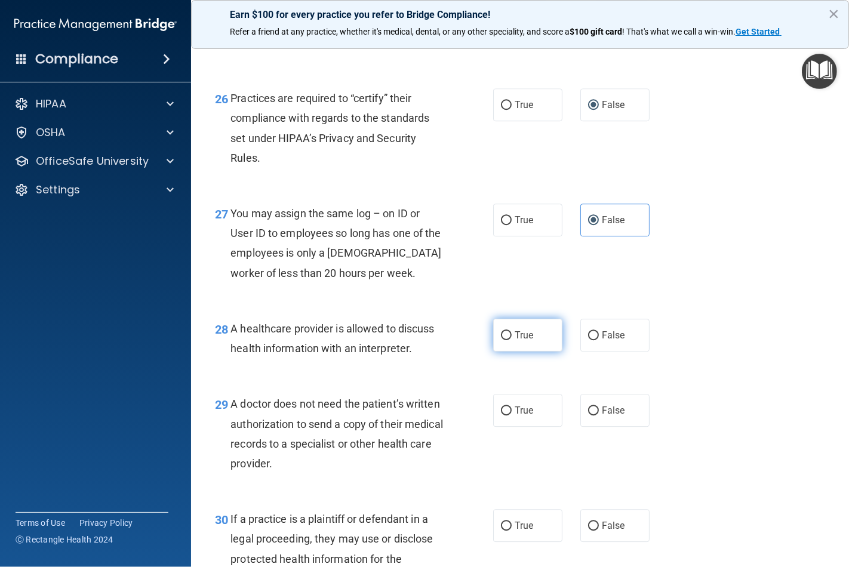
click at [501, 340] on input "True" at bounding box center [506, 335] width 11 height 9
radio input "true"
click at [504, 427] on label "True" at bounding box center [527, 410] width 69 height 33
click at [504, 416] on input "True" at bounding box center [506, 411] width 11 height 9
radio input "true"
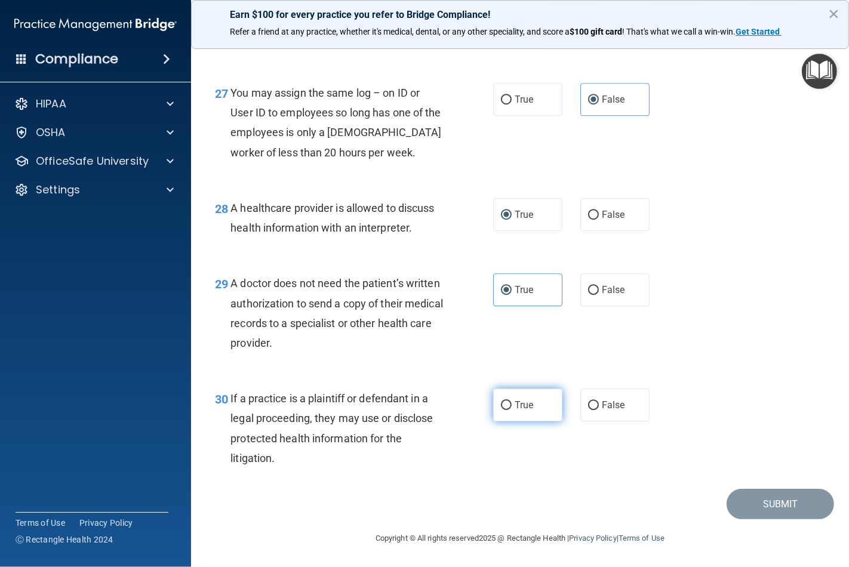
scroll to position [2946, 0]
click at [505, 402] on input "True" at bounding box center [506, 405] width 11 height 9
radio input "true"
click at [741, 503] on button "Submit" at bounding box center [780, 504] width 107 height 30
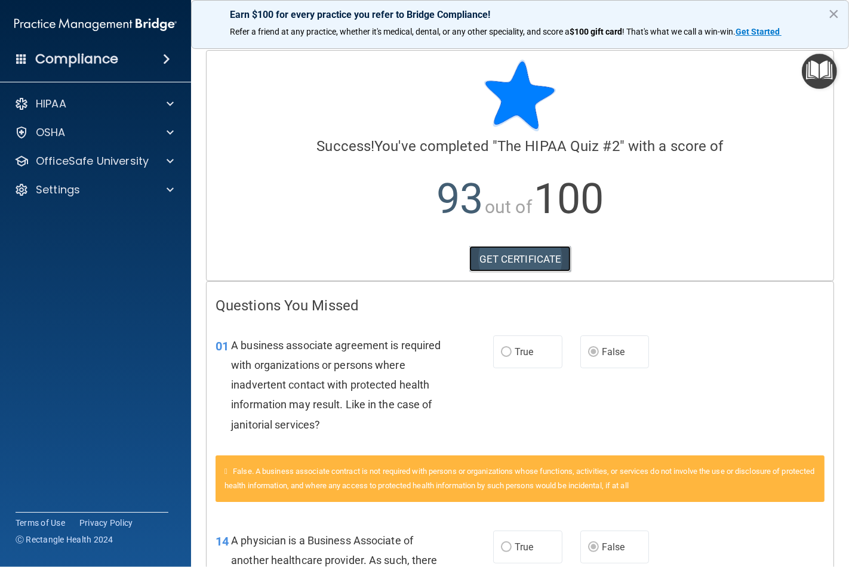
click at [503, 256] on link "GET CERTIFICATE" at bounding box center [520, 259] width 102 height 26
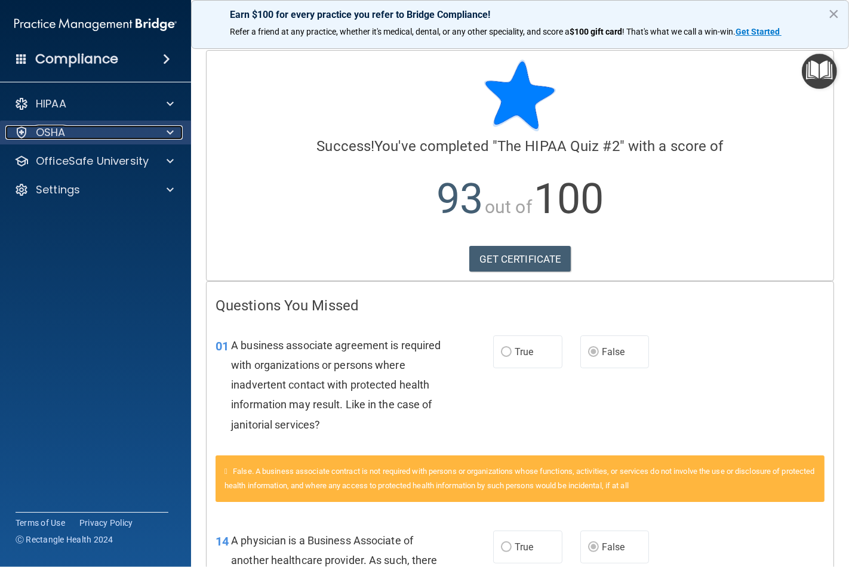
click at [142, 128] on div "OSHA" at bounding box center [79, 132] width 148 height 14
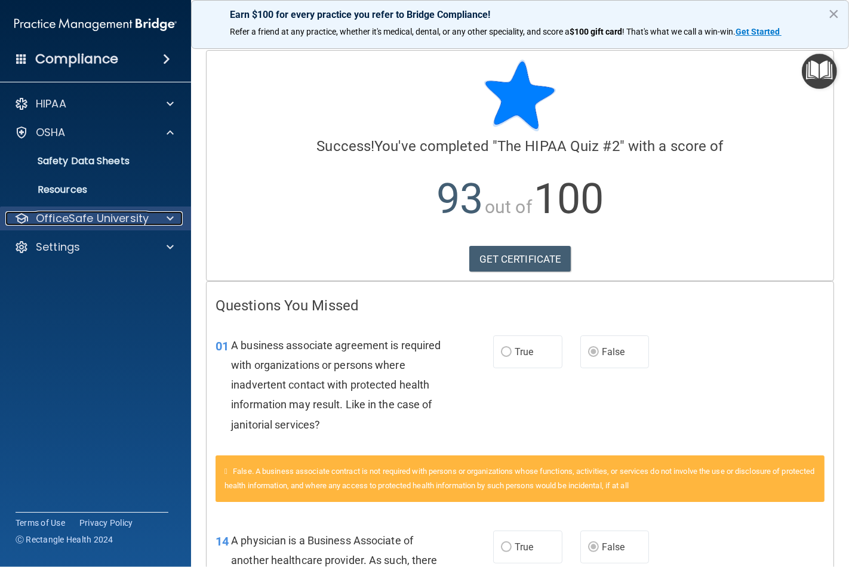
click at [133, 214] on p "OfficeSafe University" at bounding box center [92, 218] width 113 height 14
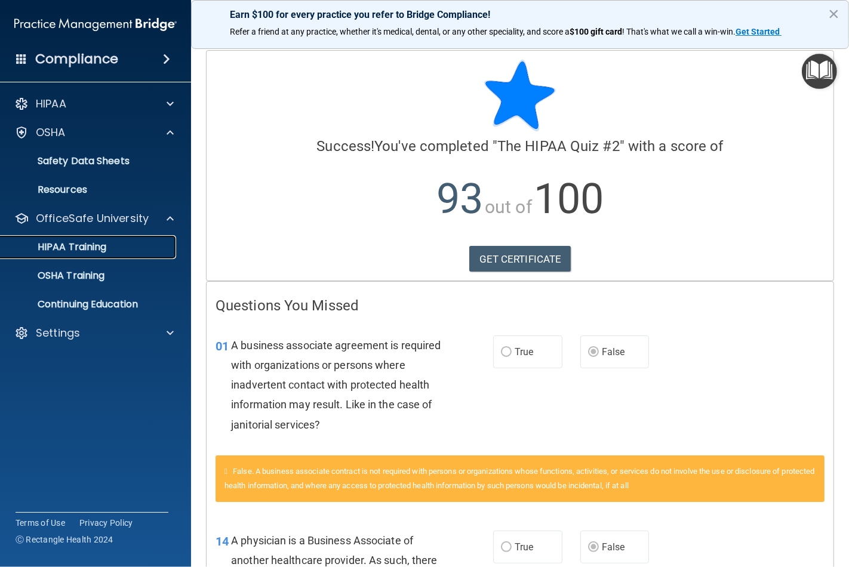
click at [124, 249] on div "HIPAA Training" at bounding box center [89, 247] width 163 height 12
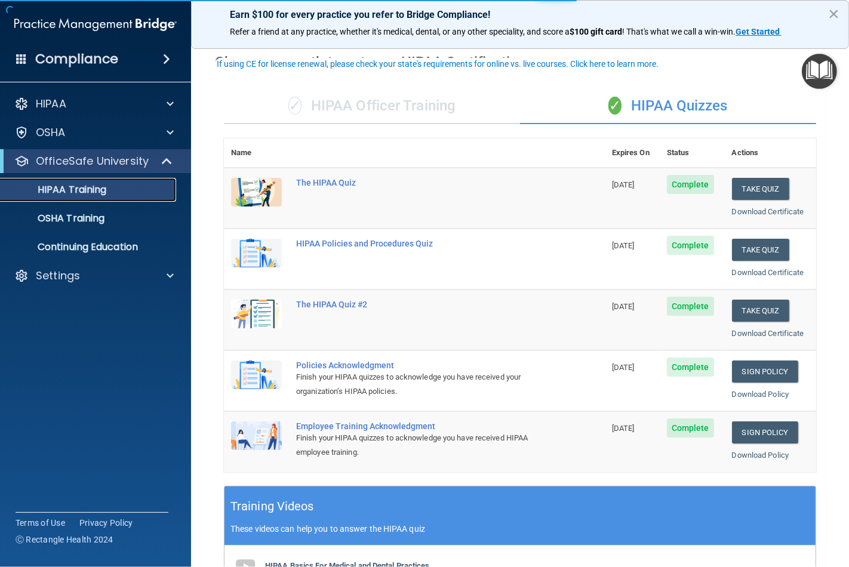
scroll to position [66, 0]
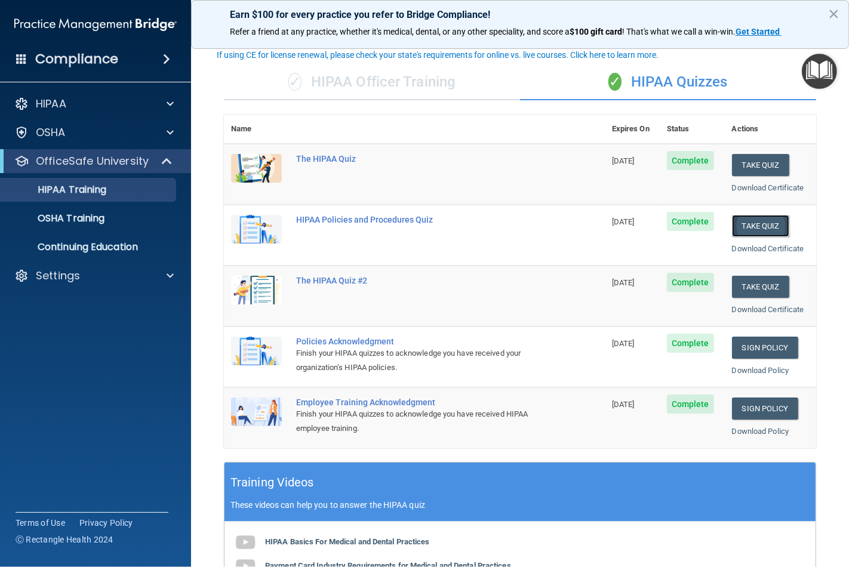
click at [741, 218] on button "Take Quiz" at bounding box center [760, 226] width 57 height 22
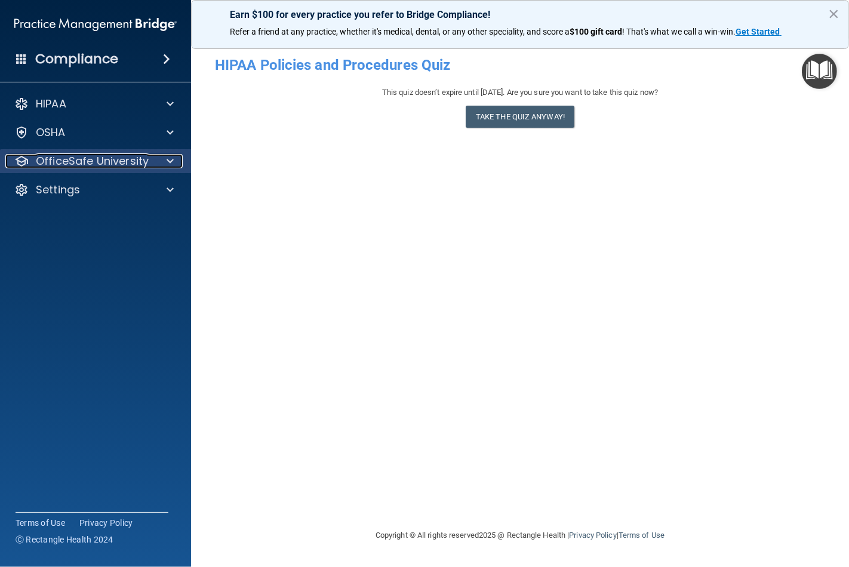
click at [135, 162] on p "OfficeSafe University" at bounding box center [92, 161] width 113 height 14
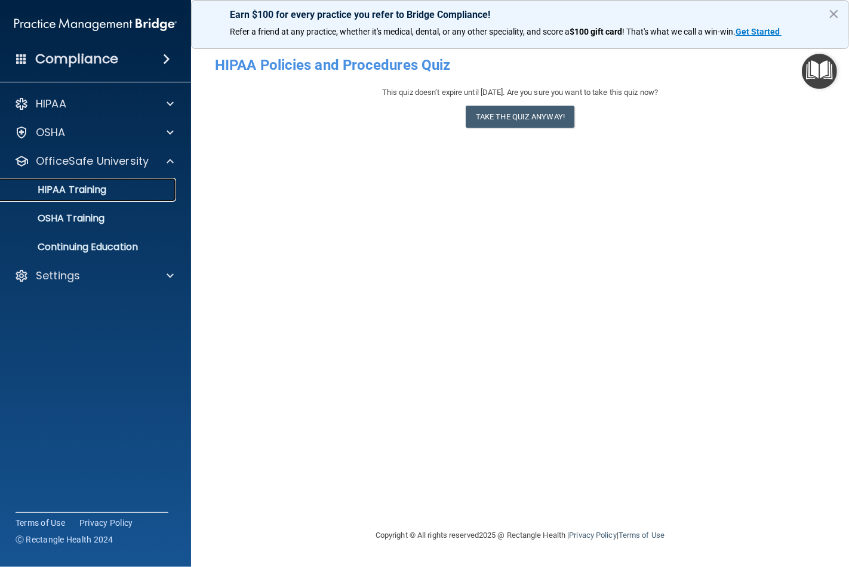
click at [114, 193] on div "HIPAA Training" at bounding box center [89, 190] width 163 height 12
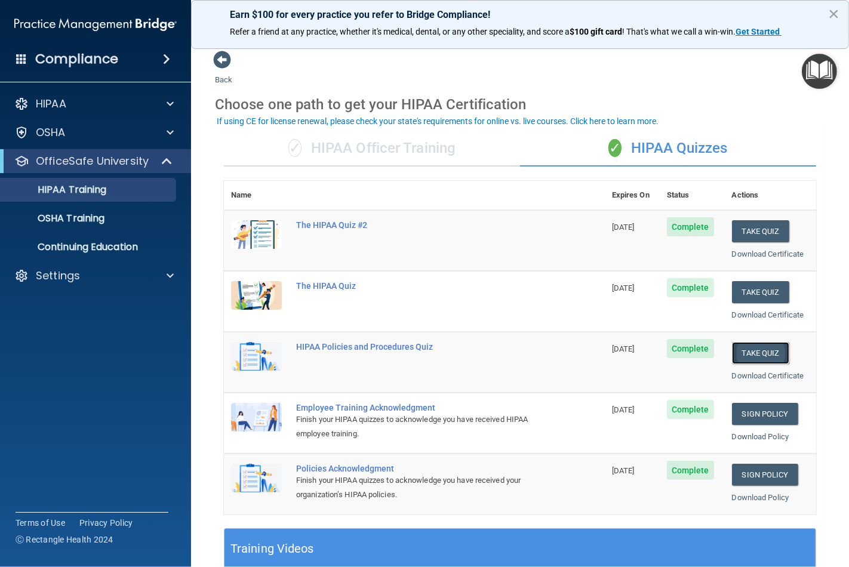
click at [755, 353] on button "Take Quiz" at bounding box center [760, 353] width 57 height 22
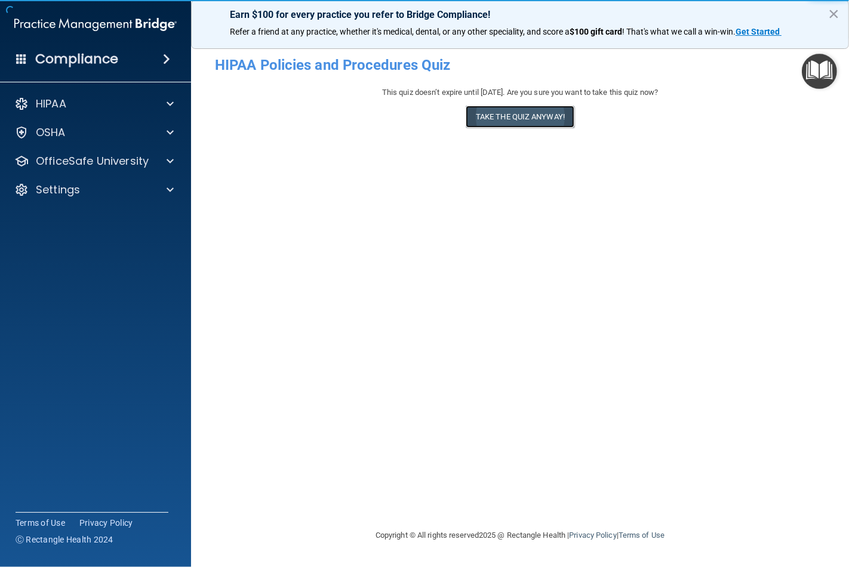
click at [521, 117] on button "Take the quiz anyway!" at bounding box center [520, 117] width 109 height 22
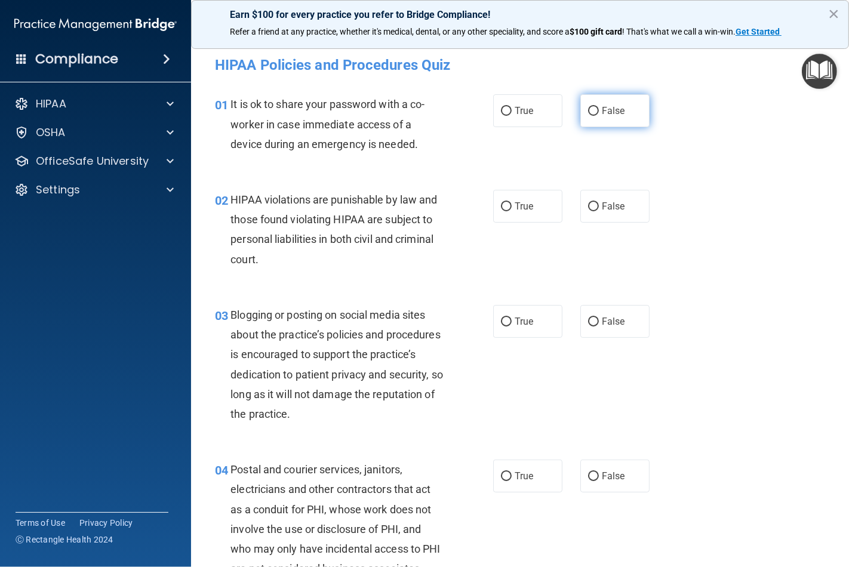
click at [594, 108] on label "False" at bounding box center [614, 110] width 69 height 33
click at [594, 108] on input "False" at bounding box center [593, 111] width 11 height 9
radio input "true"
click at [515, 205] on span "True" at bounding box center [524, 206] width 19 height 11
click at [512, 205] on input "True" at bounding box center [506, 206] width 11 height 9
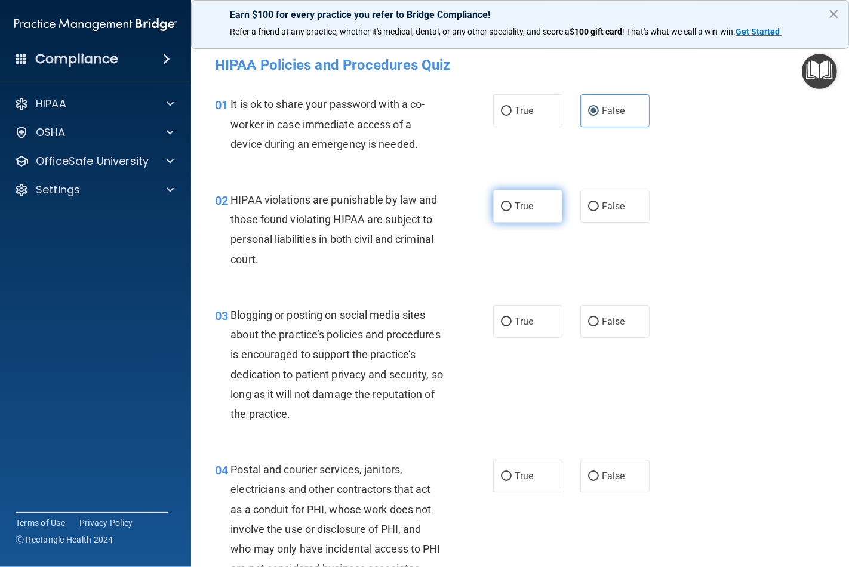
radio input "true"
click at [583, 217] on label "False" at bounding box center [614, 206] width 69 height 33
click at [588, 211] on input "False" at bounding box center [593, 206] width 11 height 9
radio input "true"
radio input "false"
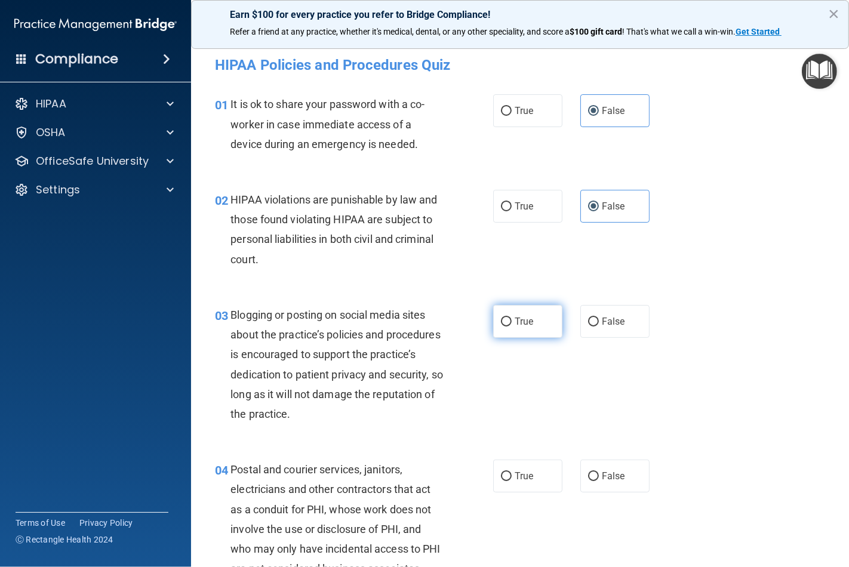
click at [507, 319] on label "True" at bounding box center [527, 321] width 69 height 33
click at [507, 319] on input "True" at bounding box center [506, 322] width 11 height 9
radio input "true"
click at [513, 487] on label "True" at bounding box center [527, 476] width 69 height 33
click at [512, 481] on input "True" at bounding box center [506, 476] width 11 height 9
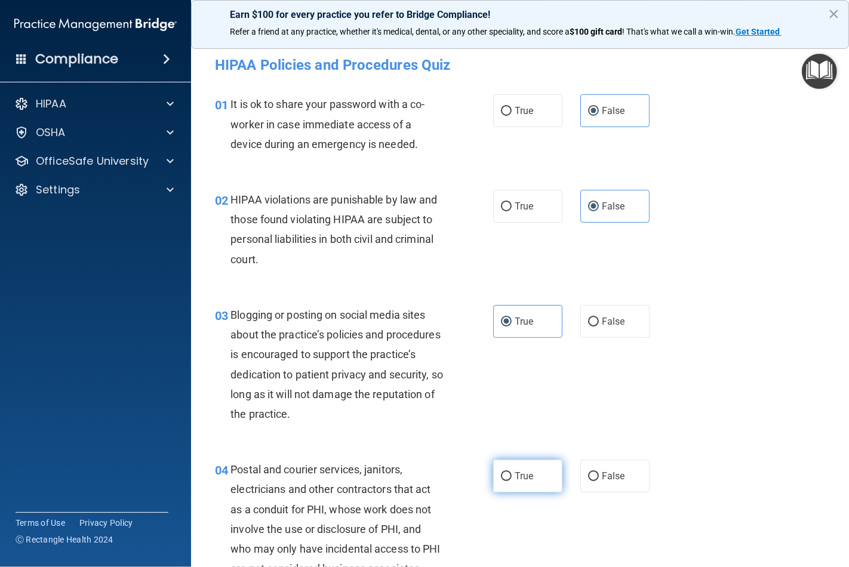
radio input "true"
click at [588, 475] on input "False" at bounding box center [593, 476] width 11 height 9
radio input "true"
click at [503, 481] on label "True" at bounding box center [527, 476] width 69 height 33
click at [503, 481] on input "True" at bounding box center [506, 476] width 11 height 9
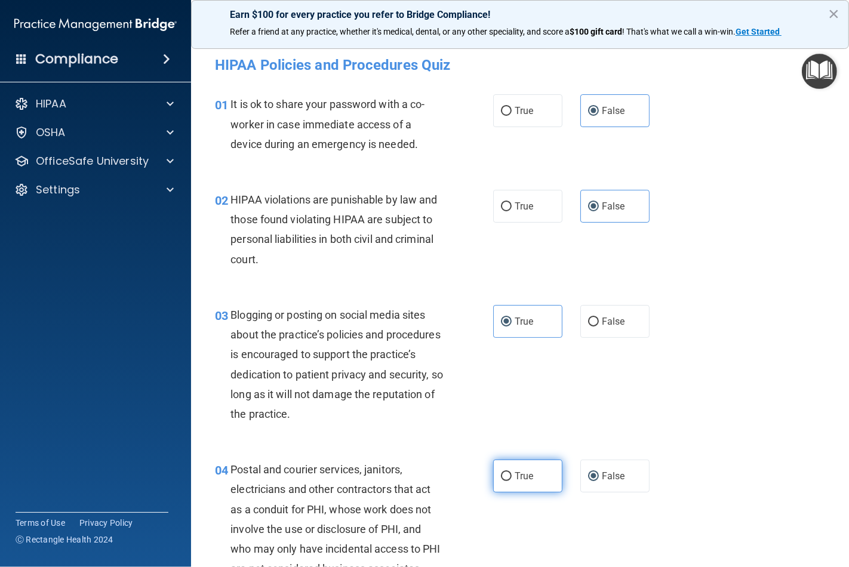
radio input "true"
radio input "false"
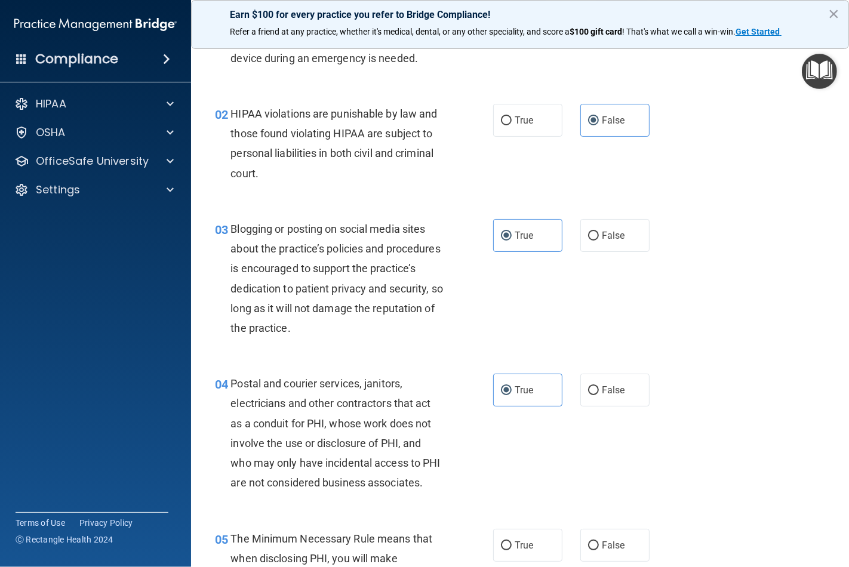
scroll to position [199, 0]
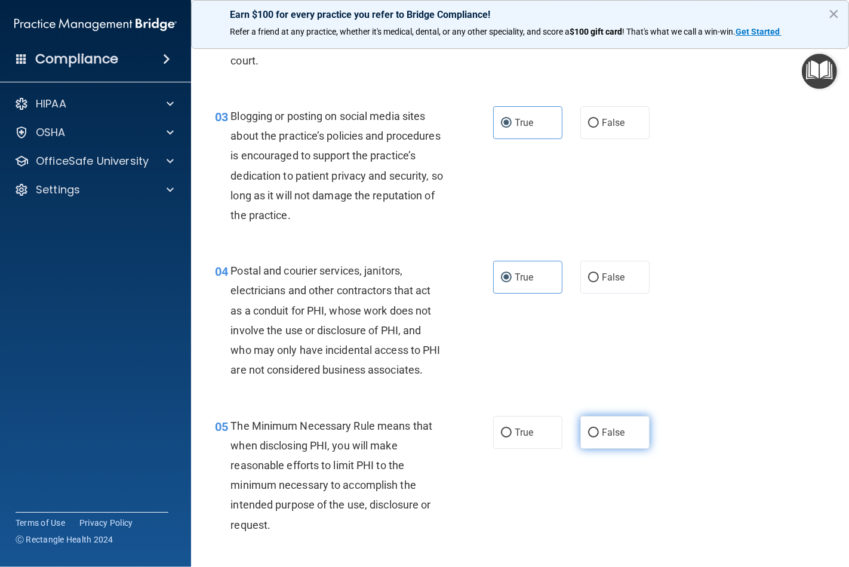
click at [605, 438] on span "False" at bounding box center [613, 432] width 23 height 11
click at [599, 438] on input "False" at bounding box center [593, 433] width 11 height 9
radio input "true"
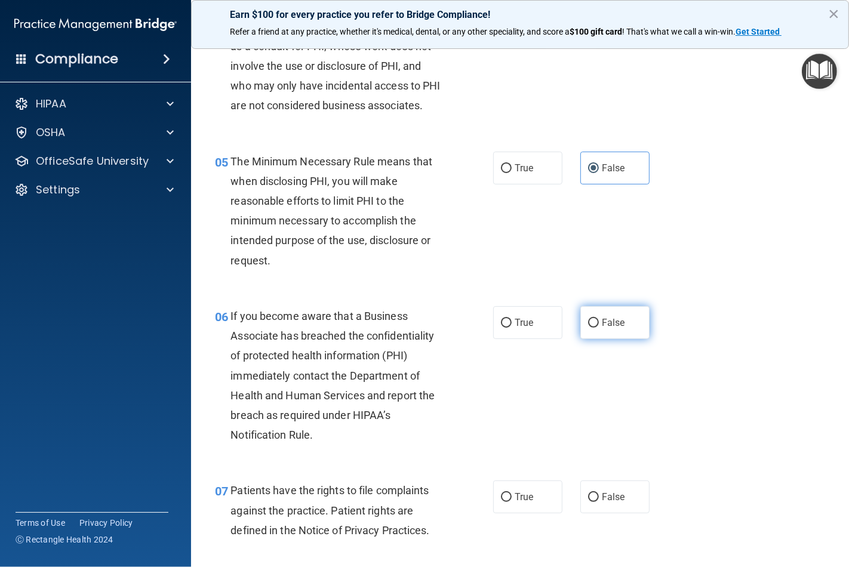
scroll to position [464, 0]
click at [509, 184] on label "True" at bounding box center [527, 167] width 69 height 33
click at [509, 173] on input "True" at bounding box center [506, 168] width 11 height 9
radio input "true"
radio input "false"
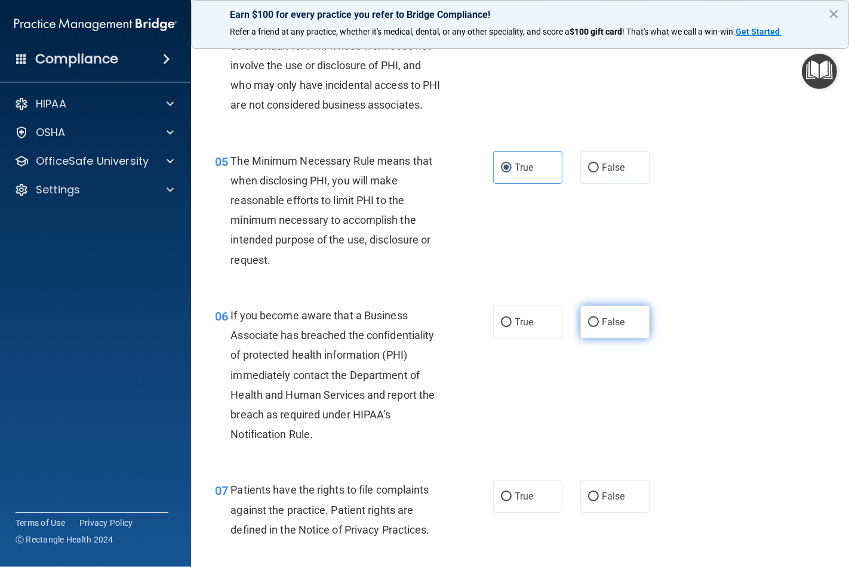
click at [592, 327] on input "False" at bounding box center [593, 322] width 11 height 9
radio input "true"
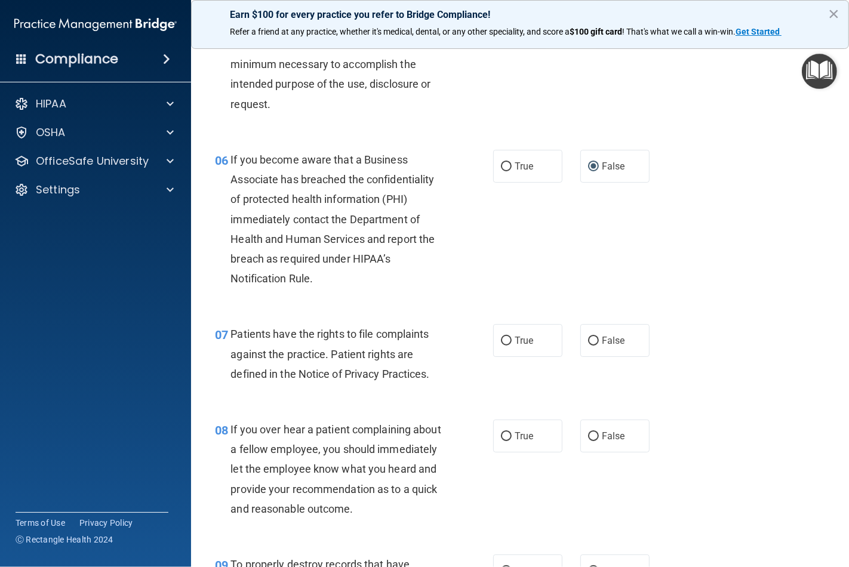
scroll to position [663, 0]
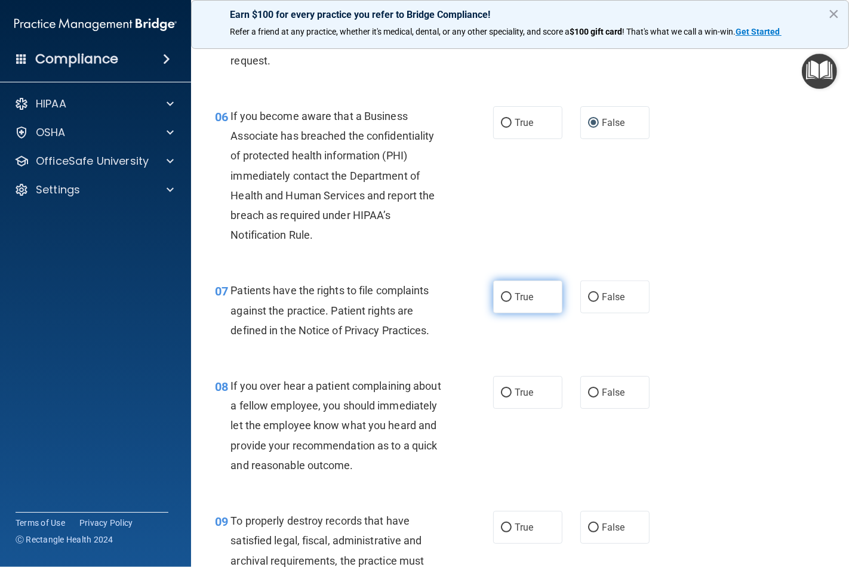
click at [523, 303] on span "True" at bounding box center [524, 296] width 19 height 11
click at [512, 302] on input "True" at bounding box center [506, 297] width 11 height 9
radio input "true"
click at [588, 398] on input "False" at bounding box center [593, 393] width 11 height 9
radio input "true"
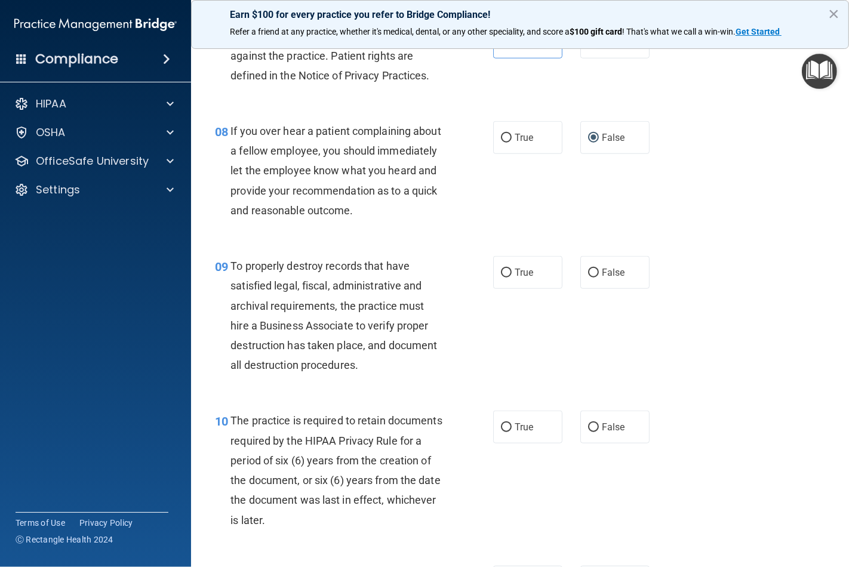
scroll to position [928, 0]
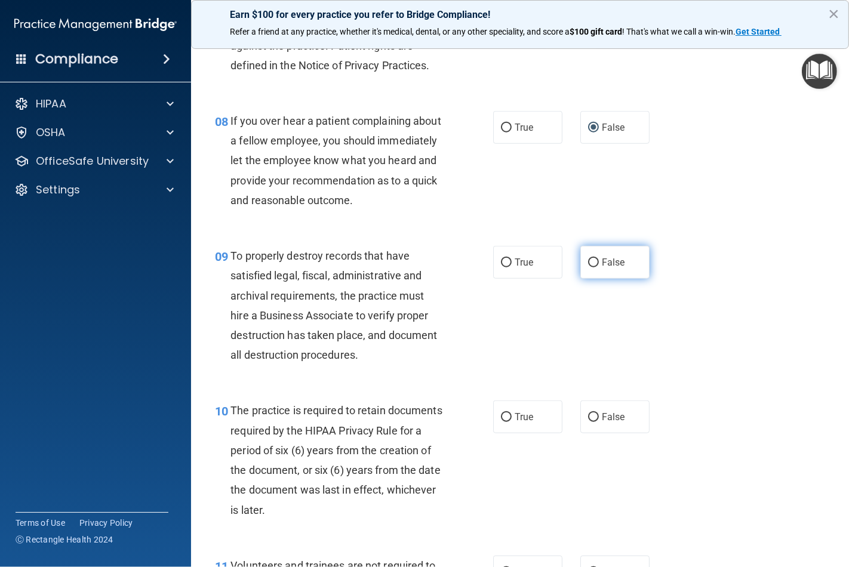
click at [588, 267] on input "False" at bounding box center [593, 263] width 11 height 9
radio input "true"
click at [506, 422] on input "True" at bounding box center [506, 417] width 11 height 9
radio input "true"
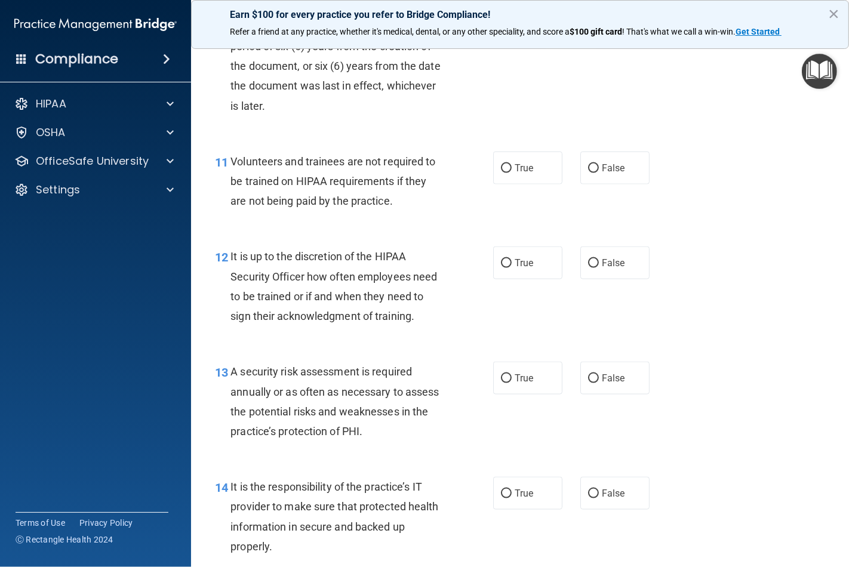
scroll to position [1393, 0]
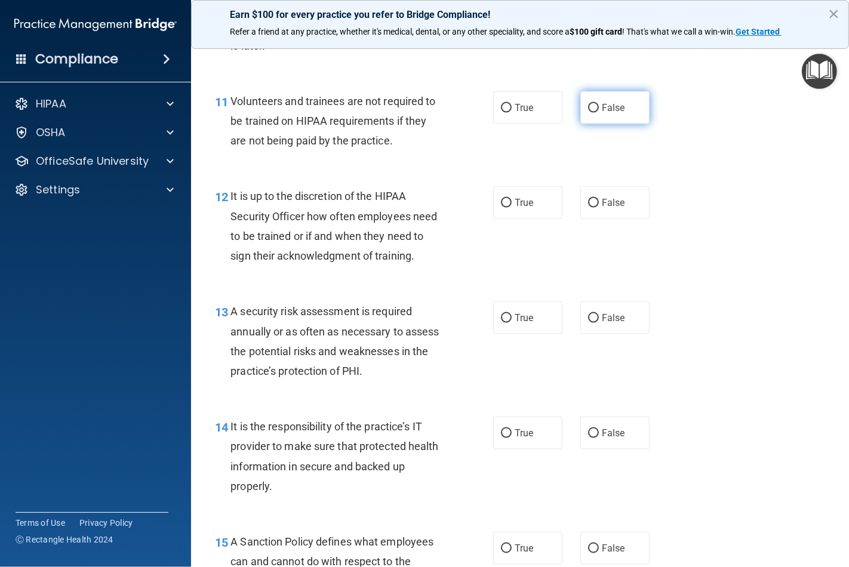
click at [580, 124] on label "False" at bounding box center [614, 107] width 69 height 33
click at [588, 113] on input "False" at bounding box center [593, 108] width 11 height 9
radio input "true"
click at [583, 219] on label "False" at bounding box center [614, 202] width 69 height 33
click at [588, 208] on input "False" at bounding box center [593, 203] width 11 height 9
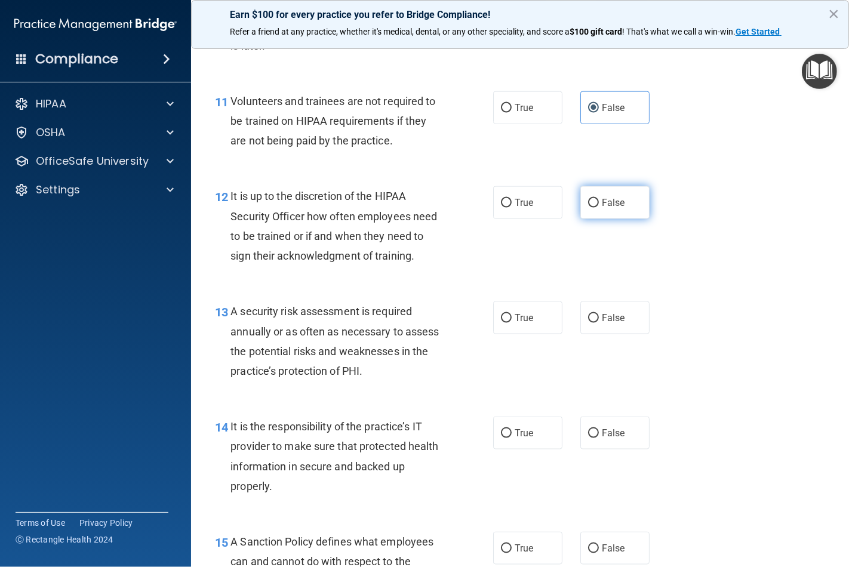
radio input "true"
click at [515, 324] on span "True" at bounding box center [524, 317] width 19 height 11
click at [510, 323] on input "True" at bounding box center [506, 318] width 11 height 9
radio input "true"
click at [589, 438] on input "False" at bounding box center [593, 433] width 11 height 9
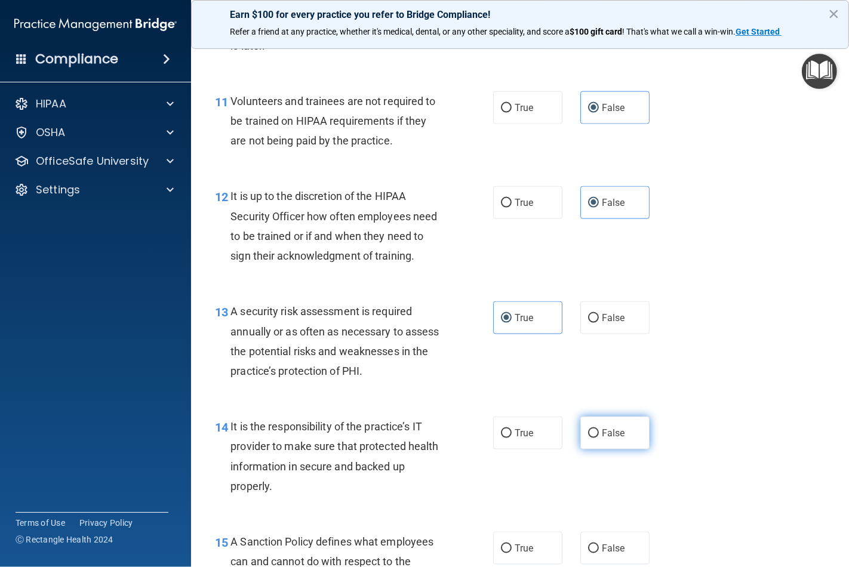
radio input "true"
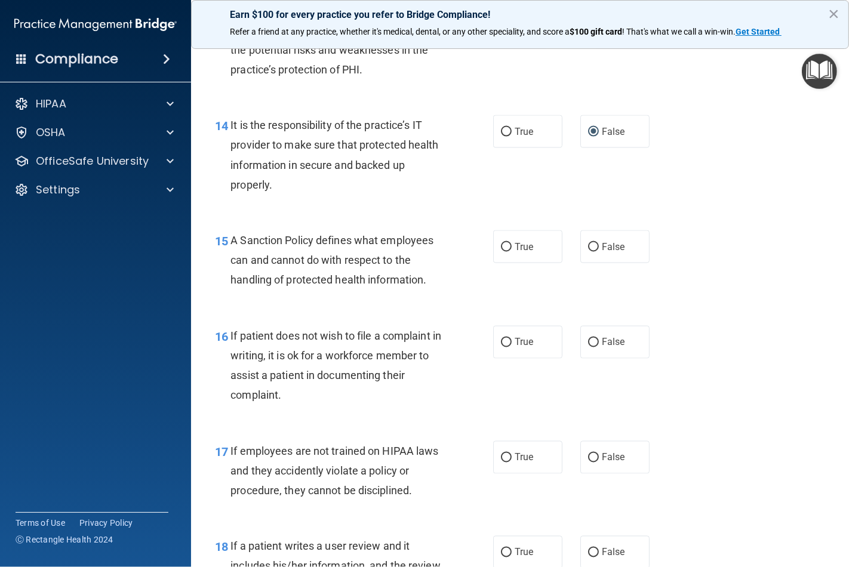
scroll to position [1724, 0]
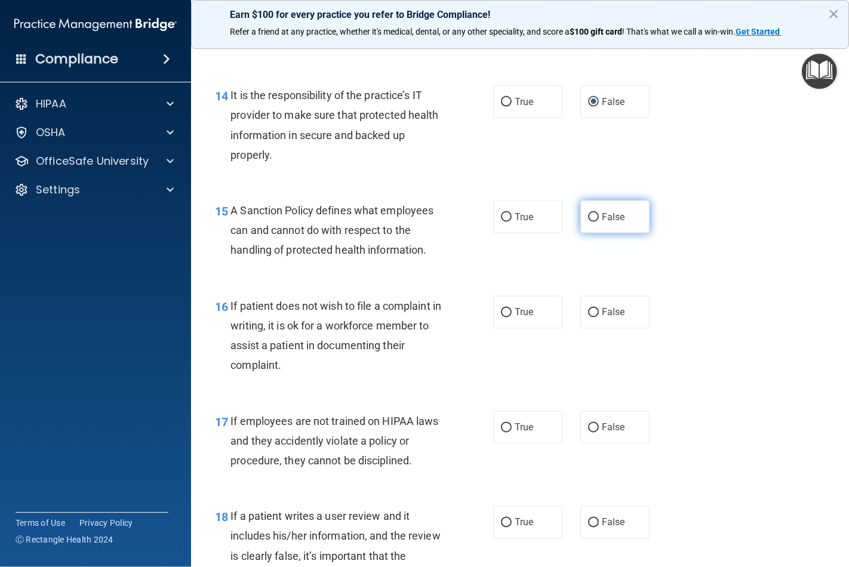
click at [588, 222] on input "False" at bounding box center [593, 217] width 11 height 9
radio input "true"
click at [524, 318] on span "True" at bounding box center [524, 312] width 19 height 11
click at [512, 318] on input "True" at bounding box center [506, 313] width 11 height 9
radio input "true"
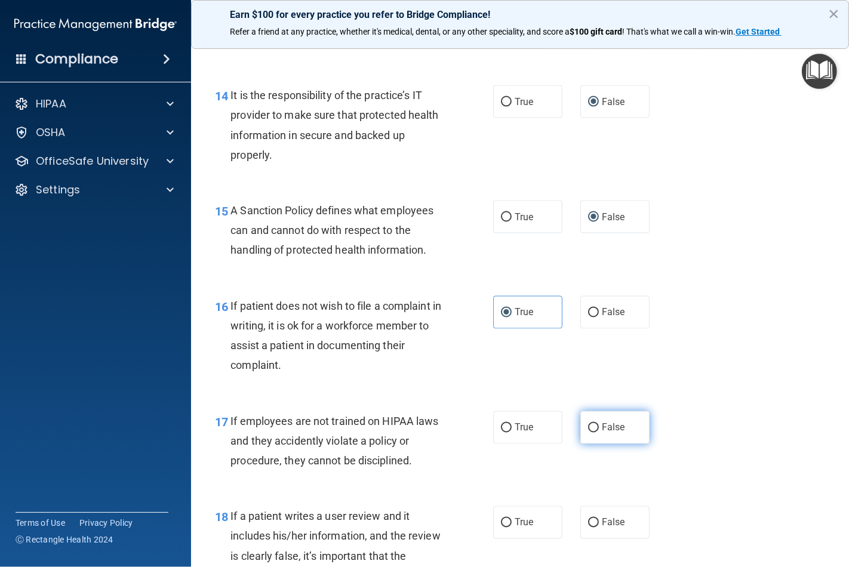
click at [592, 433] on input "False" at bounding box center [593, 428] width 11 height 9
radio input "true"
click at [588, 539] on label "False" at bounding box center [614, 522] width 69 height 33
click at [588, 528] on input "False" at bounding box center [593, 523] width 11 height 9
radio input "true"
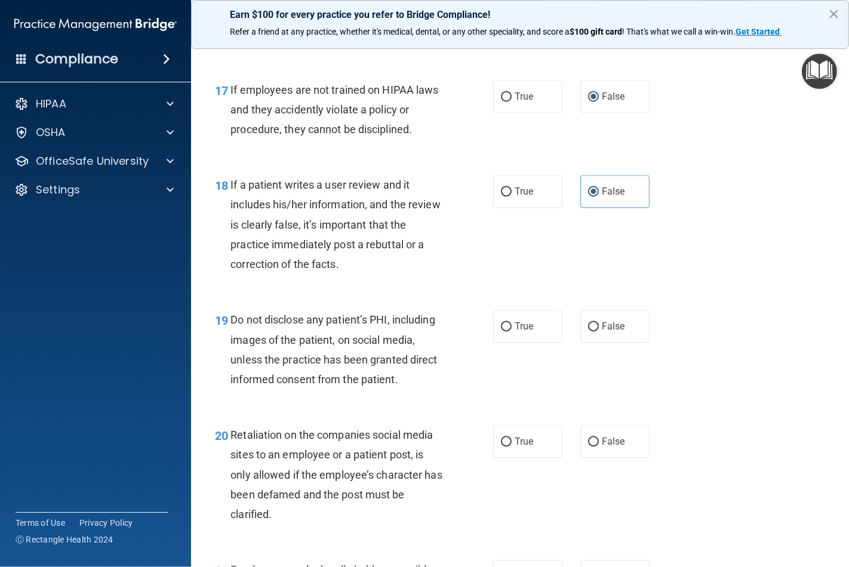
scroll to position [2123, 0]
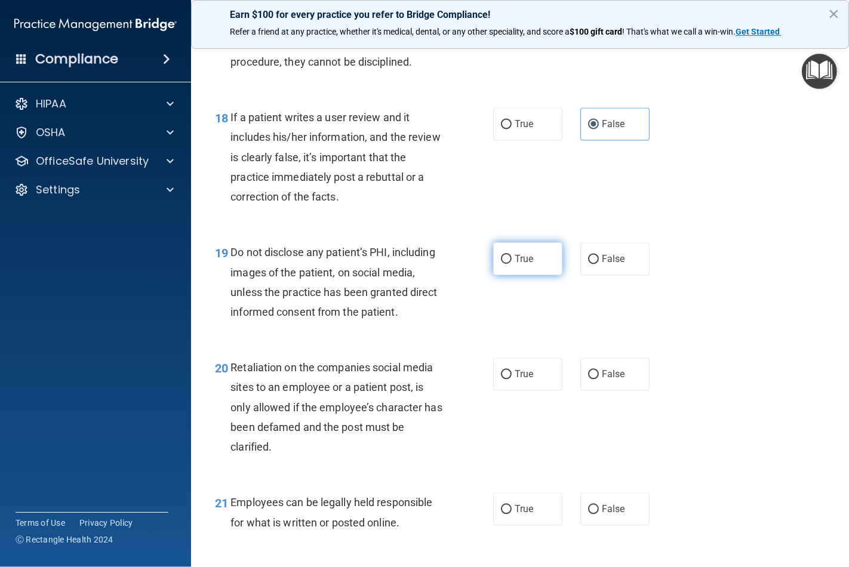
click at [512, 275] on label "True" at bounding box center [527, 258] width 69 height 33
click at [512, 264] on input "True" at bounding box center [506, 259] width 11 height 9
radio input "true"
click at [594, 390] on label "False" at bounding box center [614, 374] width 69 height 33
click at [594, 379] on input "False" at bounding box center [593, 374] width 11 height 9
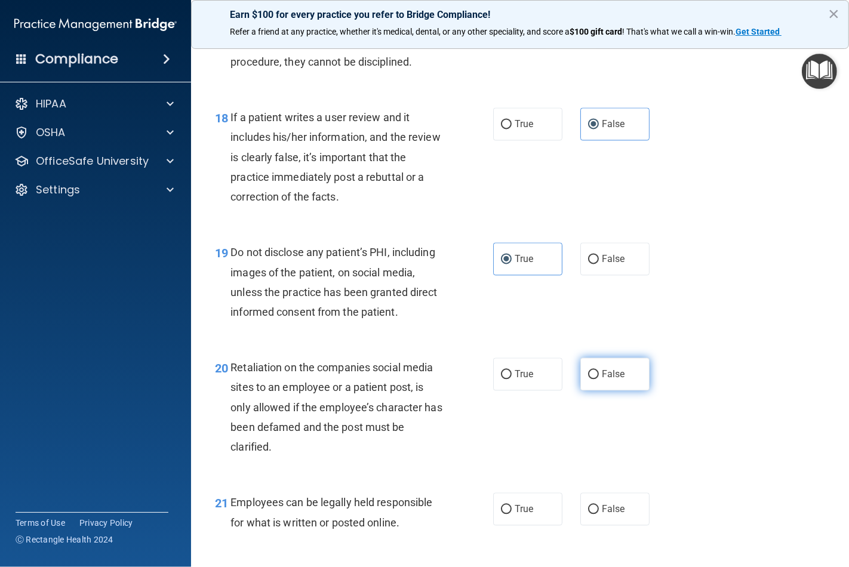
radio input "true"
click at [524, 525] on label "True" at bounding box center [527, 509] width 69 height 33
click at [512, 514] on input "True" at bounding box center [506, 509] width 11 height 9
radio input "true"
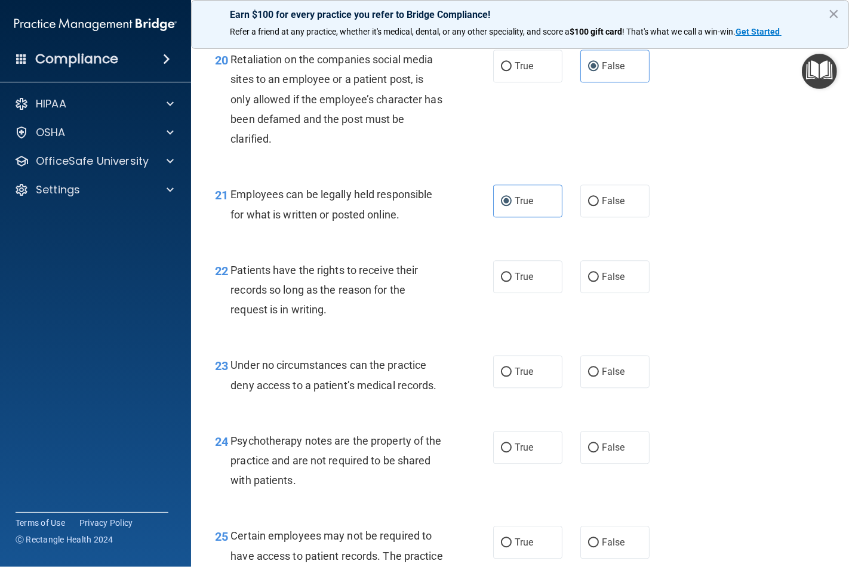
scroll to position [2455, 0]
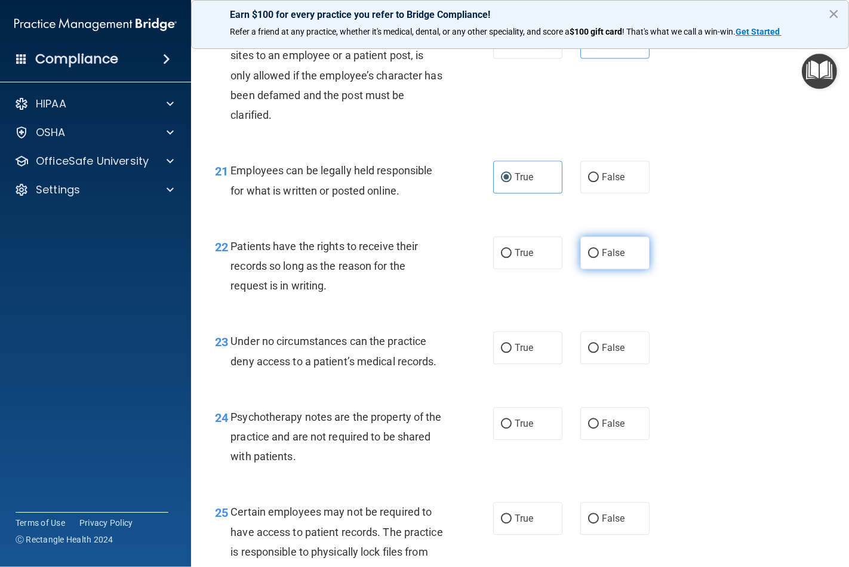
click at [594, 269] on label "False" at bounding box center [614, 252] width 69 height 33
click at [594, 258] on input "False" at bounding box center [593, 253] width 11 height 9
radio input "true"
click at [602, 353] on span "False" at bounding box center [613, 347] width 23 height 11
click at [598, 353] on input "False" at bounding box center [593, 348] width 11 height 9
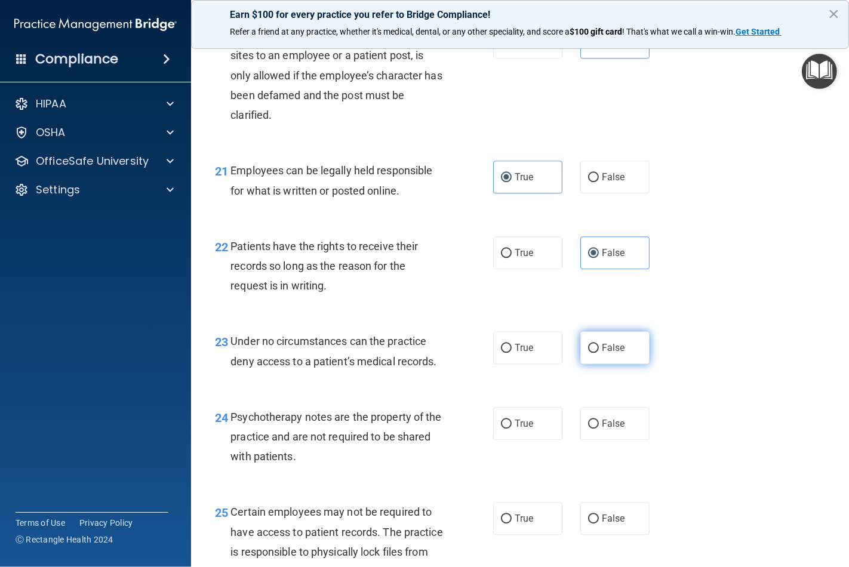
radio input "true"
click at [530, 440] on label "True" at bounding box center [527, 423] width 69 height 33
click at [512, 429] on input "True" at bounding box center [506, 424] width 11 height 9
radio input "true"
click at [511, 535] on label "True" at bounding box center [527, 518] width 69 height 33
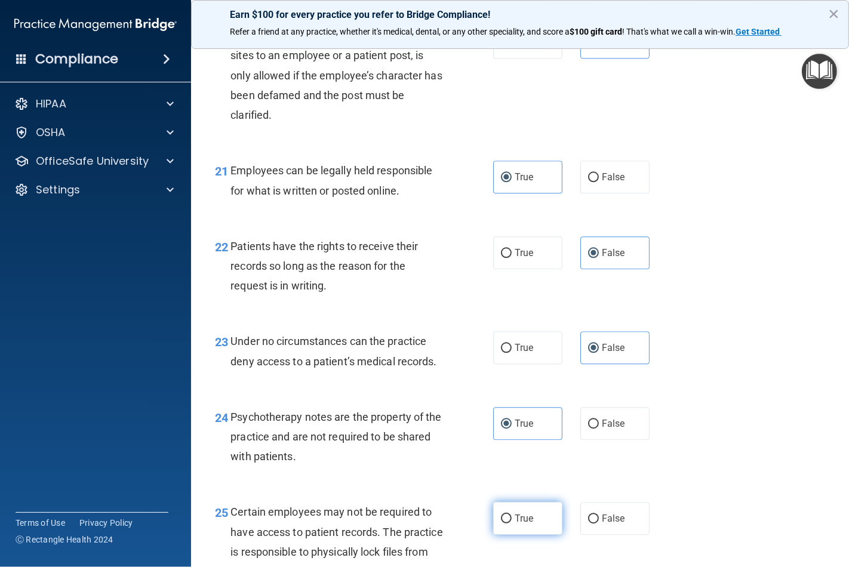
click at [511, 524] on input "True" at bounding box center [506, 519] width 11 height 9
radio input "true"
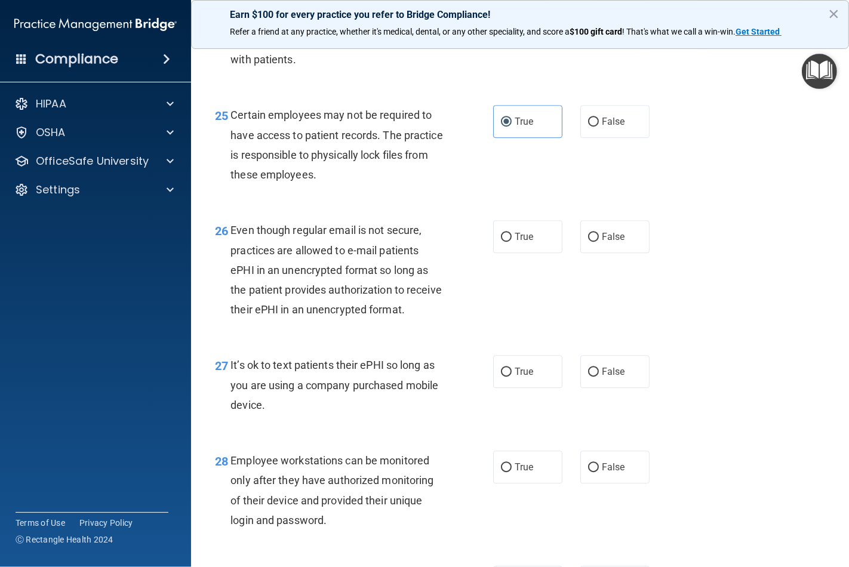
scroll to position [2852, 0]
click at [514, 253] on label "True" at bounding box center [527, 236] width 69 height 33
click at [512, 241] on input "True" at bounding box center [506, 236] width 11 height 9
radio input "true"
click at [588, 376] on input "False" at bounding box center [593, 371] width 11 height 9
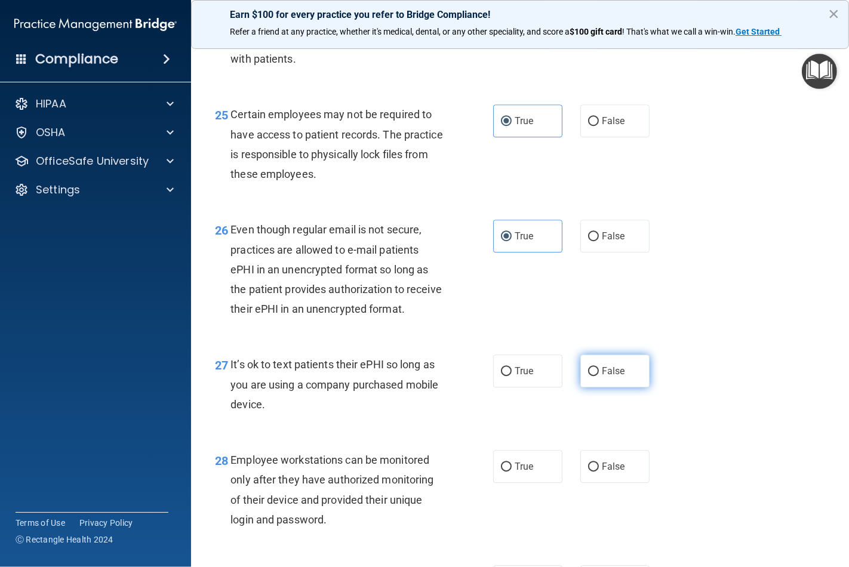
radio input "true"
click at [592, 472] on input "False" at bounding box center [593, 467] width 11 height 9
radio input "true"
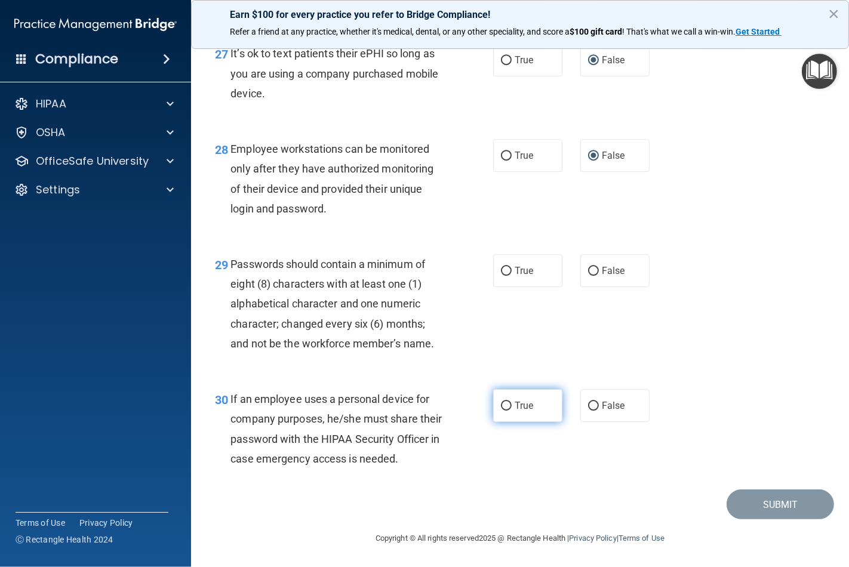
scroll to position [3244, 0]
click at [514, 254] on label "True" at bounding box center [527, 270] width 69 height 33
click at [512, 267] on input "True" at bounding box center [506, 271] width 11 height 9
radio input "true"
click at [506, 389] on label "True" at bounding box center [527, 405] width 69 height 33
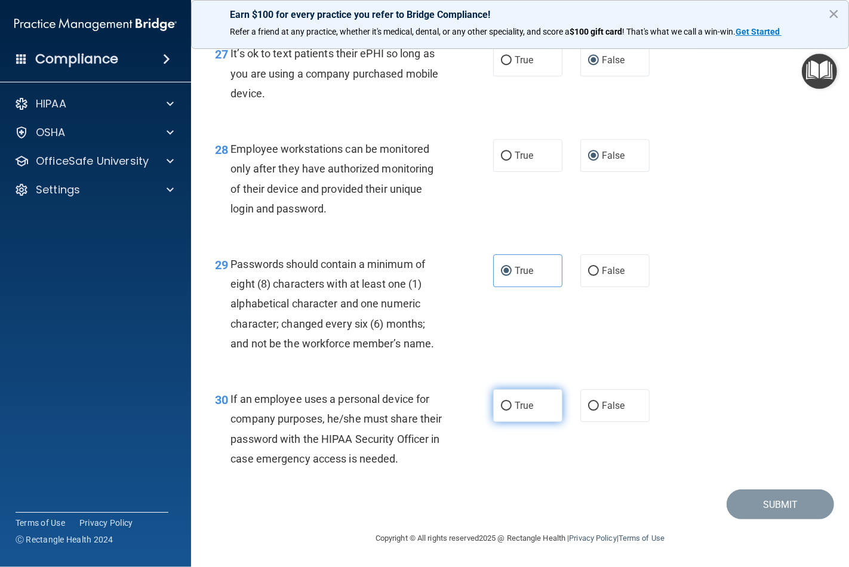
click at [506, 402] on input "True" at bounding box center [506, 406] width 11 height 9
radio input "true"
click at [743, 500] on button "Submit" at bounding box center [780, 505] width 107 height 30
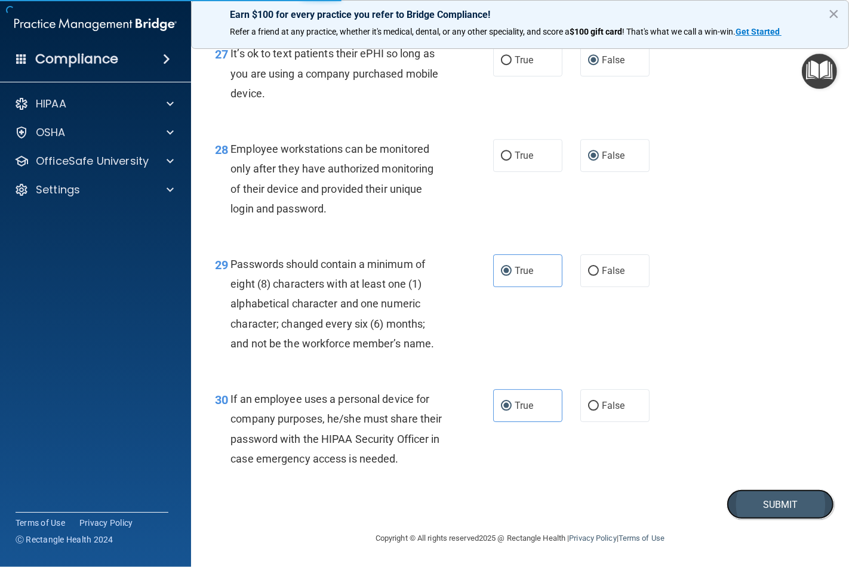
click at [759, 510] on button "Submit" at bounding box center [780, 505] width 107 height 30
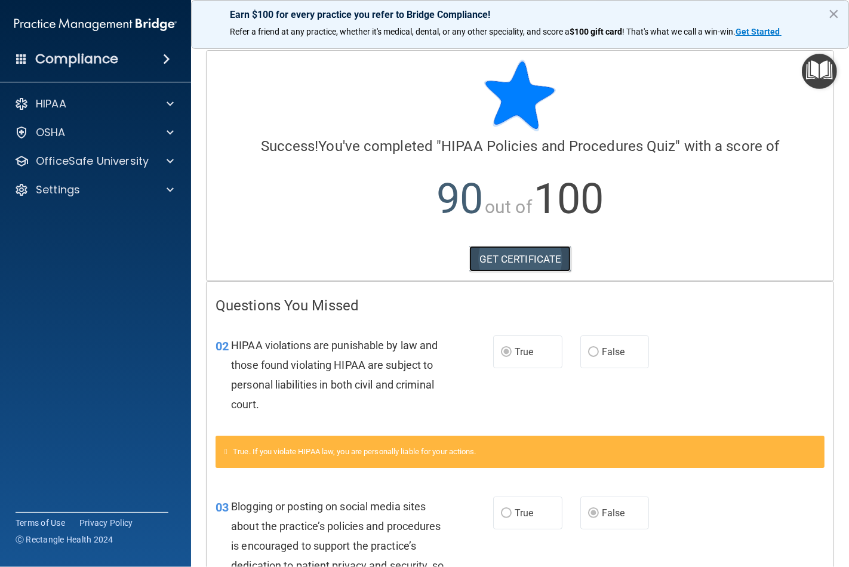
click at [517, 258] on link "GET CERTIFICATE" at bounding box center [520, 259] width 102 height 26
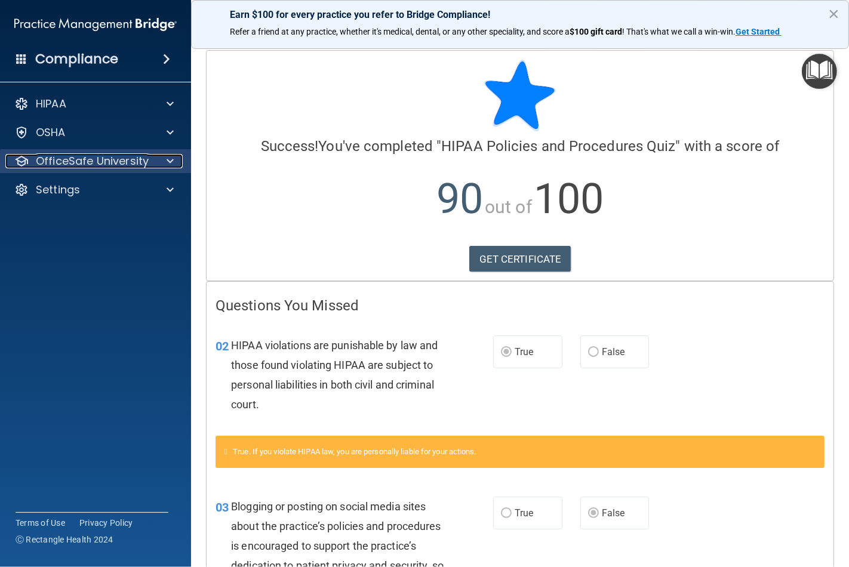
click at [91, 154] on p "OfficeSafe University" at bounding box center [92, 161] width 113 height 14
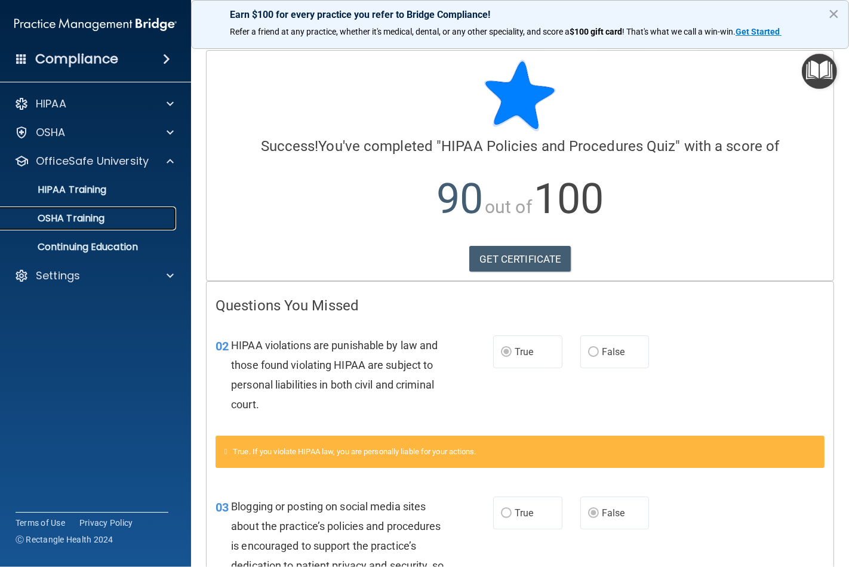
click at [92, 220] on p "OSHA Training" at bounding box center [56, 219] width 97 height 12
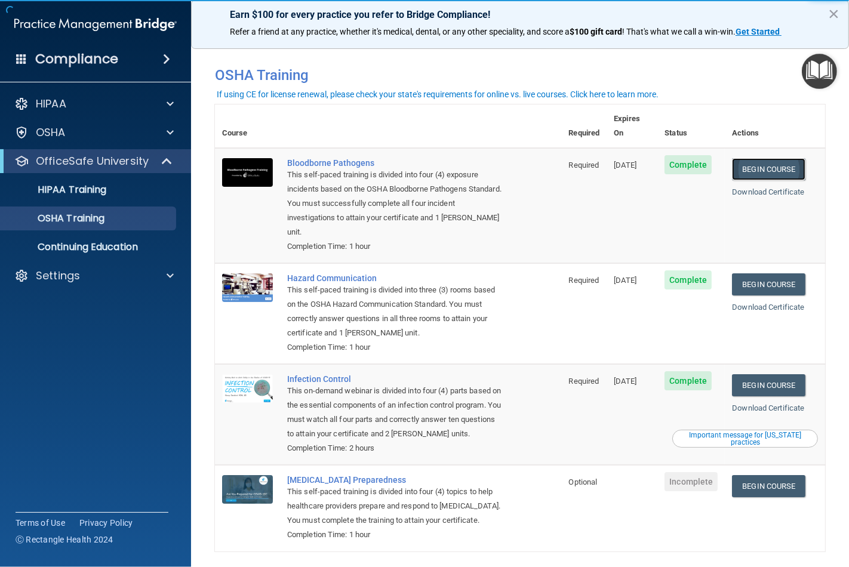
click at [770, 158] on link "Begin Course" at bounding box center [768, 169] width 73 height 22
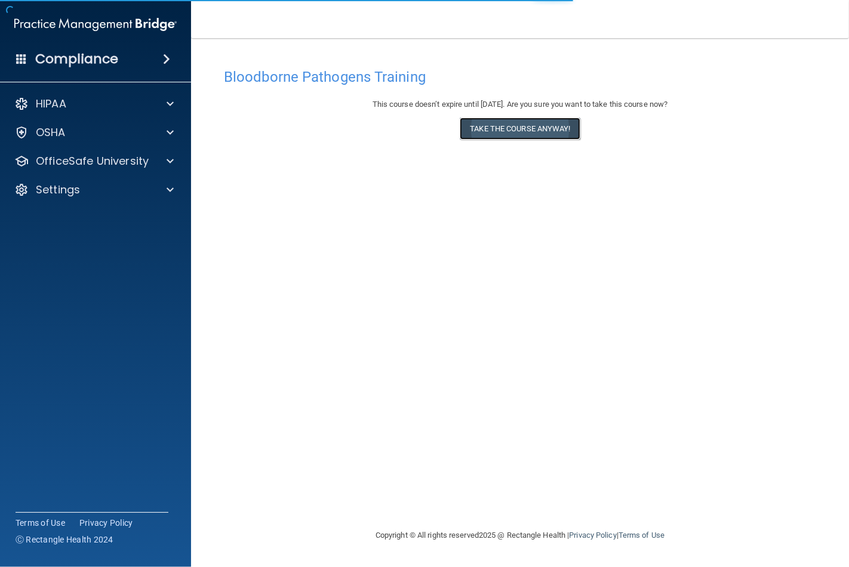
click at [528, 128] on button "Take the course anyway!" at bounding box center [520, 129] width 120 height 22
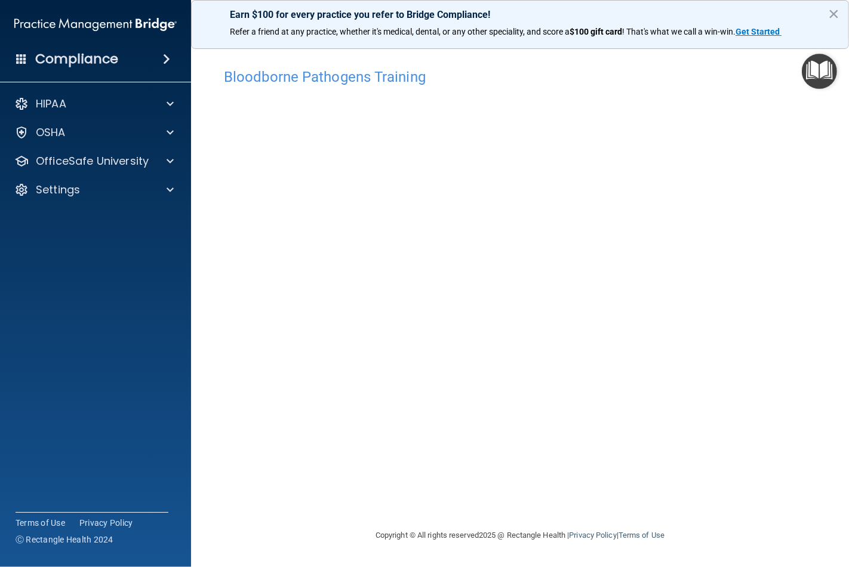
click at [831, 371] on main "Bloodborne Pathogens Training This course doesn’t expire until [DATE]. Are you …" at bounding box center [520, 302] width 658 height 529
click at [837, 10] on button "×" at bounding box center [833, 13] width 11 height 19
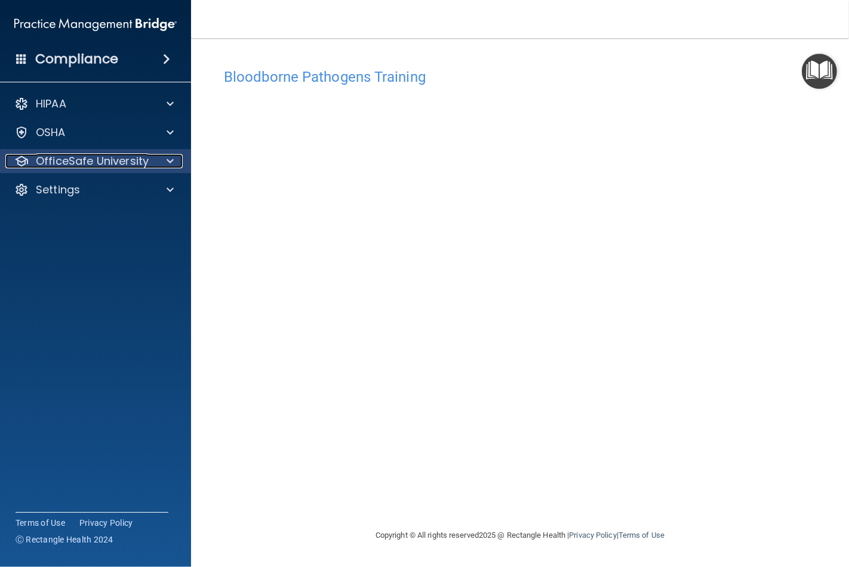
click at [181, 158] on div at bounding box center [168, 161] width 30 height 14
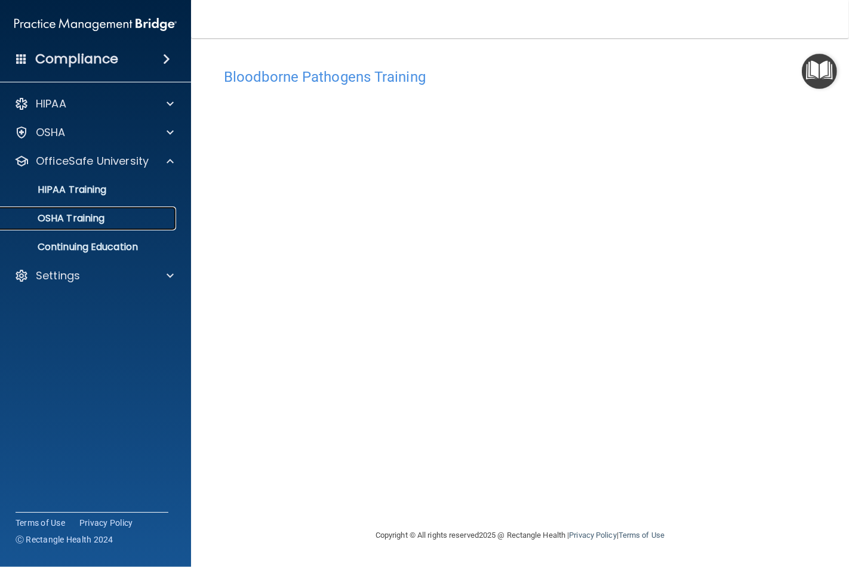
click at [93, 215] on p "OSHA Training" at bounding box center [56, 219] width 97 height 12
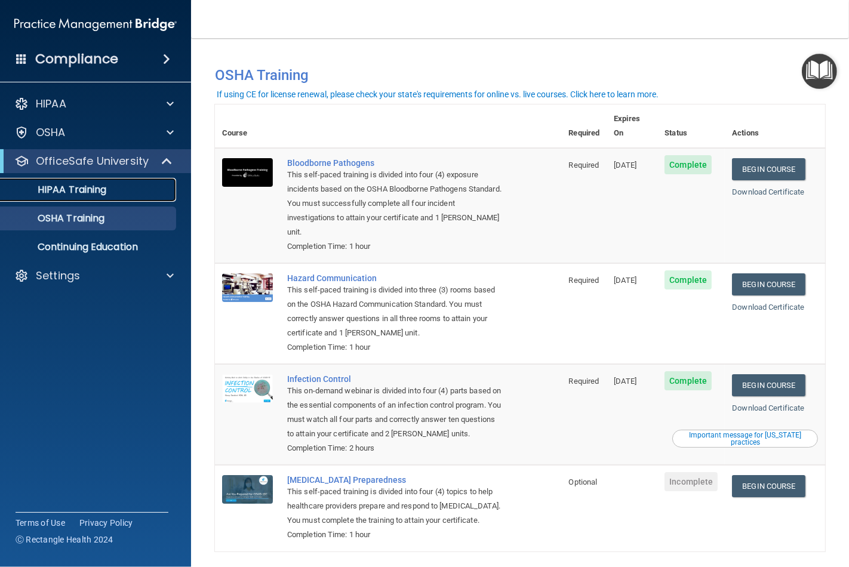
click at [98, 201] on link "HIPAA Training" at bounding box center [82, 190] width 188 height 24
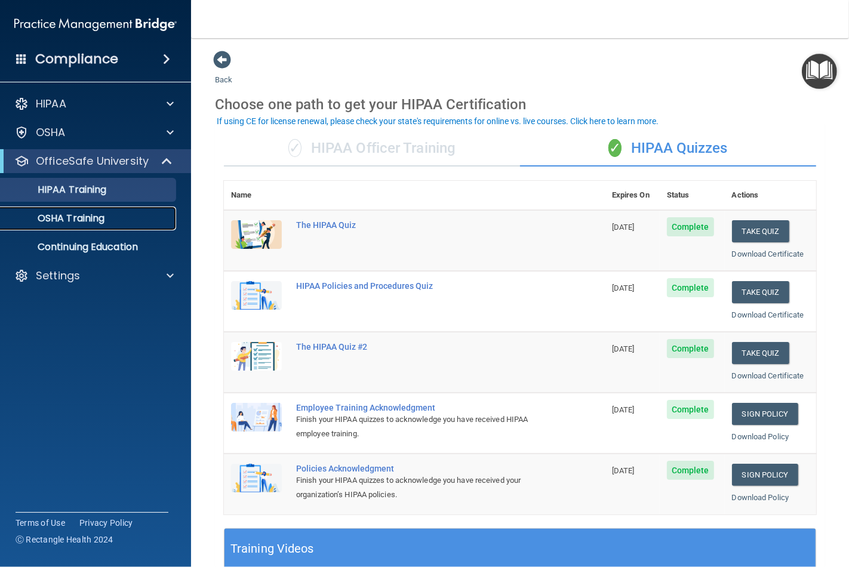
click at [110, 219] on div "OSHA Training" at bounding box center [89, 219] width 163 height 12
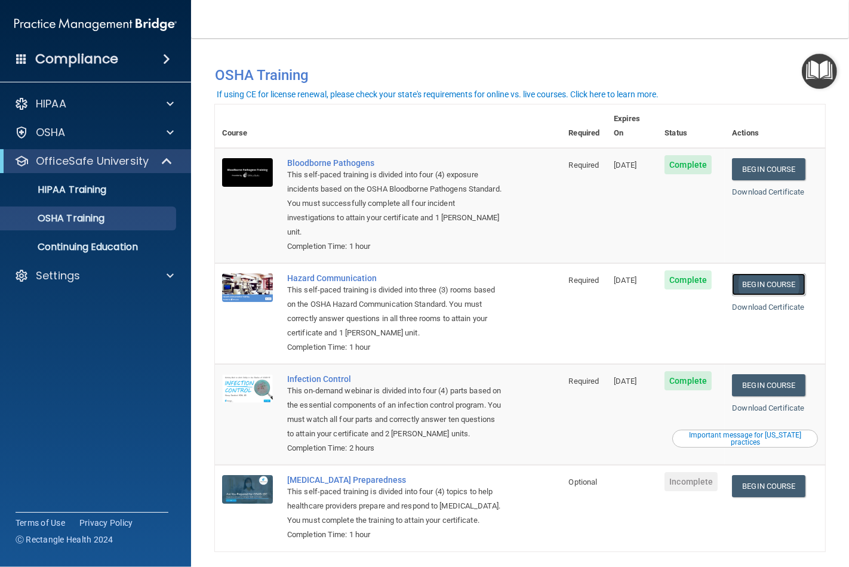
click at [784, 273] on link "Begin Course" at bounding box center [768, 284] width 73 height 22
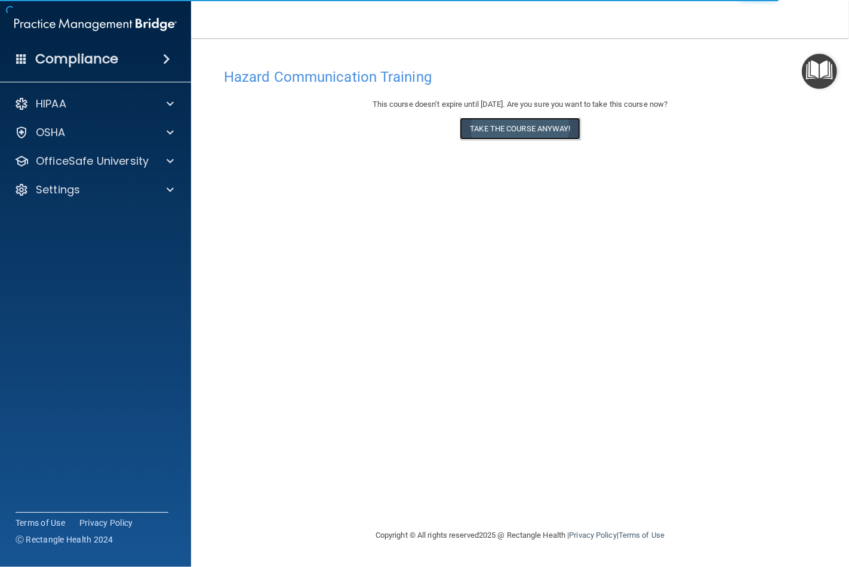
click at [498, 132] on button "Take the course anyway!" at bounding box center [520, 129] width 120 height 22
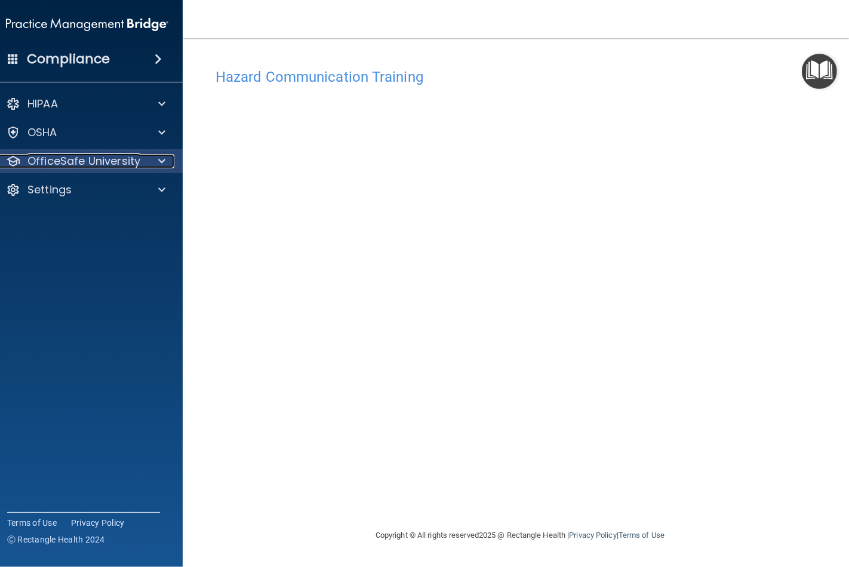
click at [164, 159] on span at bounding box center [161, 161] width 7 height 14
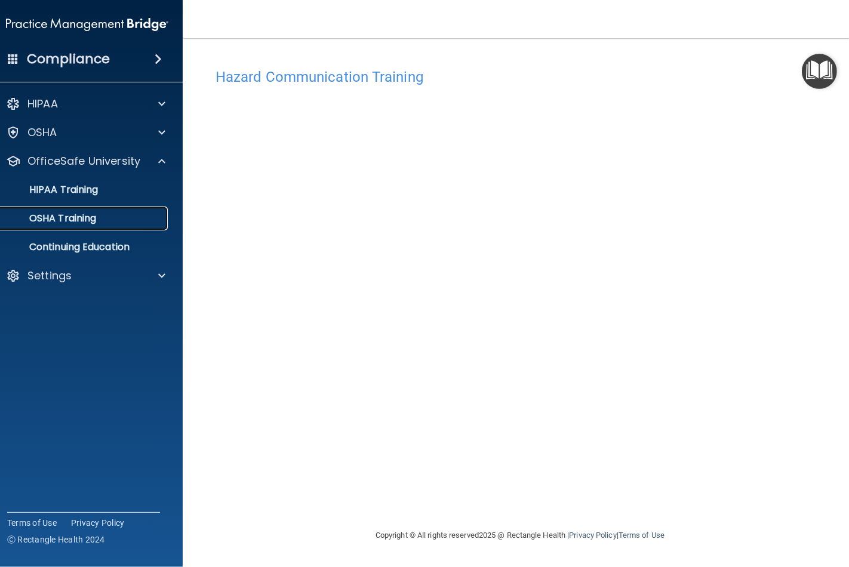
click at [114, 208] on link "OSHA Training" at bounding box center [74, 219] width 188 height 24
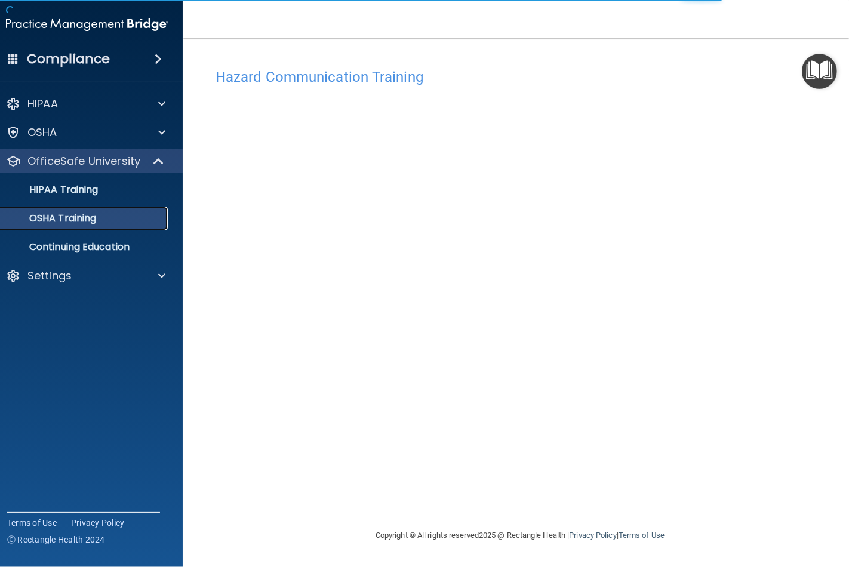
click at [56, 218] on p "OSHA Training" at bounding box center [47, 219] width 97 height 12
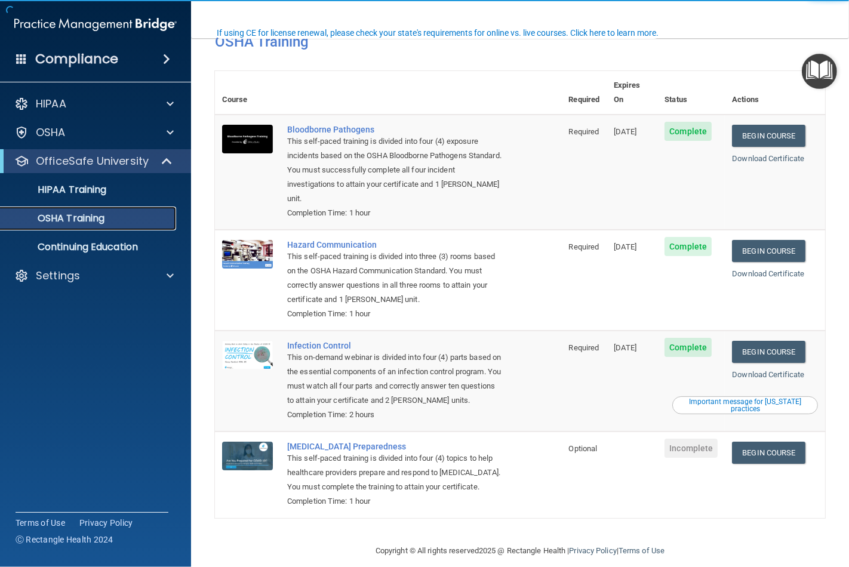
scroll to position [61, 0]
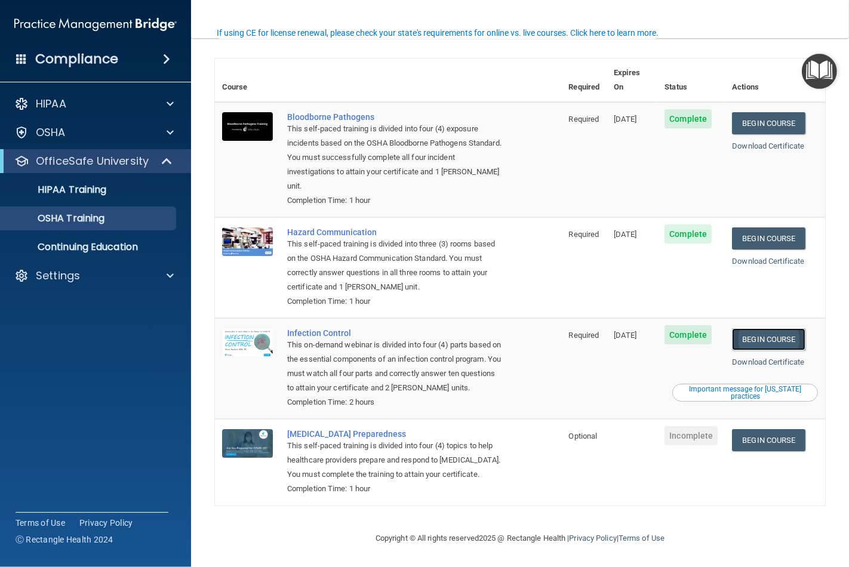
click at [762, 328] on link "Begin Course" at bounding box center [768, 339] width 73 height 22
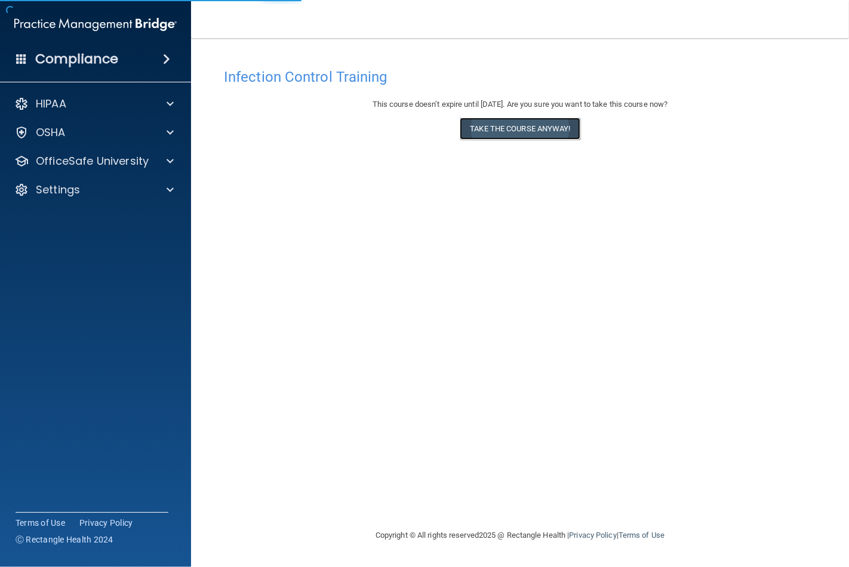
click at [535, 139] on button "Take the course anyway!" at bounding box center [520, 129] width 120 height 22
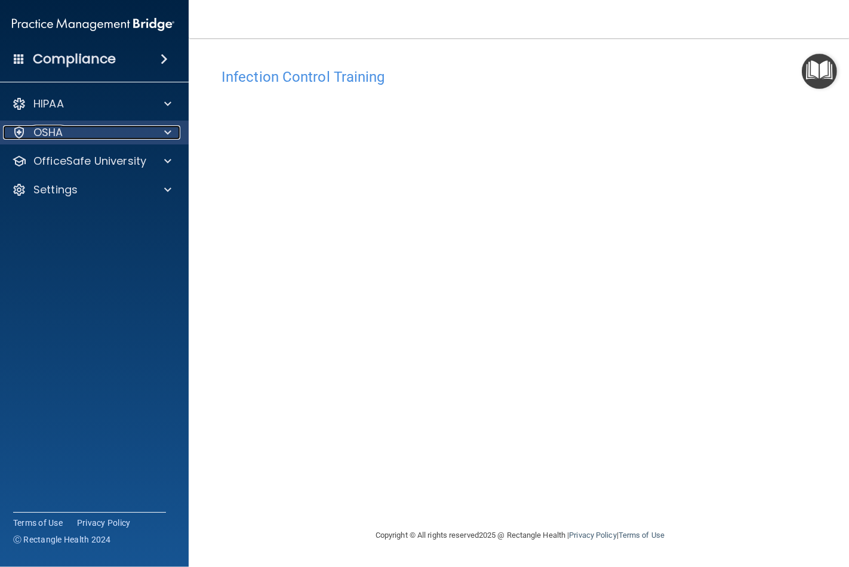
click at [164, 131] on span at bounding box center [167, 132] width 7 height 14
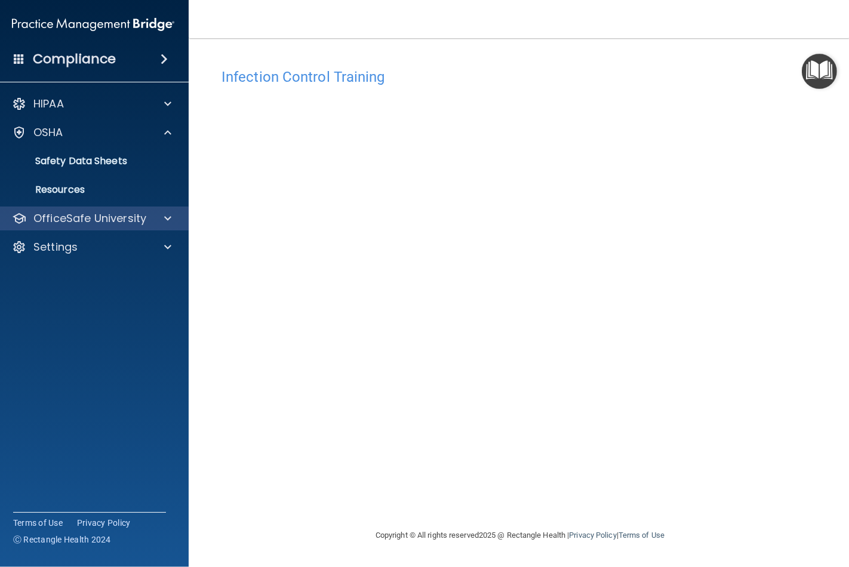
click at [132, 226] on div "OfficeSafe University" at bounding box center [94, 219] width 192 height 24
click at [111, 211] on p "OfficeSafe University" at bounding box center [89, 218] width 113 height 14
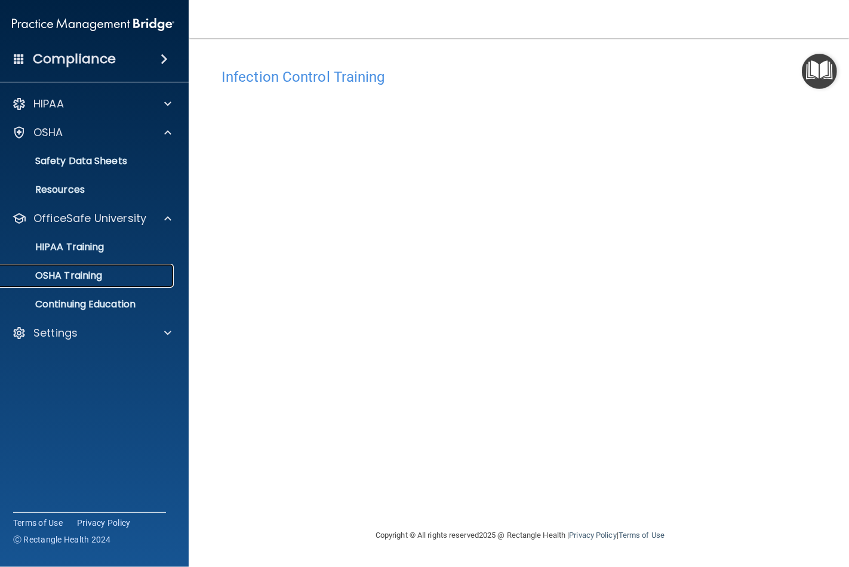
click at [118, 276] on div "OSHA Training" at bounding box center [86, 276] width 163 height 12
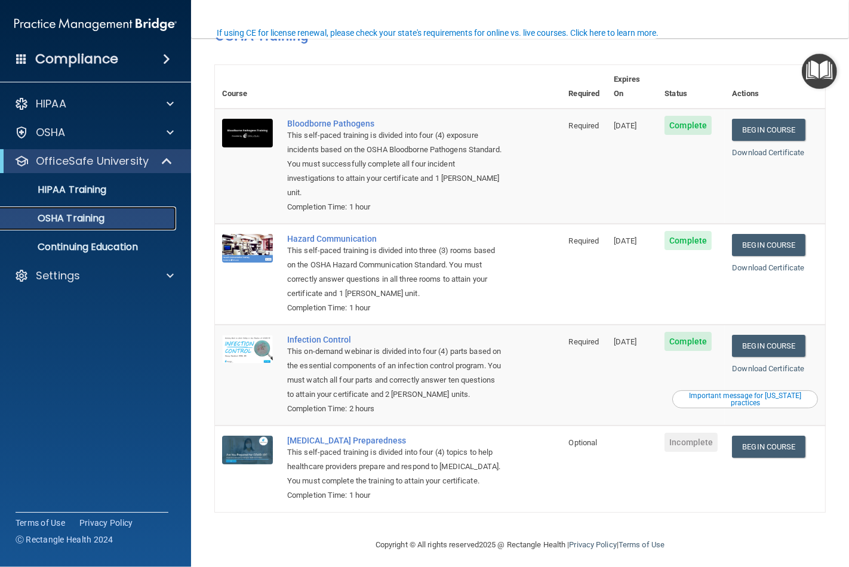
scroll to position [61, 0]
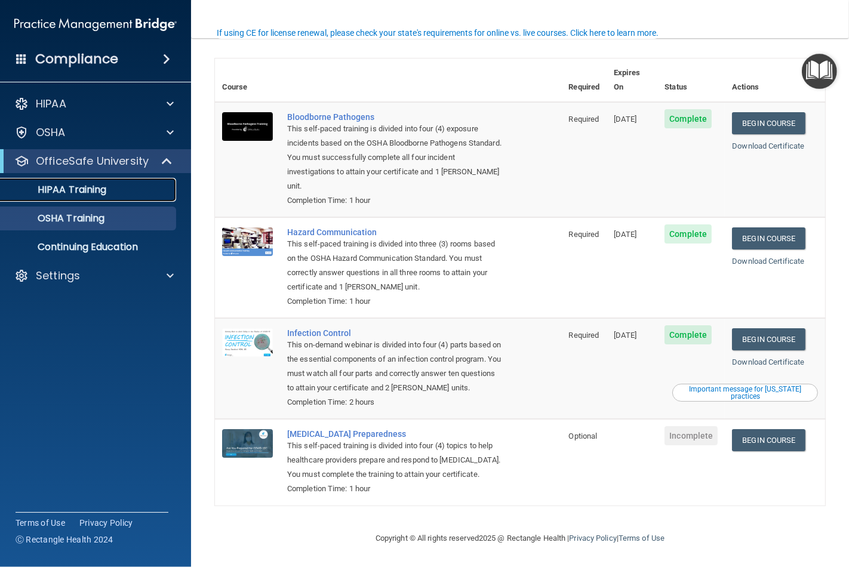
click at [58, 197] on link "HIPAA Training" at bounding box center [82, 190] width 188 height 24
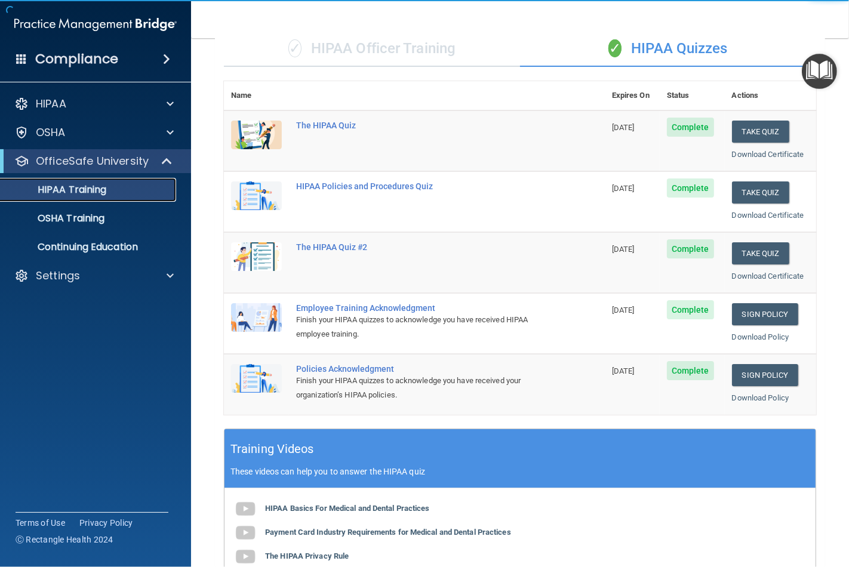
scroll to position [66, 0]
